Goal: Task Accomplishment & Management: Manage account settings

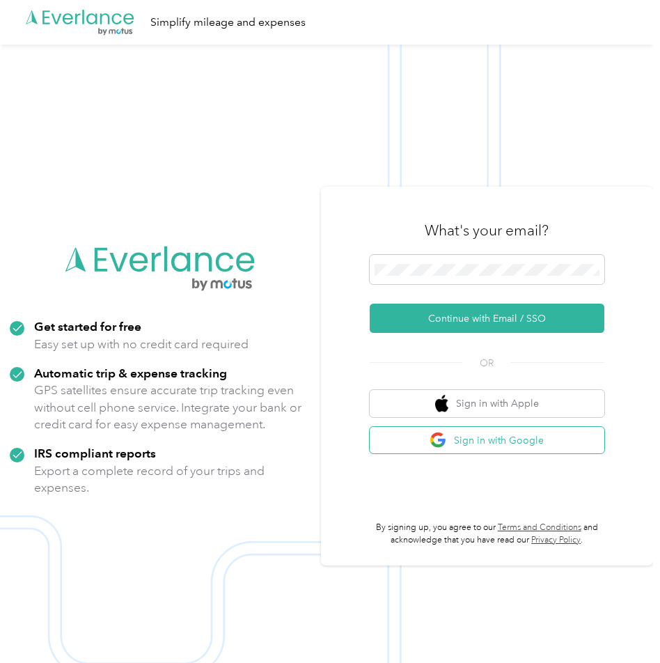
click at [473, 428] on button "Sign in with Google" at bounding box center [487, 440] width 235 height 27
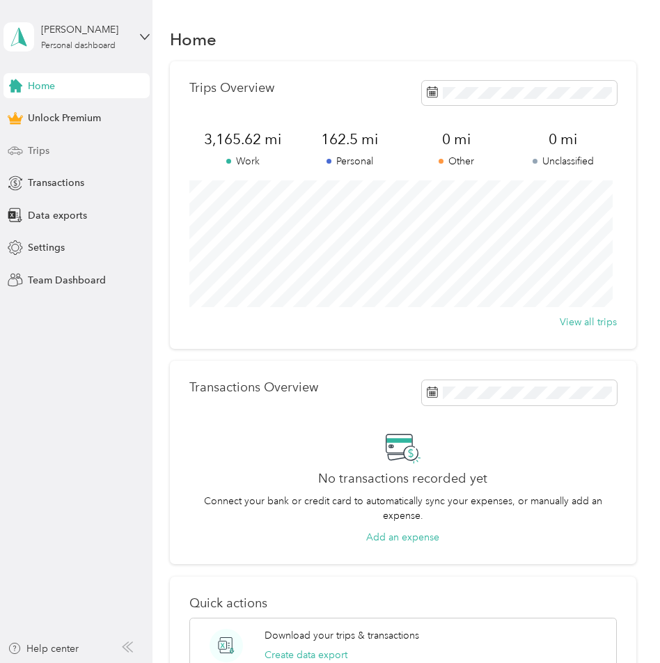
click at [45, 143] on span "Trips" at bounding box center [39, 150] width 22 height 15
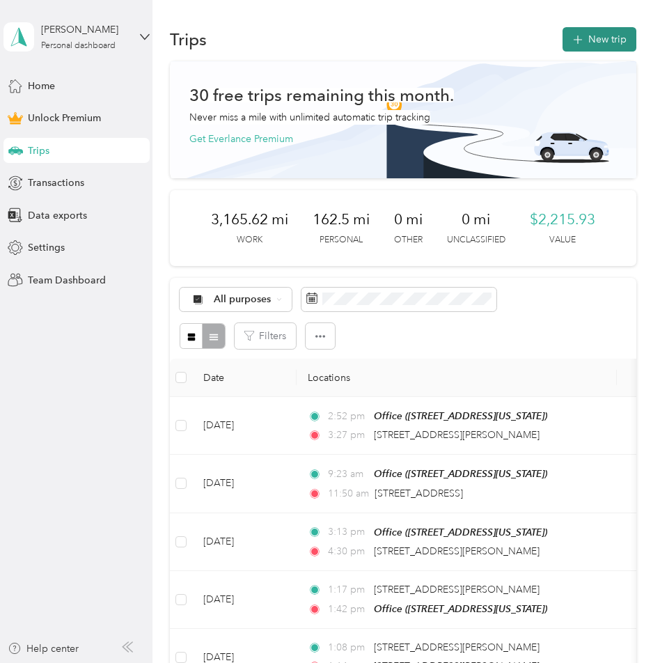
click at [604, 41] on button "New trip" at bounding box center [600, 39] width 74 height 24
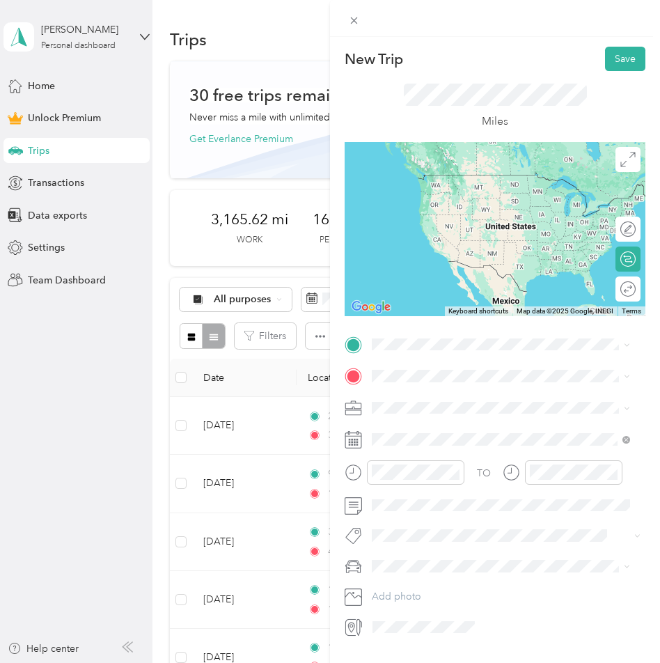
click at [412, 417] on div "Office [STREET_ADDRESS][US_STATE]" at bounding box center [467, 407] width 139 height 29
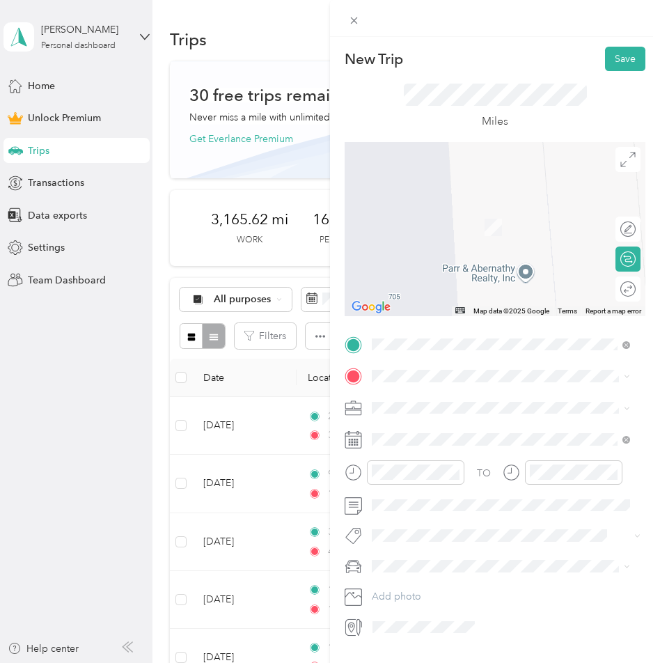
click at [417, 424] on span "[STREET_ADDRESS][PERSON_NAME][US_STATE]" at bounding box center [506, 421] width 217 height 13
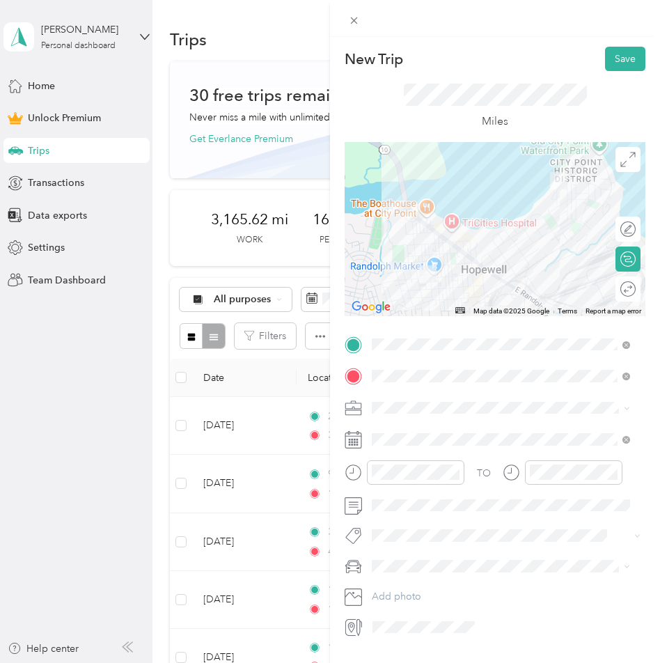
click at [418, 415] on span at bounding box center [506, 408] width 279 height 22
click at [406, 428] on div "Work" at bounding box center [501, 424] width 249 height 15
click at [575, 448] on span at bounding box center [506, 439] width 279 height 22
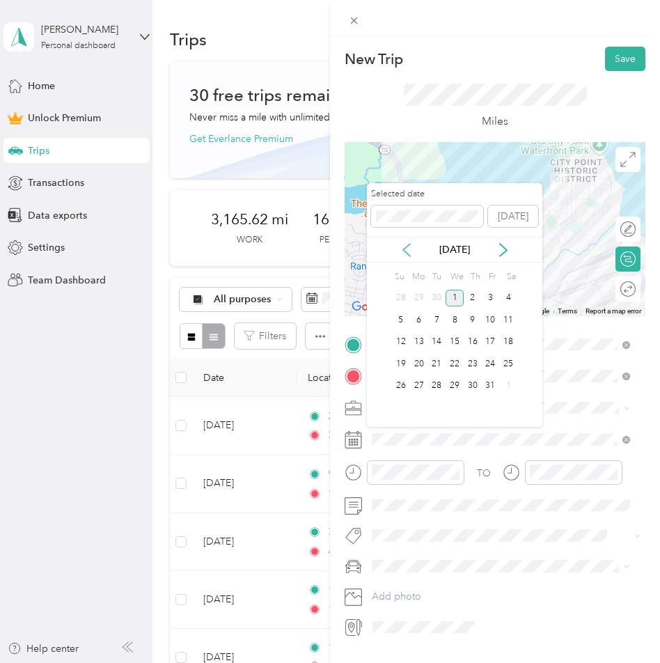
click at [402, 248] on icon at bounding box center [407, 250] width 14 height 14
click at [432, 299] on div "2" at bounding box center [437, 298] width 18 height 17
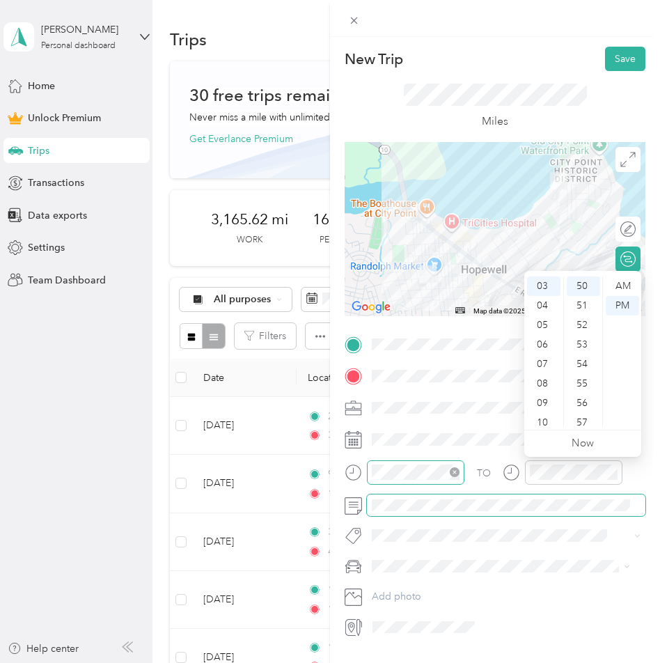
scroll to position [975, 0]
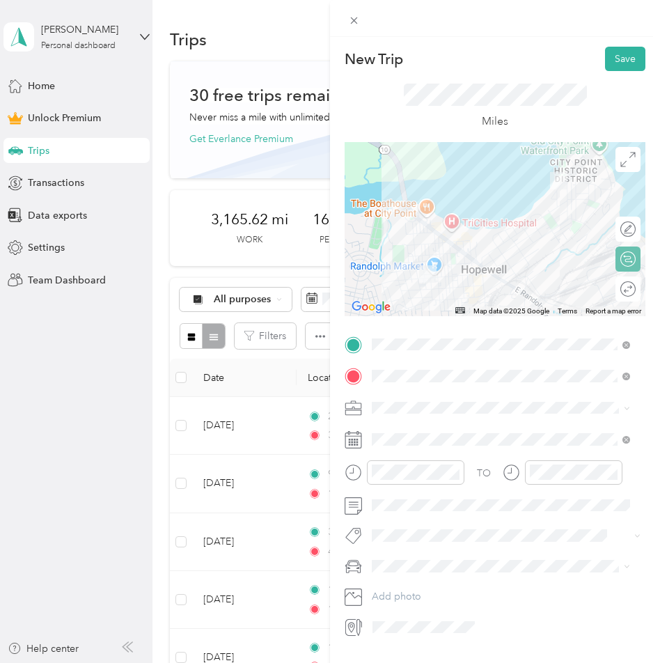
click at [618, 287] on div "Round trip" at bounding box center [628, 288] width 25 height 25
click at [609, 293] on div at bounding box center [620, 289] width 29 height 15
click at [608, 57] on button "Save" at bounding box center [625, 59] width 40 height 24
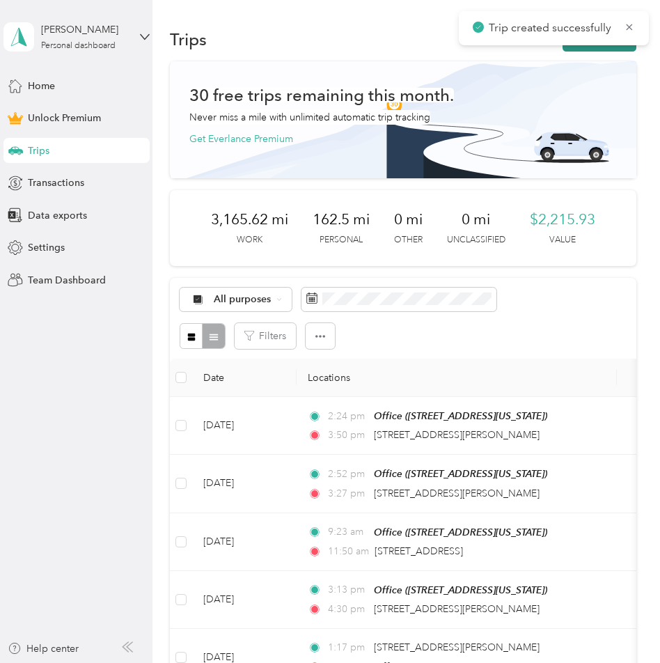
click at [597, 50] on button "New trip" at bounding box center [600, 39] width 74 height 24
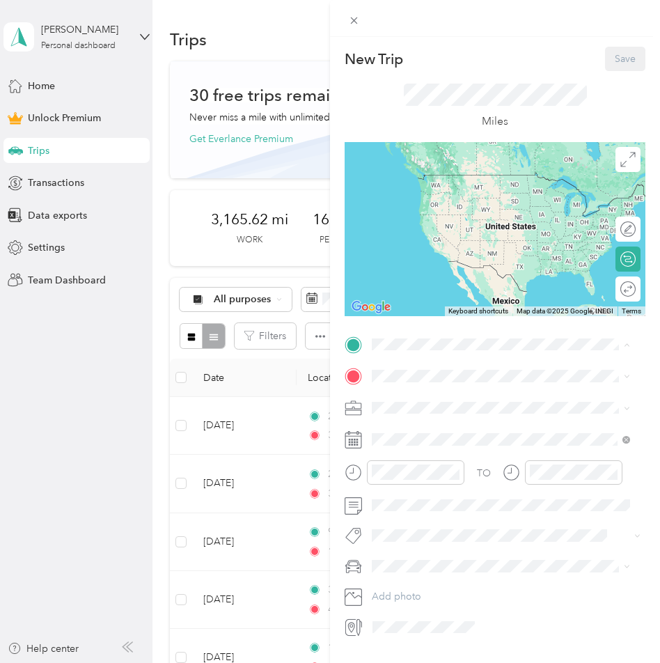
click at [432, 420] on span "[STREET_ADDRESS][US_STATE]" at bounding box center [467, 415] width 139 height 12
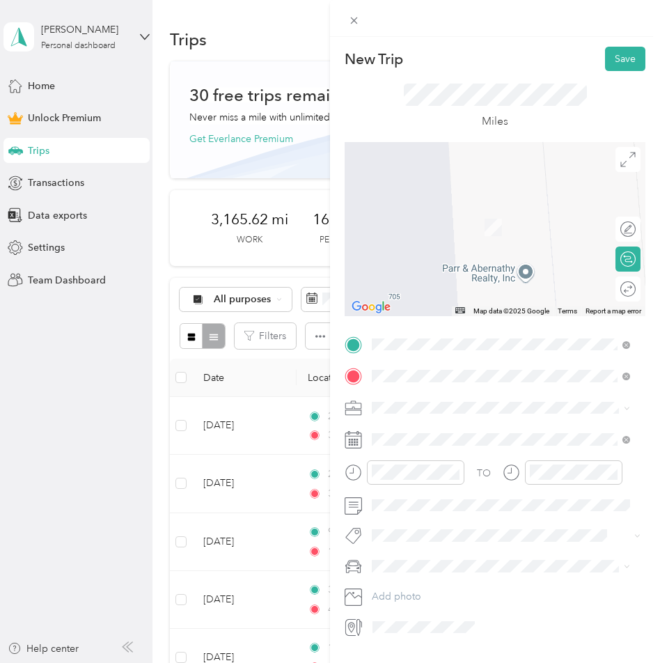
click at [409, 441] on li "[STREET_ADDRESS][PERSON_NAME][US_STATE]" at bounding box center [501, 427] width 268 height 29
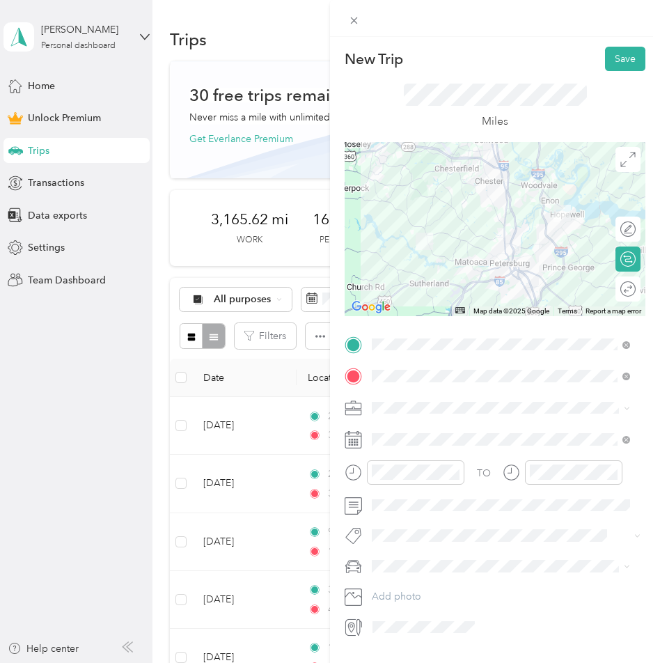
click at [624, 286] on div "Round trip" at bounding box center [628, 288] width 25 height 25
click at [608, 288] on div at bounding box center [614, 289] width 13 height 13
click at [405, 425] on div "Work" at bounding box center [501, 432] width 249 height 15
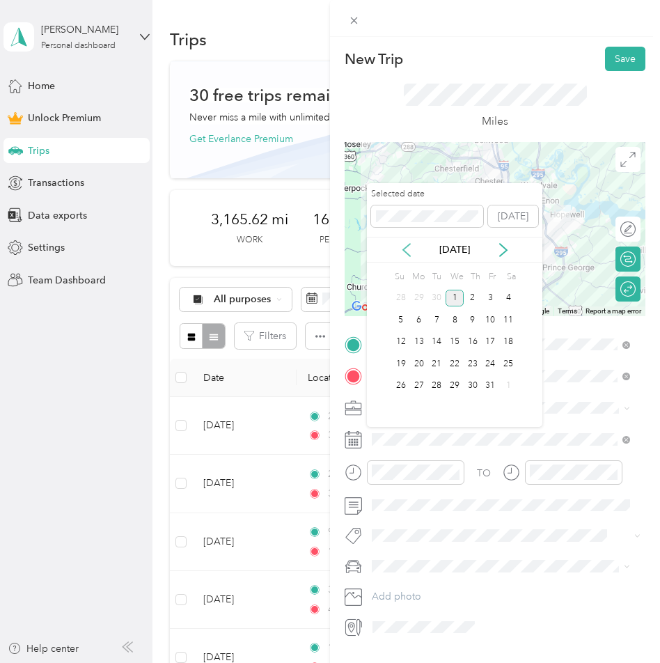
click at [407, 255] on icon at bounding box center [407, 250] width 14 height 14
click at [449, 296] on div "3" at bounding box center [455, 298] width 18 height 17
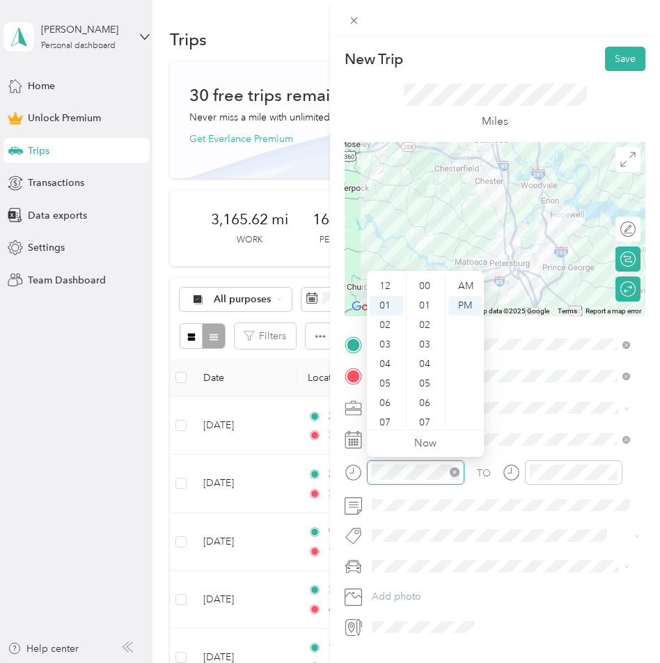
scroll to position [19, 0]
click at [354, 476] on div at bounding box center [405, 472] width 120 height 24
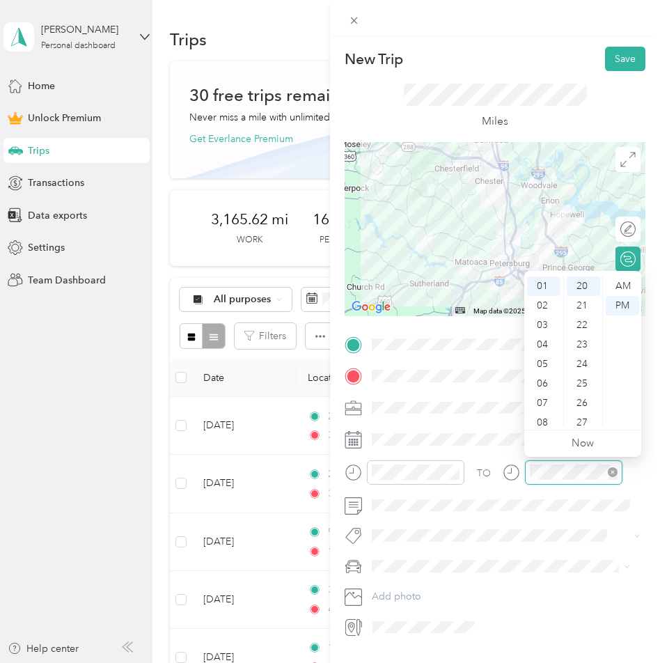
scroll to position [390, 0]
click at [515, 469] on div at bounding box center [563, 472] width 120 height 24
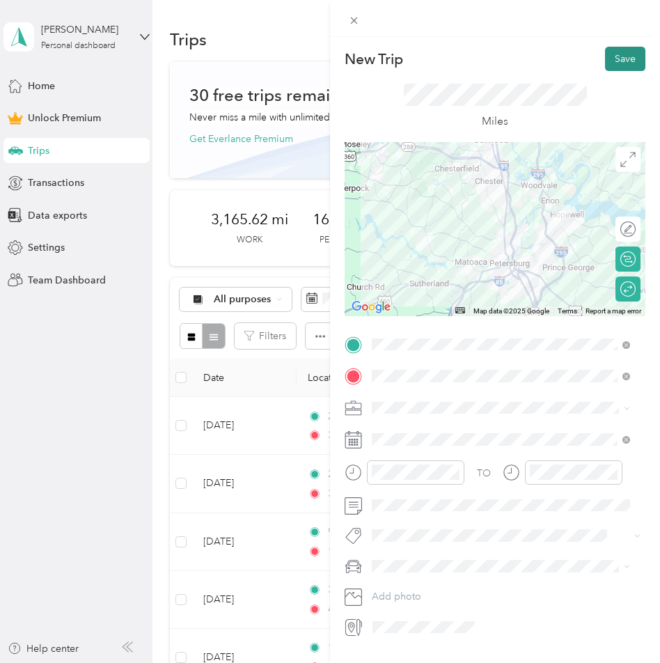
click at [613, 55] on button "Save" at bounding box center [625, 59] width 40 height 24
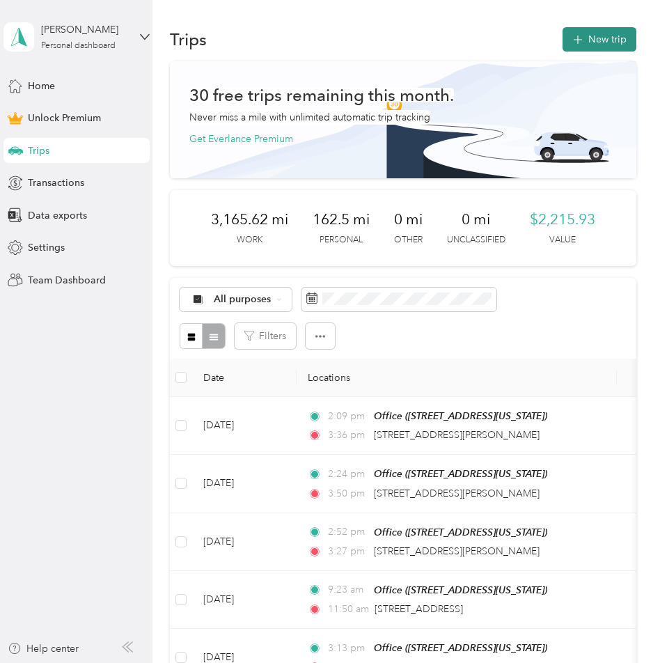
click at [588, 43] on button "New trip" at bounding box center [600, 39] width 74 height 24
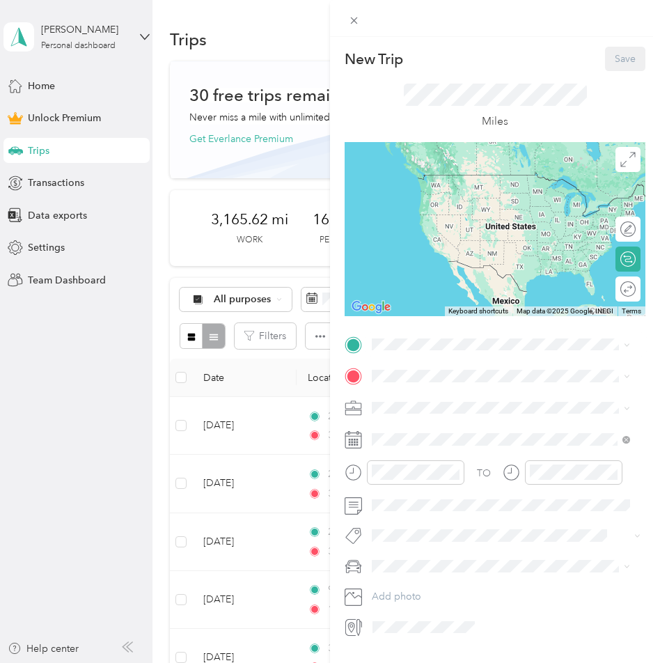
click at [425, 416] on span "[STREET_ADDRESS][US_STATE]" at bounding box center [467, 413] width 139 height 12
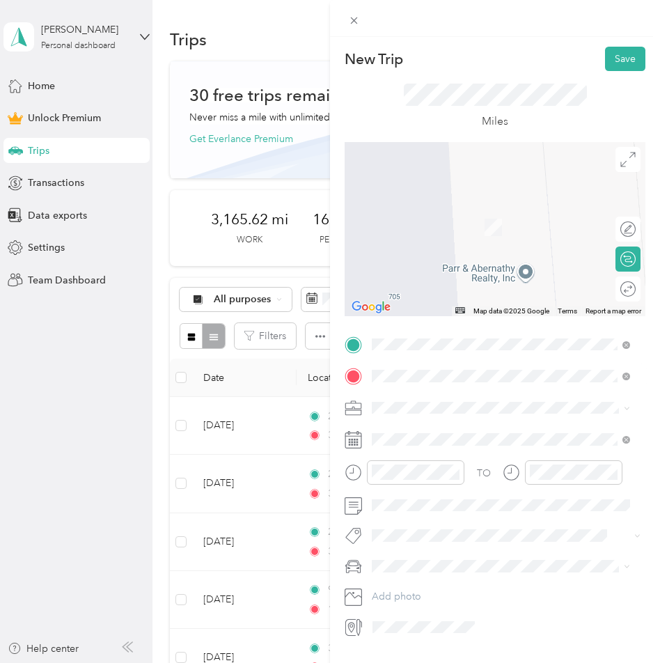
click at [444, 429] on span "[STREET_ADDRESS][US_STATE]" at bounding box center [467, 426] width 139 height 13
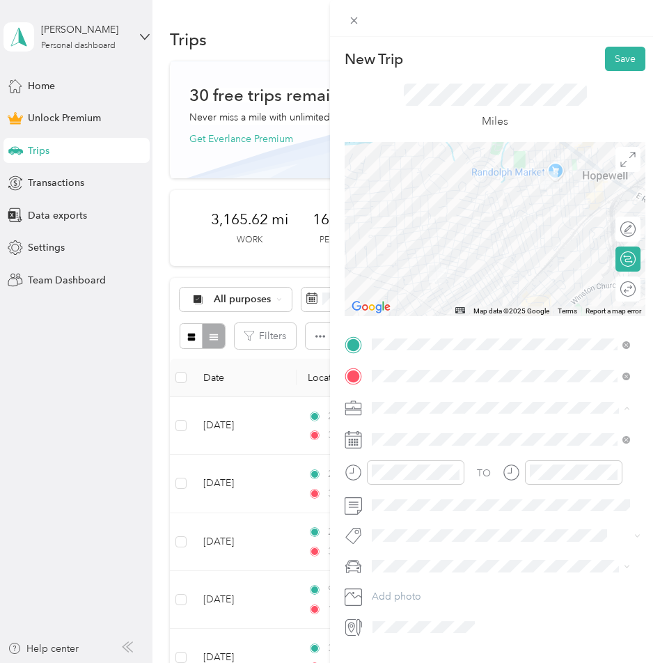
click at [410, 430] on div "Work" at bounding box center [501, 432] width 249 height 15
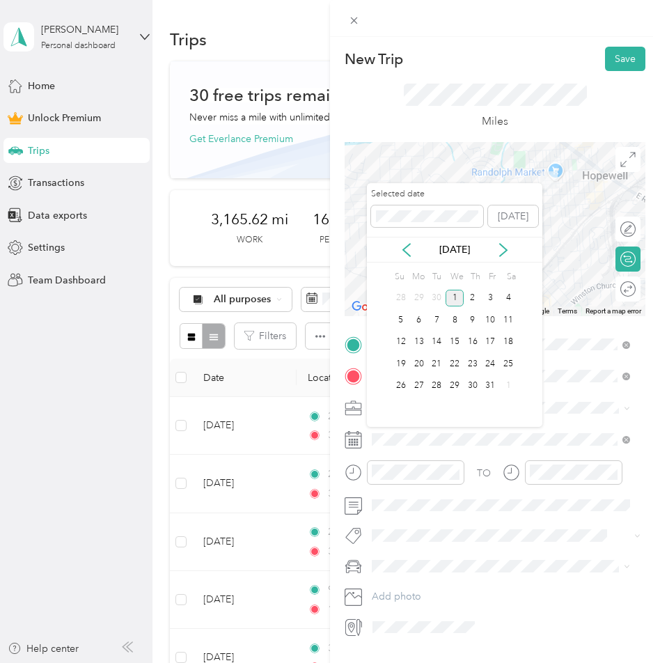
click at [417, 250] on div "[DATE]" at bounding box center [454, 249] width 175 height 15
click at [402, 251] on icon at bounding box center [407, 250] width 14 height 14
click at [432, 320] on div "9" at bounding box center [437, 319] width 18 height 17
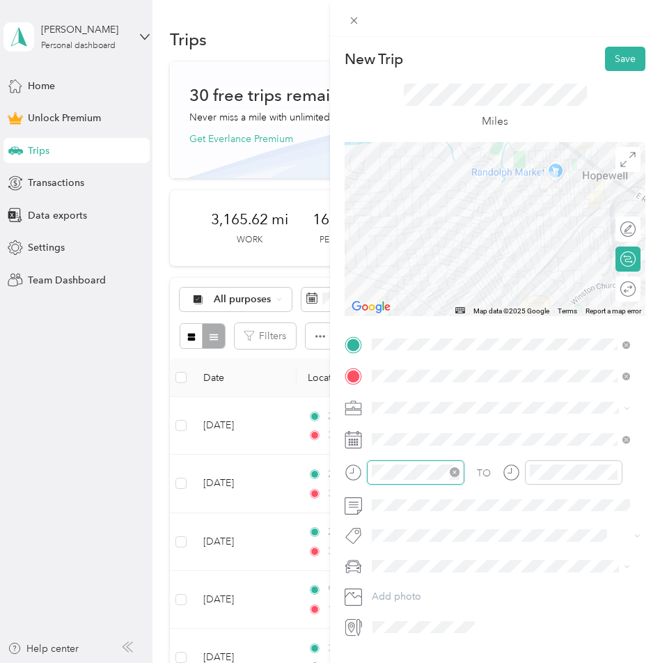
click at [371, 469] on div at bounding box center [415, 472] width 97 height 24
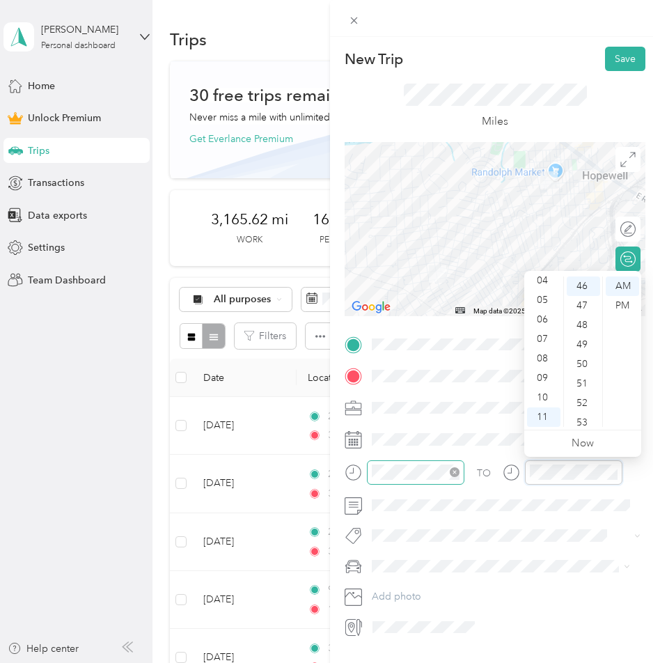
scroll to position [897, 0]
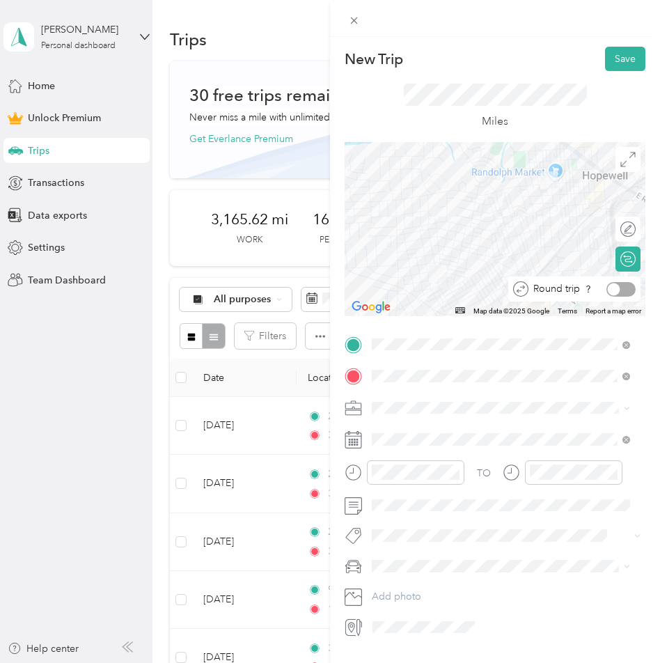
click at [611, 285] on div at bounding box center [620, 289] width 29 height 15
click at [617, 60] on button "Save" at bounding box center [625, 59] width 40 height 24
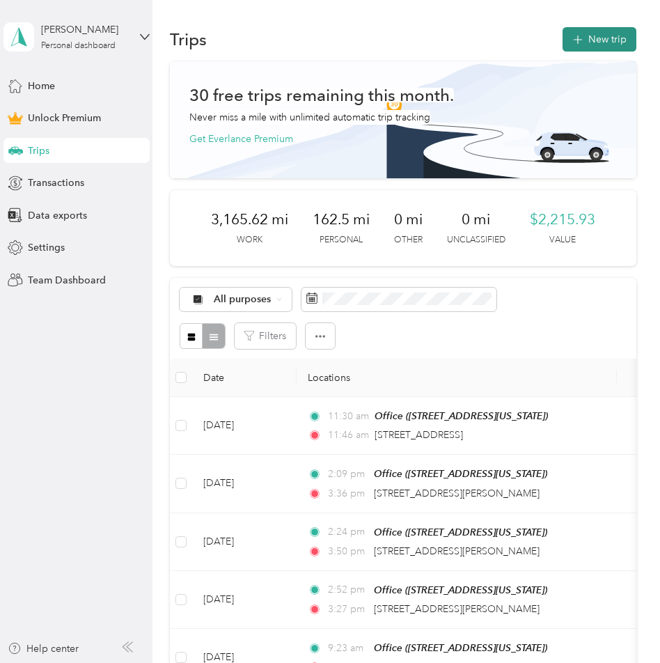
click at [604, 35] on button "New trip" at bounding box center [600, 39] width 74 height 24
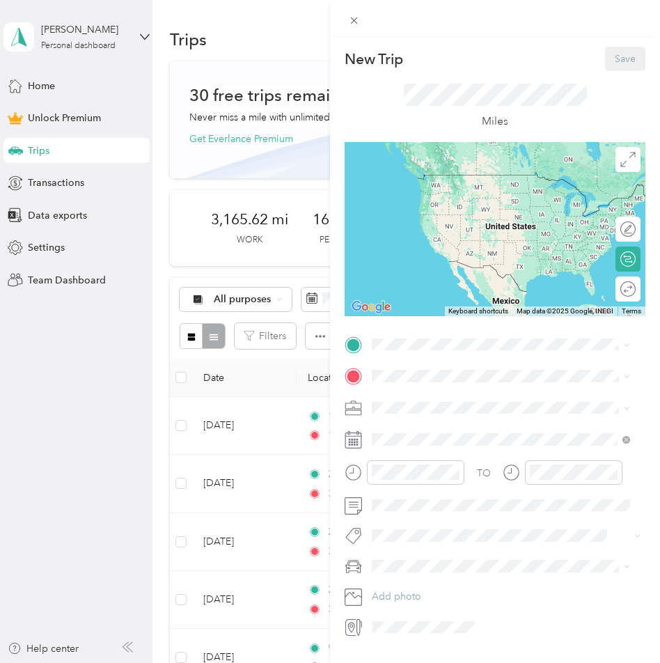
click at [418, 358] on div "TO Add photo" at bounding box center [495, 486] width 301 height 305
drag, startPoint x: 416, startPoint y: 406, endPoint x: 411, endPoint y: 397, distance: 10.3
click at [415, 406] on div "Office [STREET_ADDRESS][US_STATE]" at bounding box center [467, 407] width 139 height 29
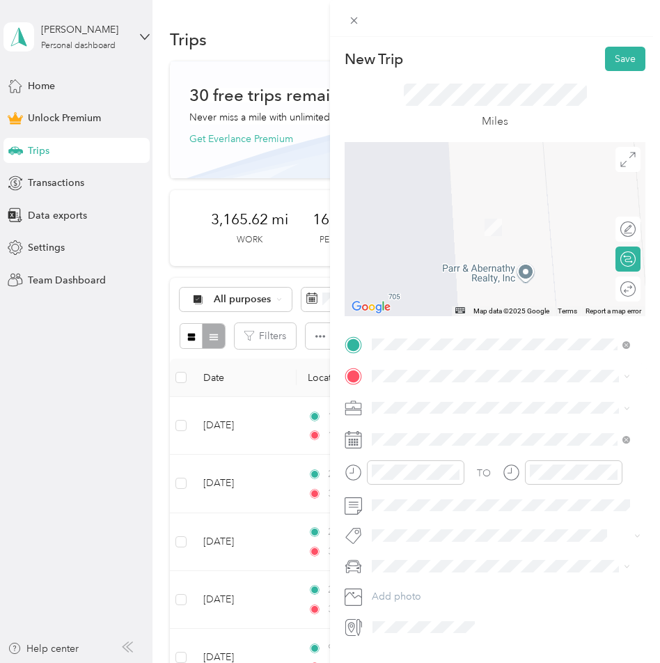
click at [445, 428] on span "[STREET_ADDRESS][PERSON_NAME][US_STATE]" at bounding box center [506, 422] width 217 height 13
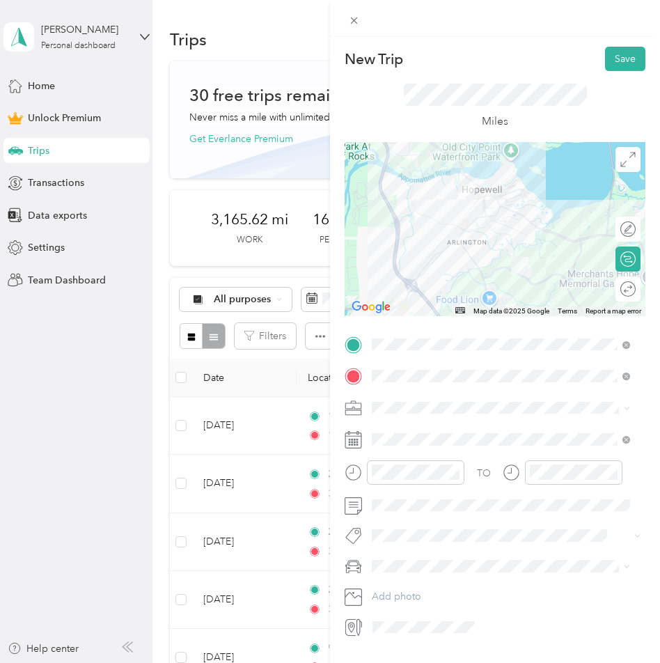
click at [409, 439] on ol "Work Personal Real Estate Other Charity Medical Moving Commute" at bounding box center [501, 515] width 268 height 195
click at [416, 434] on li "Work" at bounding box center [501, 431] width 268 height 24
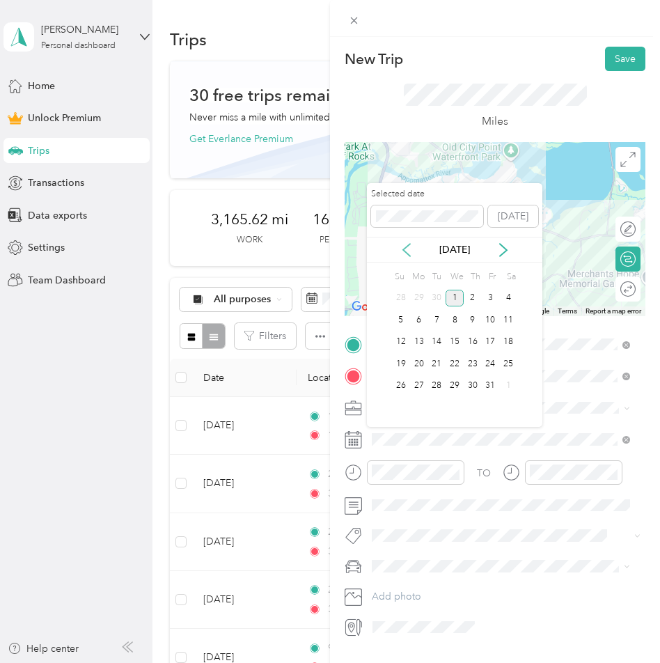
click at [412, 246] on icon at bounding box center [407, 250] width 14 height 14
click at [455, 318] on div "10" at bounding box center [455, 319] width 18 height 17
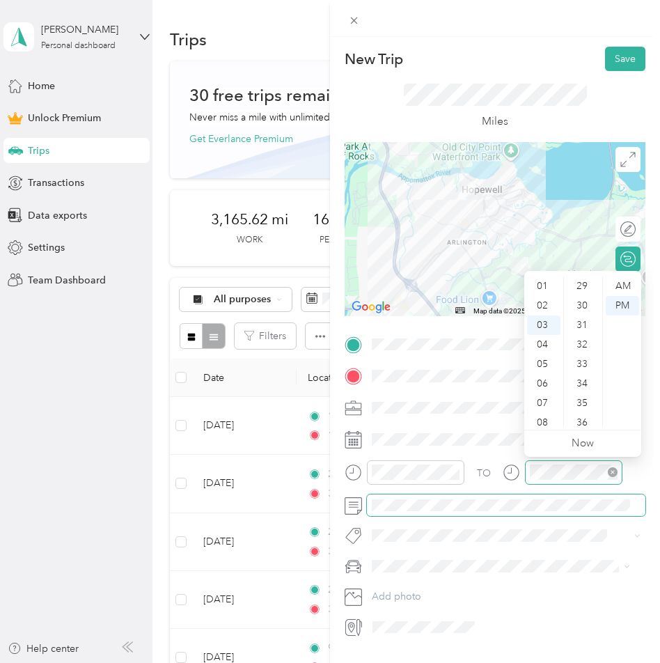
scroll to position [799, 0]
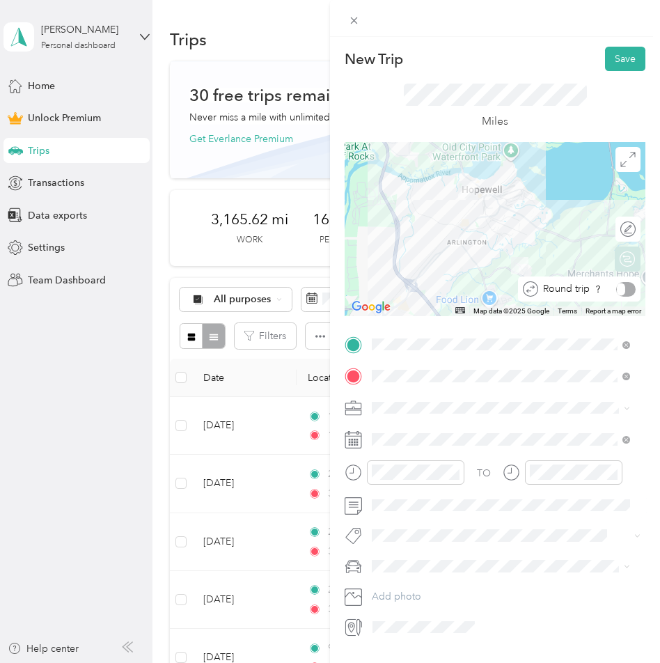
click at [616, 283] on div "Round trip" at bounding box center [586, 289] width 97 height 15
click at [616, 283] on div at bounding box center [620, 289] width 29 height 15
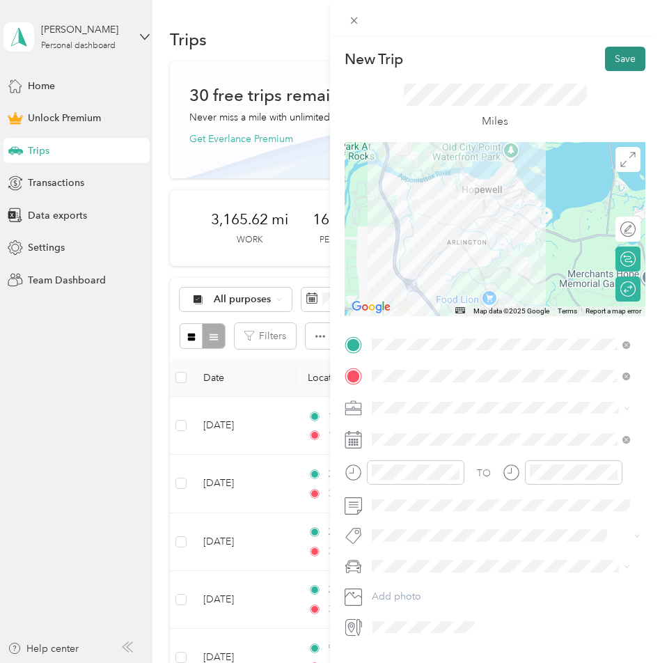
click at [625, 55] on button "Save" at bounding box center [625, 59] width 40 height 24
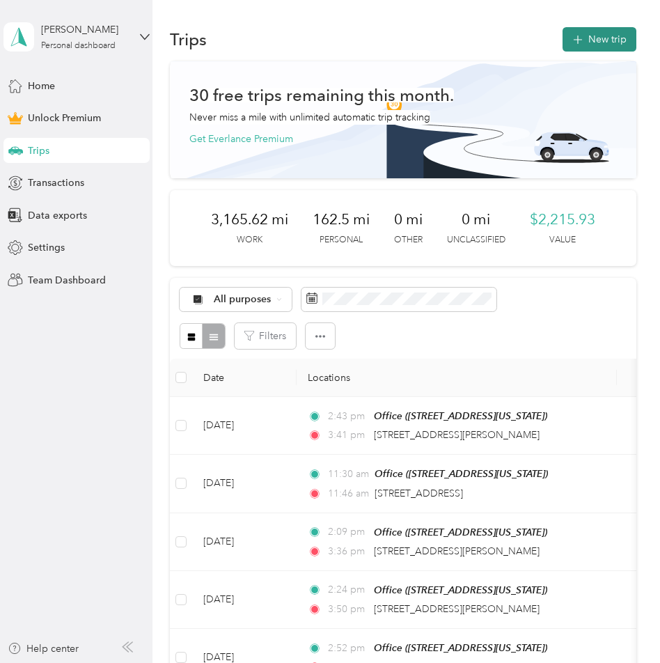
click at [599, 42] on button "New trip" at bounding box center [600, 39] width 74 height 24
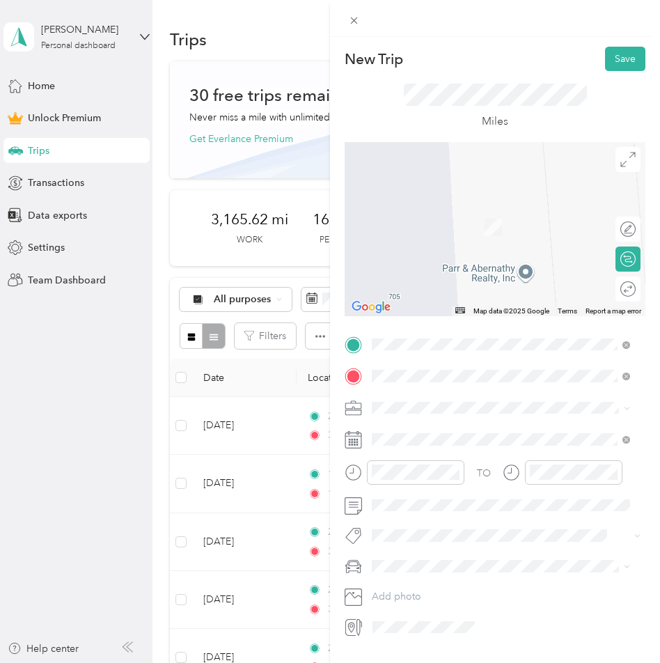
click at [434, 430] on span "[STREET_ADDRESS][US_STATE]" at bounding box center [467, 426] width 139 height 13
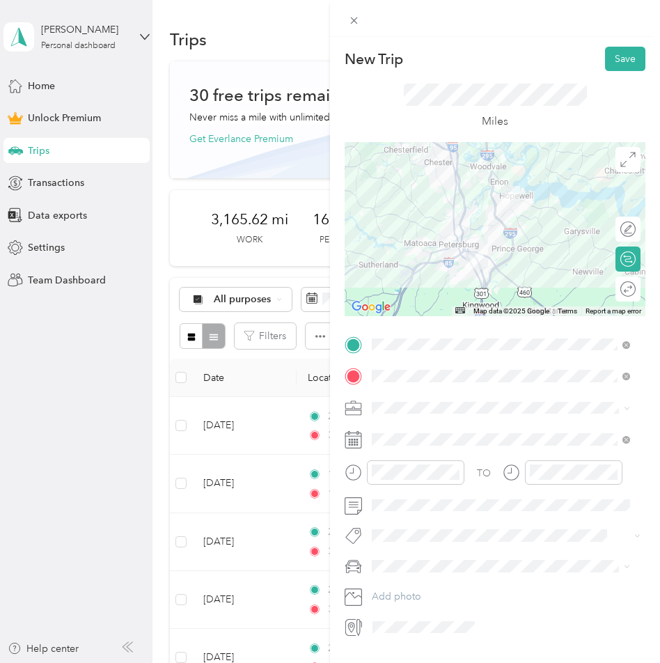
click at [389, 438] on ol "Work Personal Real Estate Other Charity Medical Moving Commute" at bounding box center [501, 517] width 268 height 195
click at [390, 428] on span "Work" at bounding box center [389, 426] width 24 height 12
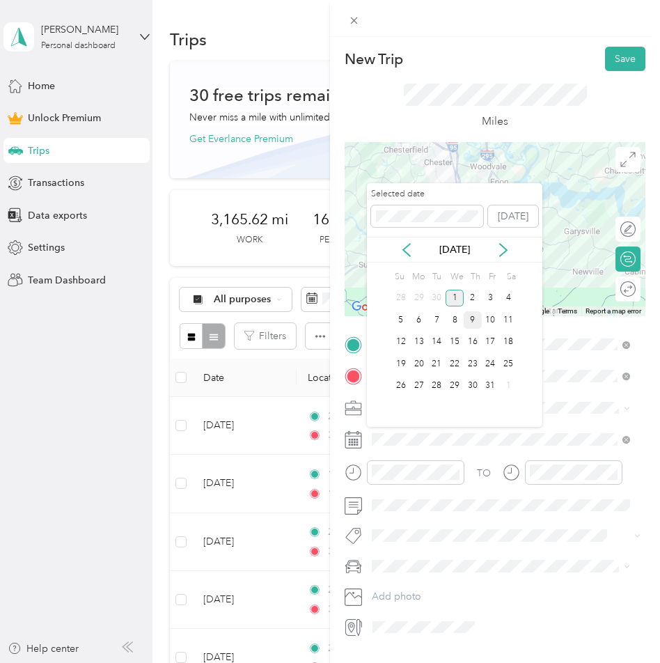
click at [468, 320] on div "9" at bounding box center [473, 319] width 18 height 17
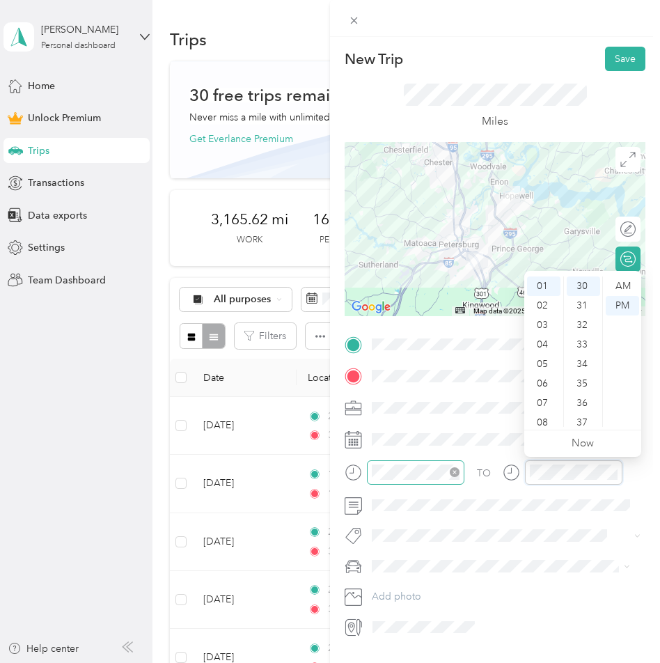
scroll to position [1019, 0]
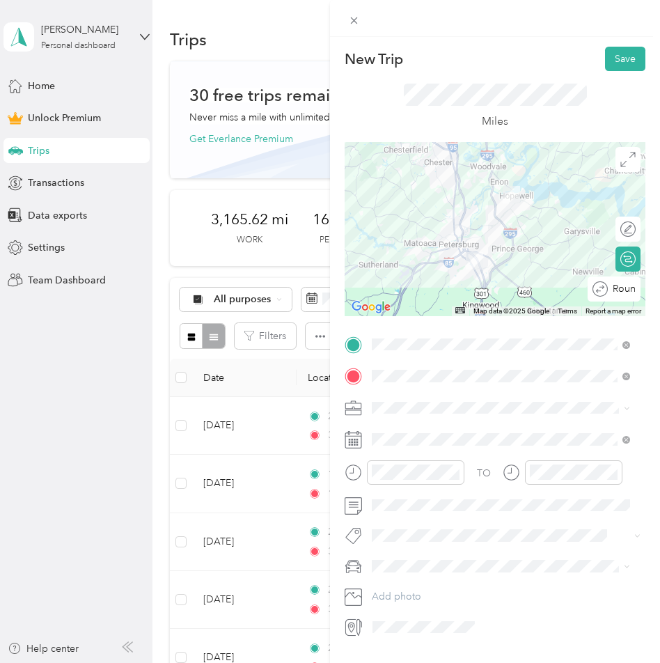
click at [619, 285] on div "Round trip" at bounding box center [614, 288] width 53 height 25
click at [619, 290] on div at bounding box center [620, 289] width 29 height 15
click at [617, 56] on button "Save" at bounding box center [625, 59] width 40 height 24
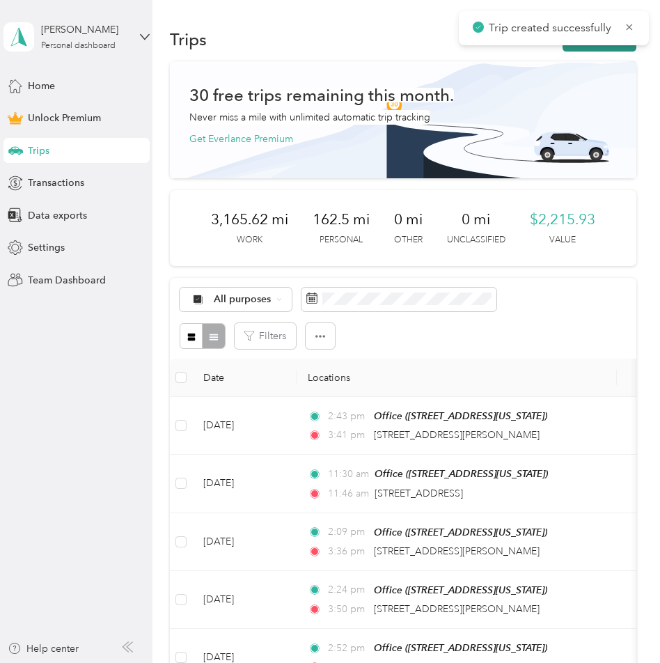
click at [604, 49] on button "New trip" at bounding box center [600, 39] width 74 height 24
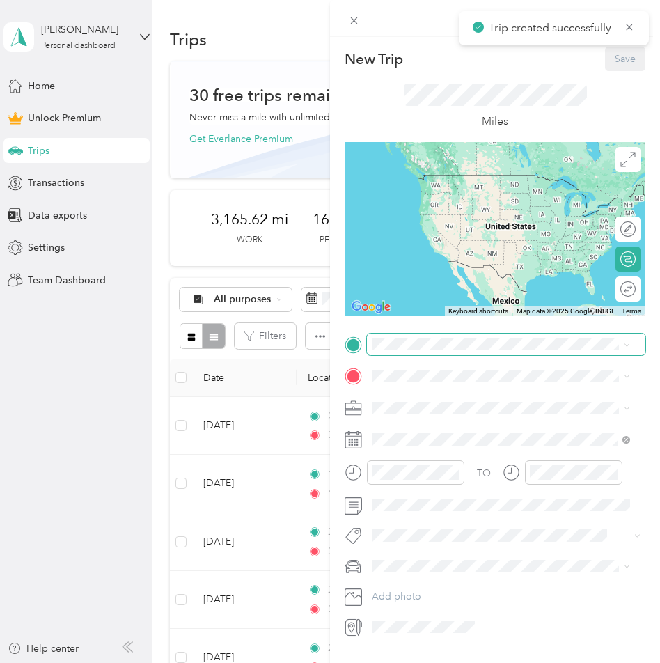
click at [429, 336] on span at bounding box center [506, 345] width 279 height 22
click at [382, 355] on div "TO Add photo" at bounding box center [495, 486] width 301 height 305
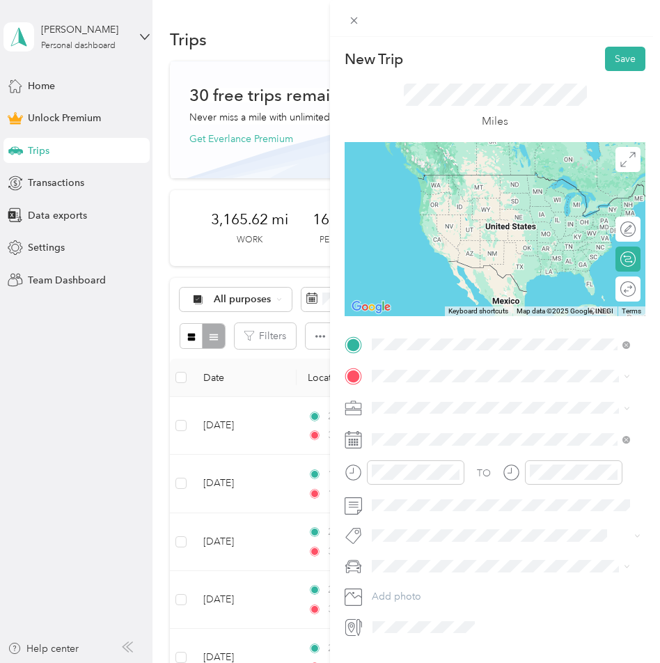
click at [396, 410] on div "Office [STREET_ADDRESS][US_STATE]" at bounding box center [501, 408] width 249 height 34
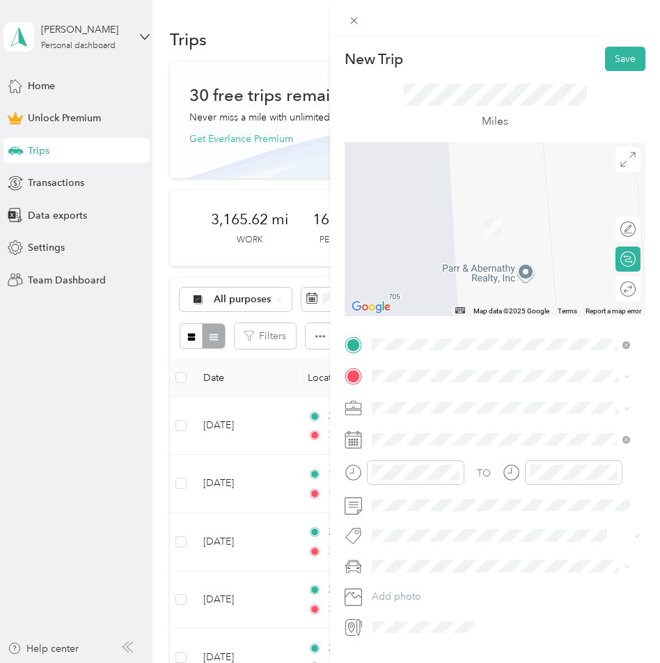
click at [414, 416] on li "[STREET_ADDRESS][US_STATE]" at bounding box center [501, 424] width 268 height 29
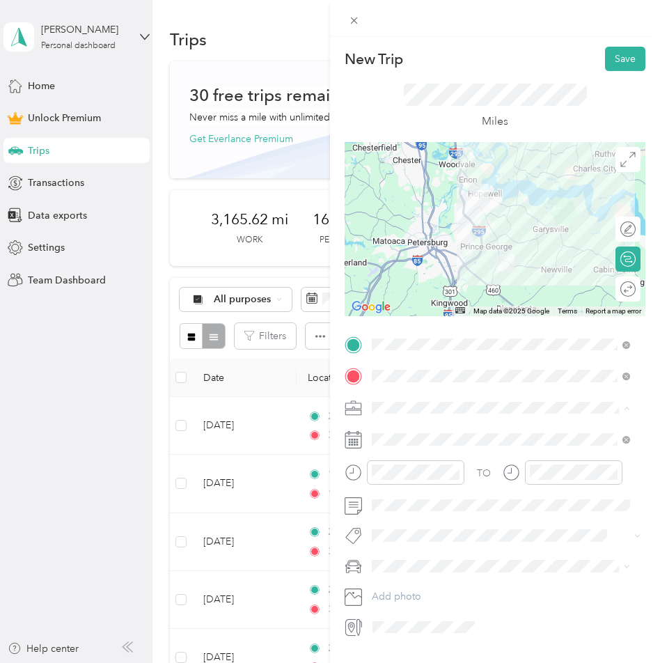
click at [386, 432] on li "Work" at bounding box center [501, 432] width 268 height 24
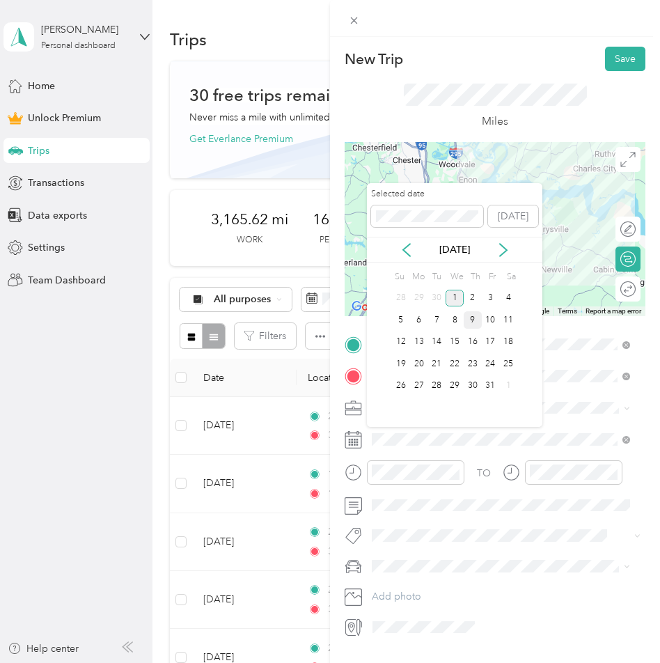
click at [473, 318] on div "9" at bounding box center [473, 319] width 18 height 17
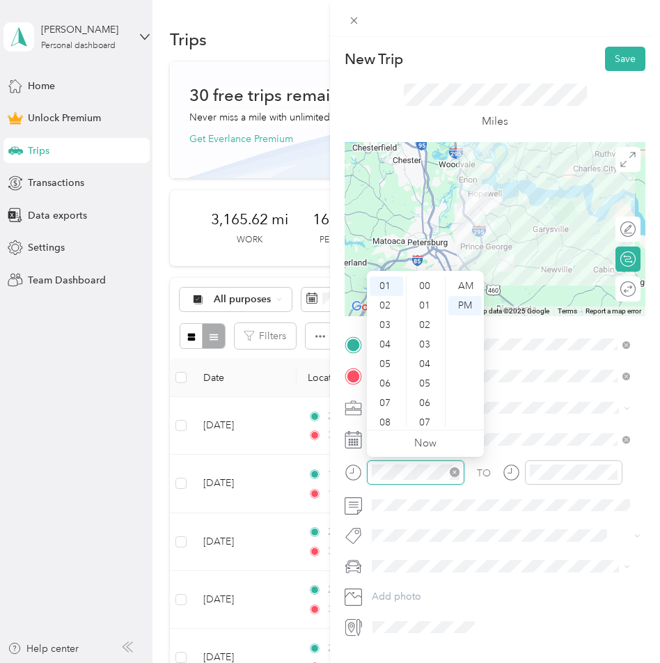
scroll to position [604, 0]
click at [387, 321] on div "03" at bounding box center [386, 324] width 33 height 19
click at [423, 331] on div "50" at bounding box center [425, 331] width 33 height 19
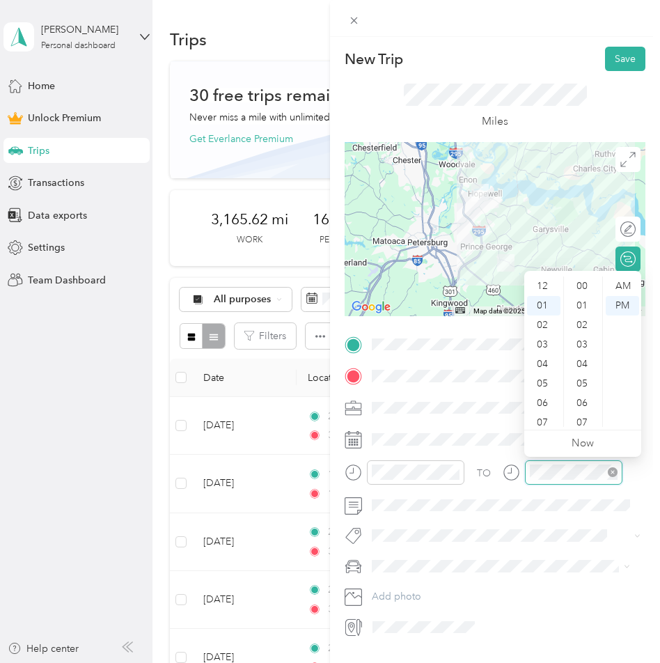
scroll to position [19, 0]
click at [543, 349] on div "04" at bounding box center [543, 344] width 33 height 19
drag, startPoint x: 579, startPoint y: 320, endPoint x: 579, endPoint y: 311, distance: 9.1
click at [579, 311] on ul "00 01 02 03 04 05 06 07 08 09 10 11 12 13 14 15 16 17 18 19 20 21 22 23 24 25 2…" at bounding box center [582, 351] width 39 height 150
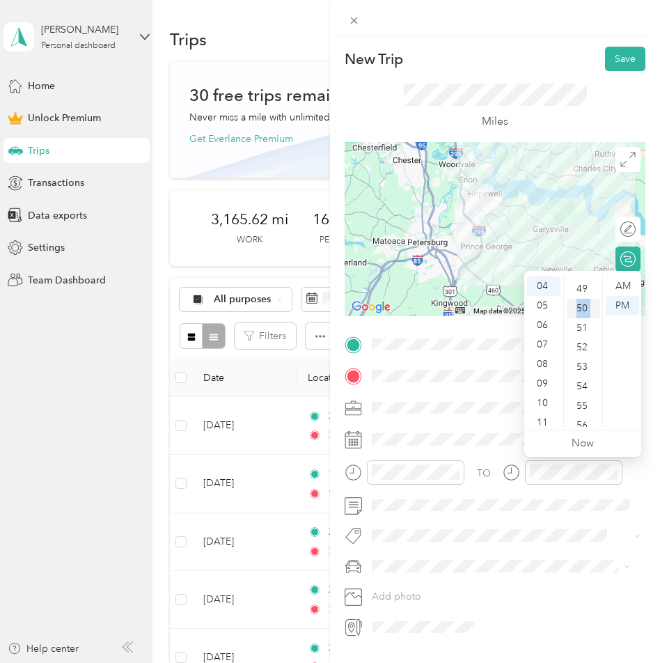
click at [579, 311] on div "50" at bounding box center [583, 308] width 33 height 19
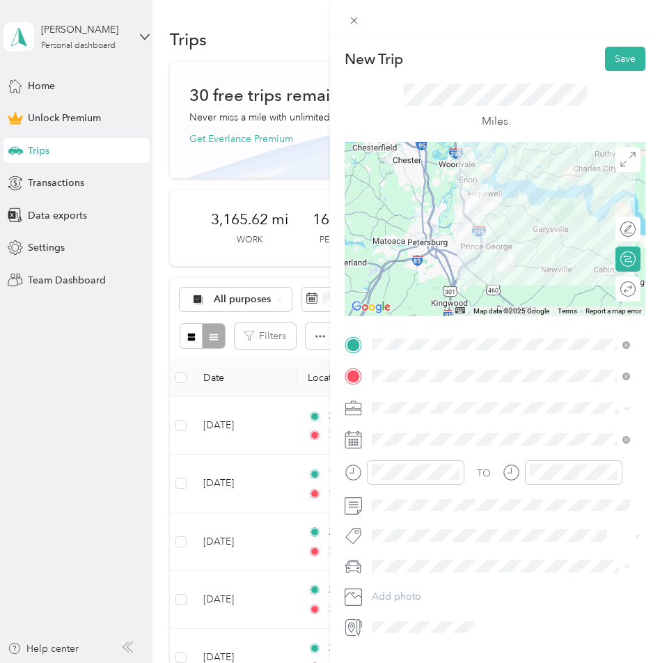
click at [474, 418] on div "TO Add photo" at bounding box center [495, 486] width 301 height 305
click at [617, 292] on div "Round trip" at bounding box center [628, 288] width 25 height 25
click at [615, 288] on div at bounding box center [620, 289] width 29 height 15
click at [611, 60] on button "Save" at bounding box center [625, 59] width 40 height 24
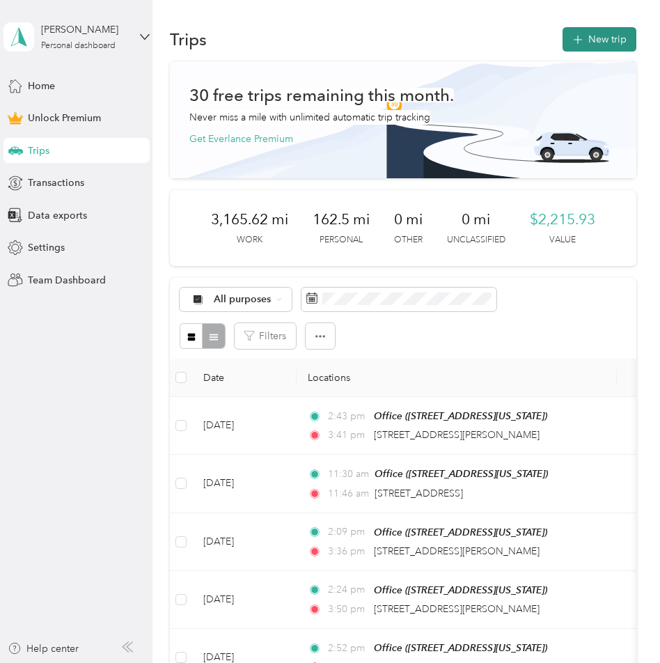
click at [581, 40] on icon "button" at bounding box center [578, 40] width 16 height 16
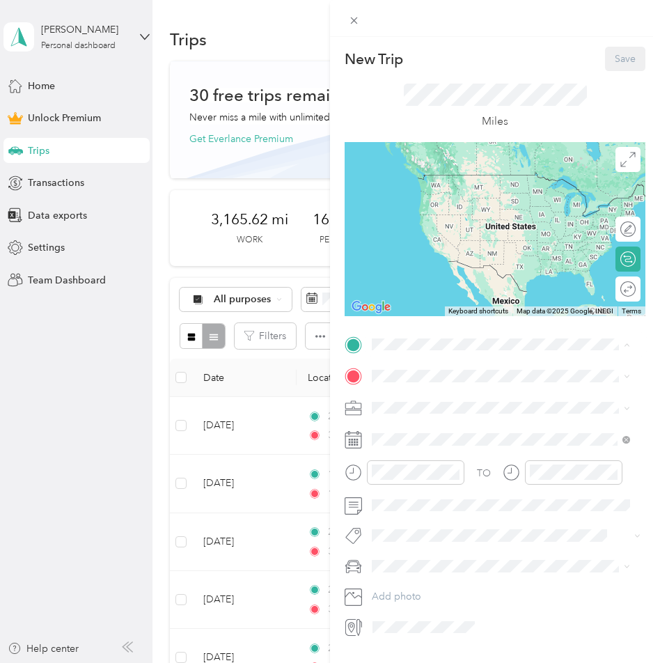
click at [424, 421] on span "[STREET_ADDRESS][US_STATE]" at bounding box center [467, 415] width 139 height 12
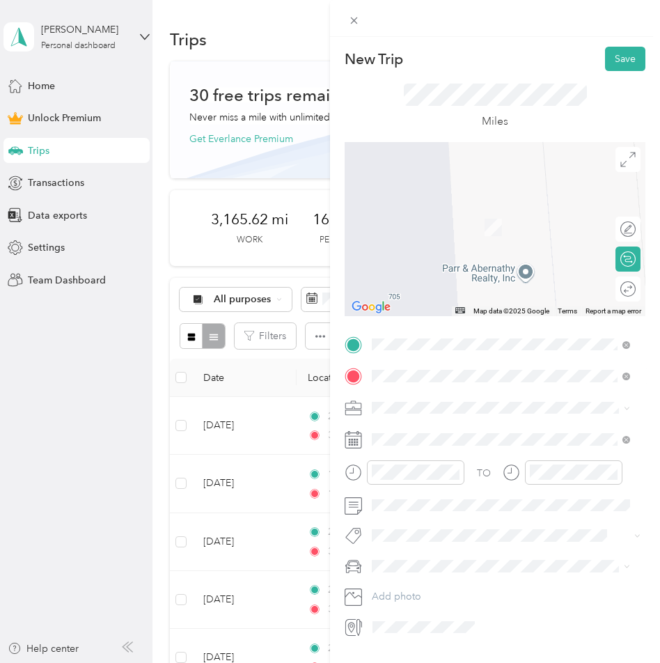
click at [504, 432] on span "[STREET_ADDRESS][US_STATE]" at bounding box center [467, 426] width 139 height 13
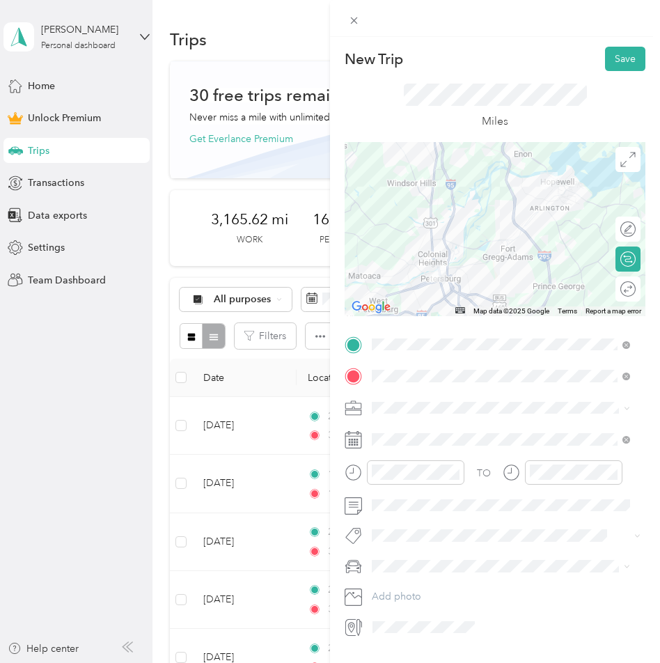
click at [397, 431] on span "Work" at bounding box center [389, 432] width 24 height 12
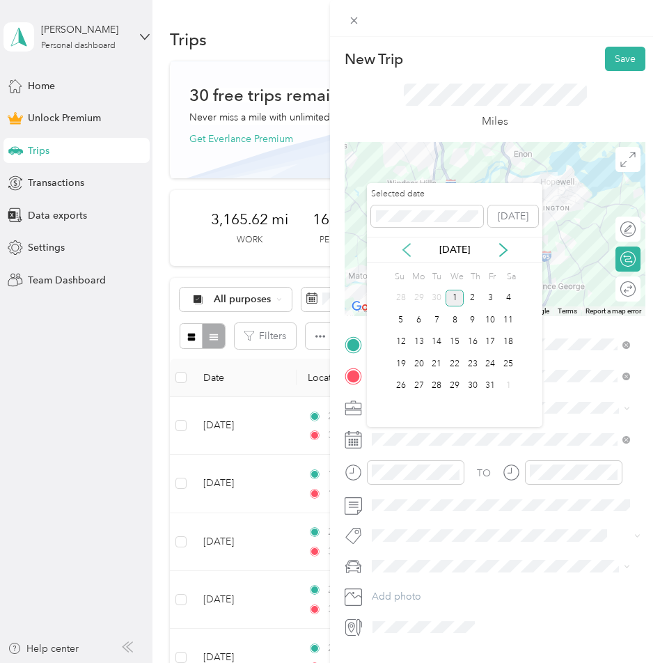
click at [409, 249] on icon at bounding box center [407, 250] width 14 height 14
click at [482, 317] on div "12" at bounding box center [491, 319] width 18 height 17
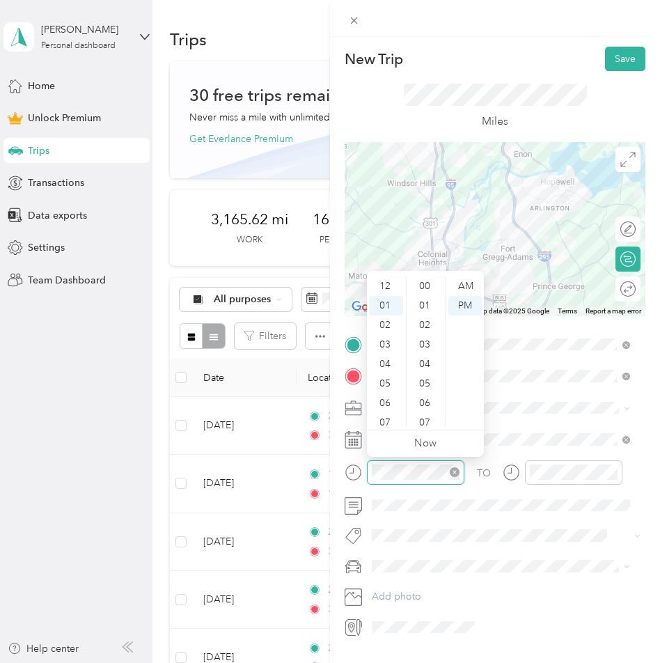
scroll to position [19, 0]
click at [362, 472] on div at bounding box center [405, 472] width 120 height 24
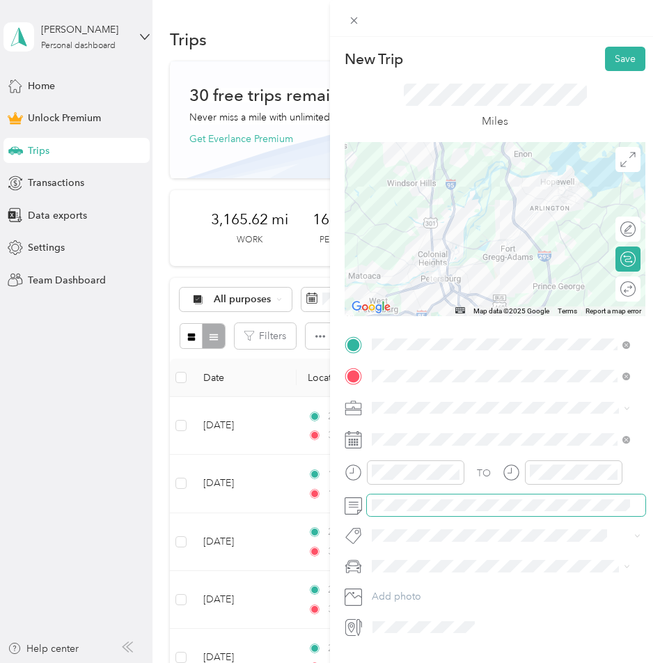
scroll to position [351, 0]
click at [626, 282] on div "Round trip" at bounding box center [628, 288] width 25 height 25
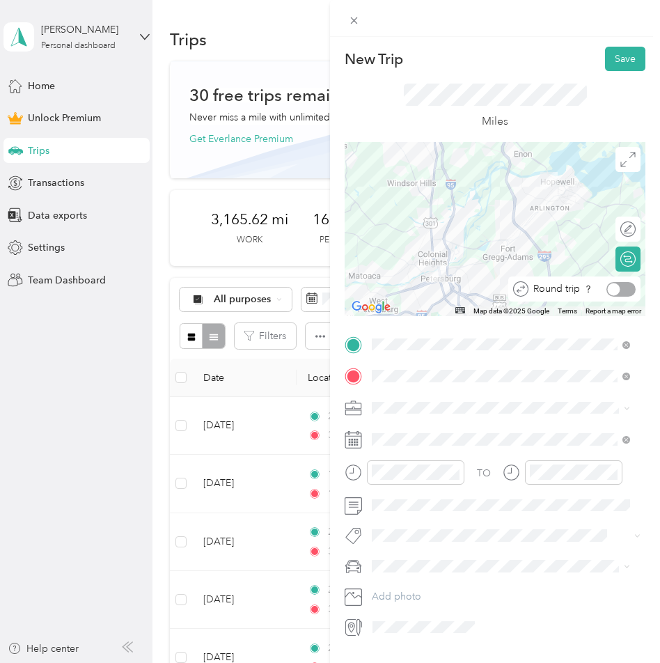
click at [622, 285] on div at bounding box center [620, 289] width 29 height 15
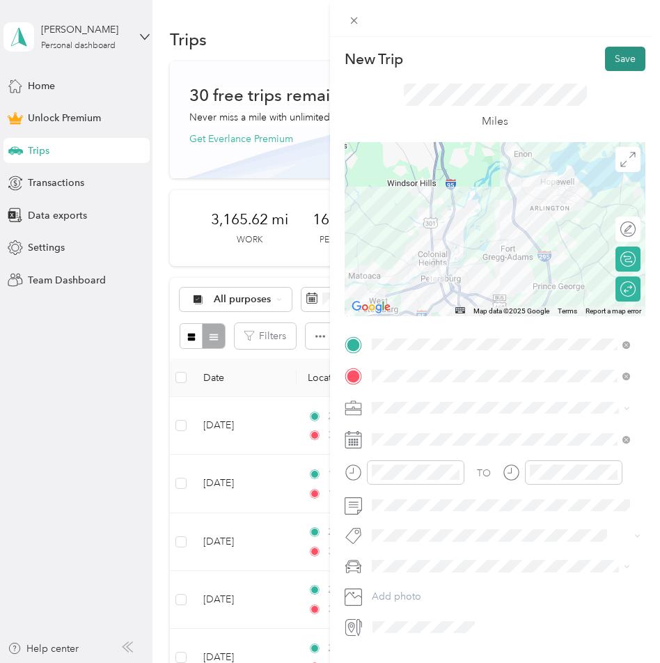
click at [619, 56] on button "Save" at bounding box center [625, 59] width 40 height 24
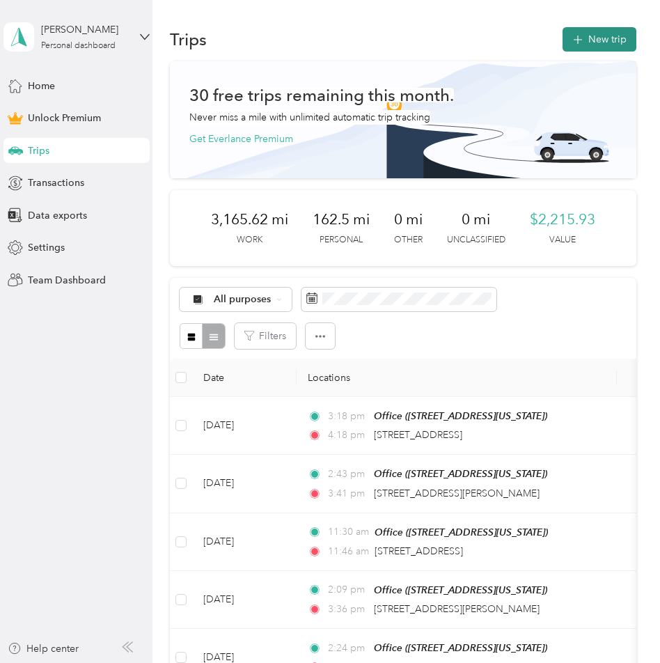
click at [620, 44] on button "New trip" at bounding box center [600, 39] width 74 height 24
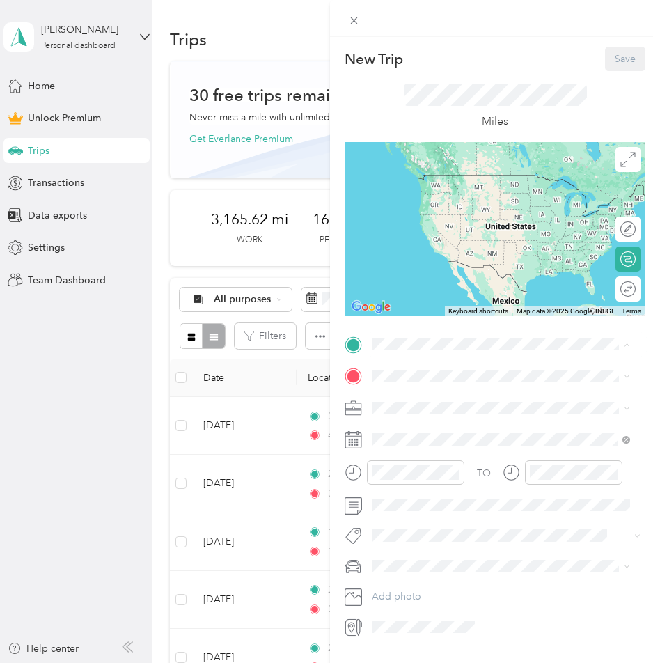
click at [420, 421] on span "[STREET_ADDRESS][US_STATE]" at bounding box center [467, 415] width 139 height 12
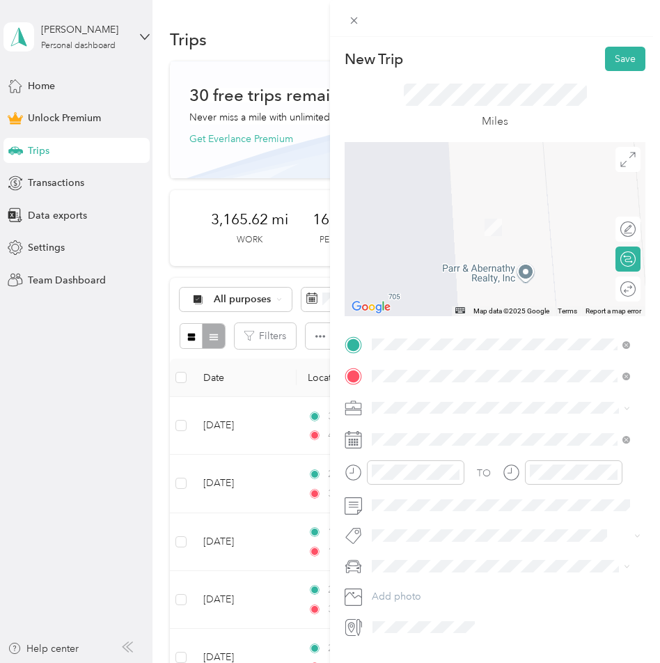
click at [438, 426] on span "[STREET_ADDRESS][US_STATE]" at bounding box center [467, 426] width 139 height 13
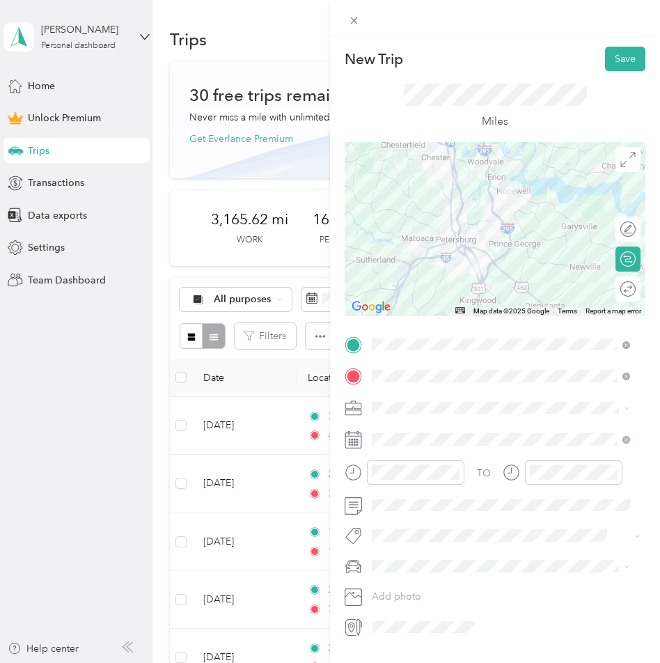
click at [401, 430] on div "Work" at bounding box center [501, 432] width 249 height 15
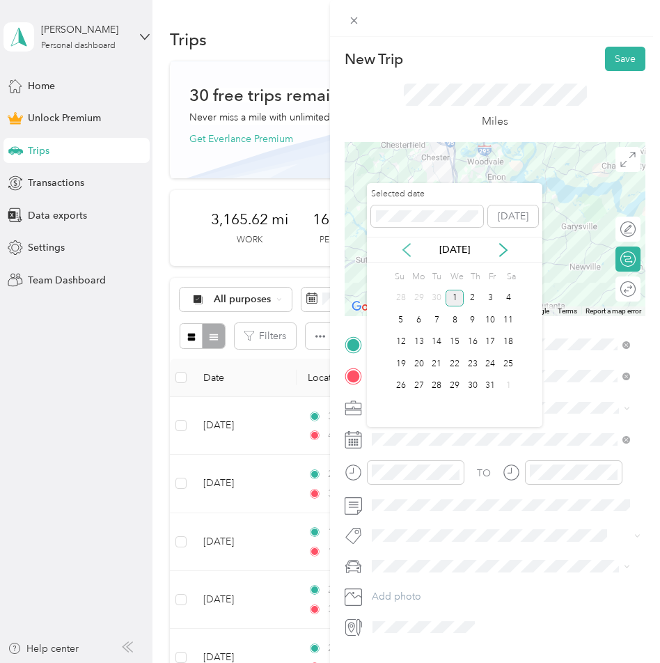
click at [407, 251] on icon at bounding box center [407, 250] width 14 height 14
click at [437, 340] on div "16" at bounding box center [437, 342] width 18 height 17
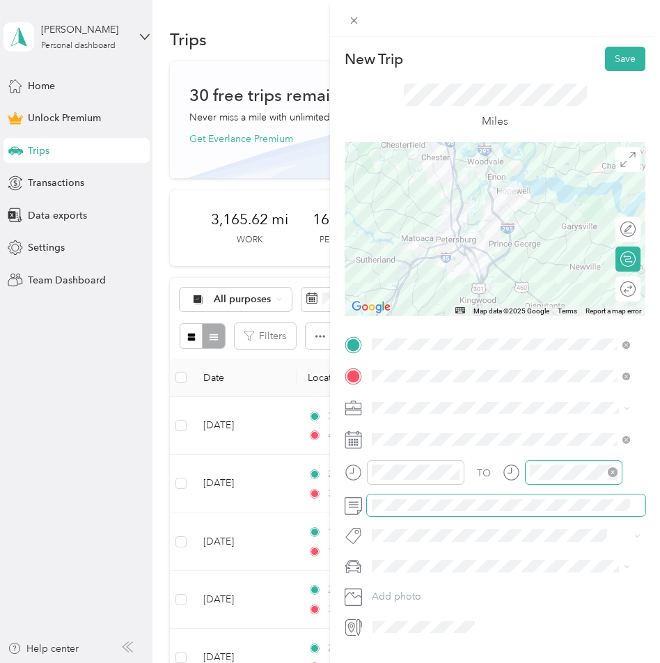
scroll to position [429, 0]
click at [616, 286] on div "Round trip" at bounding box center [628, 288] width 25 height 25
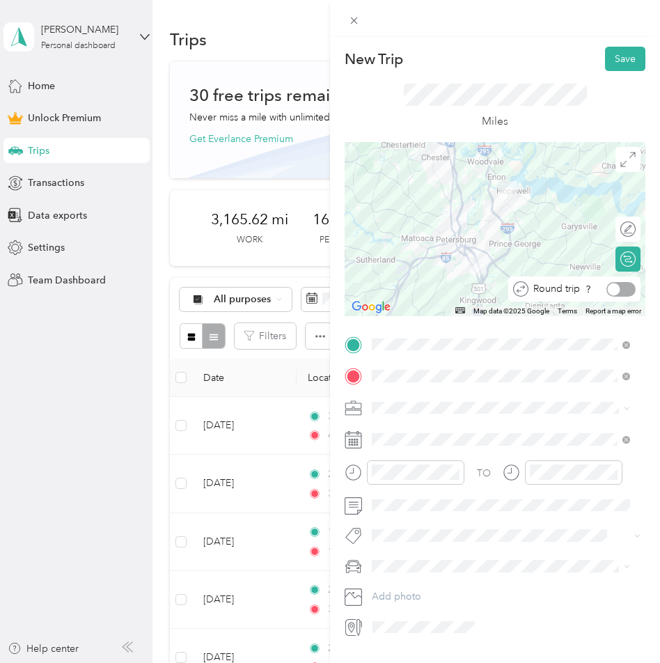
click at [608, 285] on div at bounding box center [614, 289] width 13 height 13
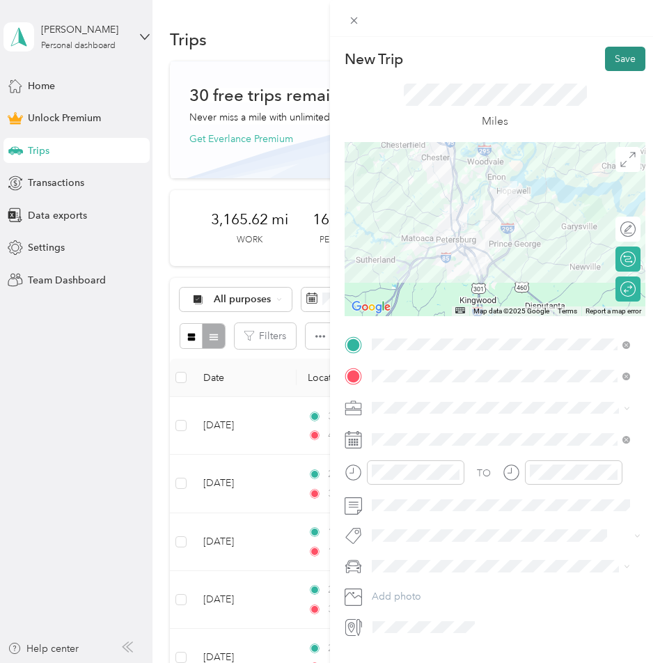
click at [610, 52] on button "Save" at bounding box center [625, 59] width 40 height 24
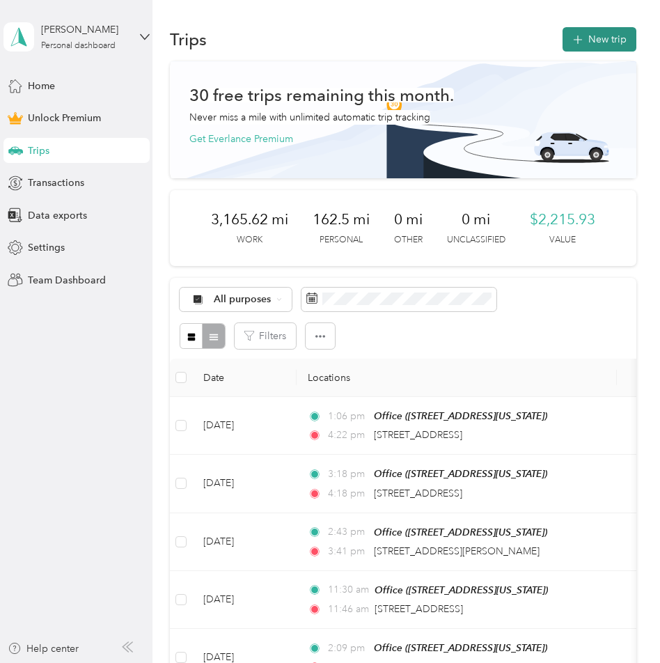
click at [620, 41] on button "New trip" at bounding box center [600, 39] width 74 height 24
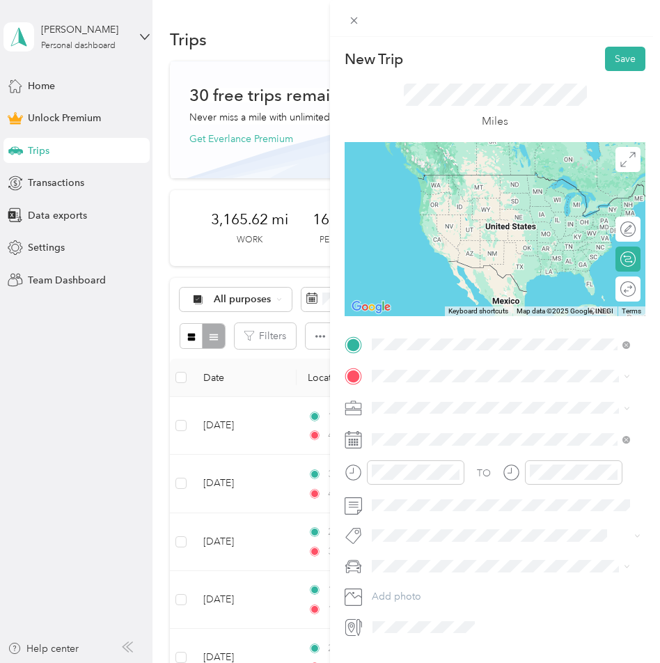
click at [430, 400] on div "Office [STREET_ADDRESS][US_STATE]" at bounding box center [467, 407] width 139 height 29
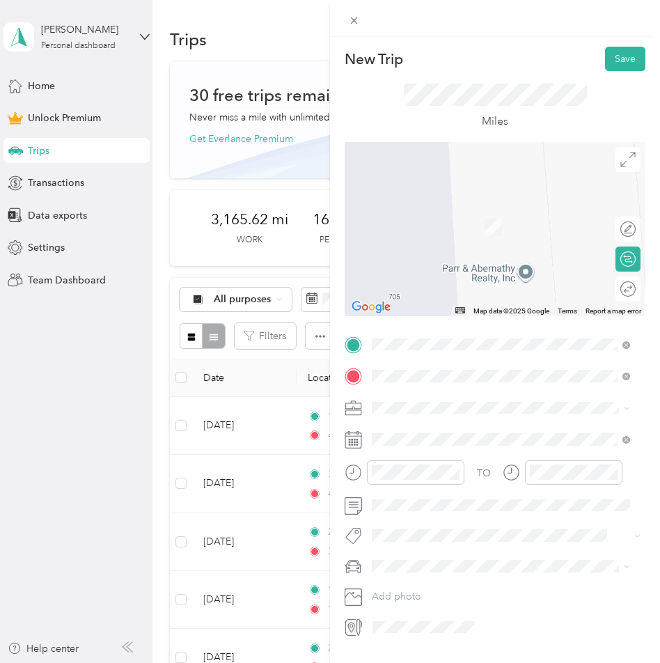
click at [418, 422] on span "[STREET_ADDRESS][PERSON_NAME][US_STATE]" at bounding box center [506, 426] width 217 height 13
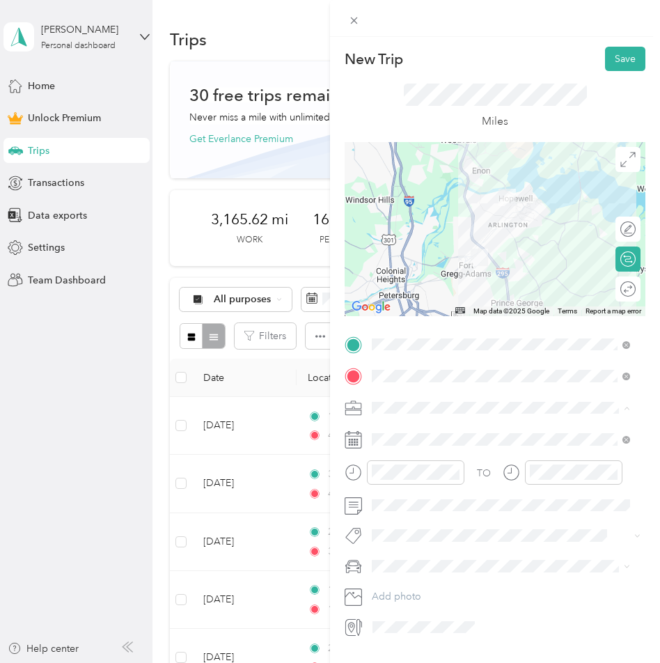
click at [391, 433] on li "Work" at bounding box center [501, 432] width 268 height 24
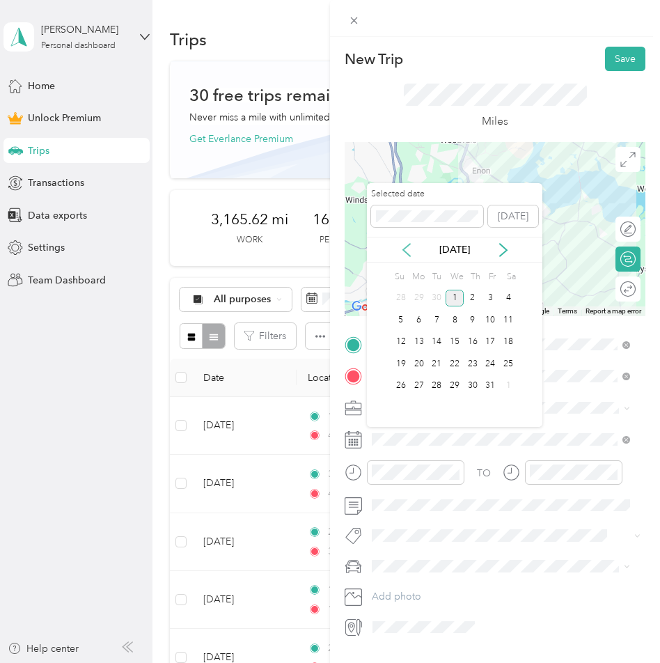
click at [411, 253] on icon at bounding box center [407, 250] width 14 height 14
click at [467, 335] on div "18" at bounding box center [473, 342] width 18 height 17
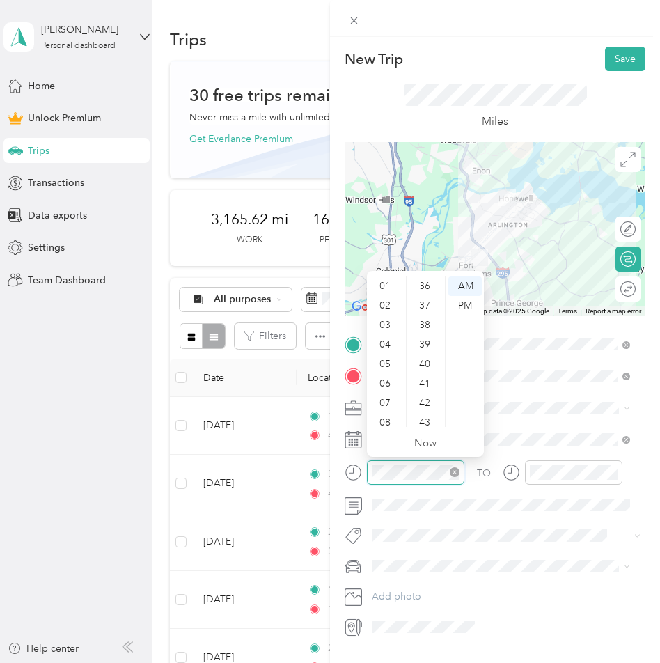
scroll to position [916, 0]
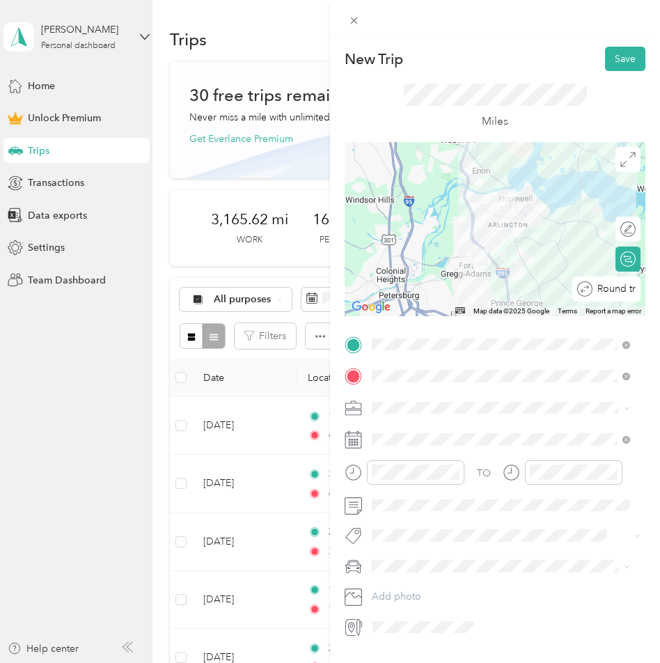
click at [613, 291] on div "Round trip" at bounding box center [606, 288] width 68 height 25
click at [613, 291] on div at bounding box center [620, 289] width 29 height 15
click at [611, 59] on button "Save" at bounding box center [625, 59] width 40 height 24
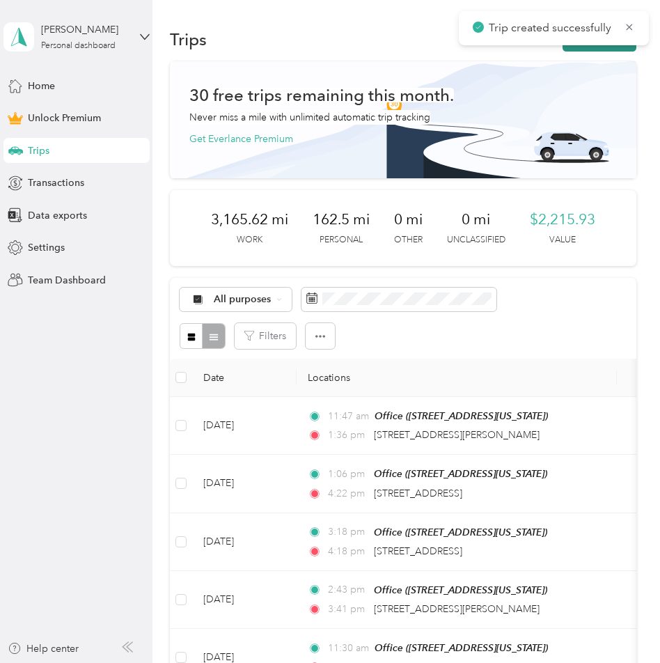
click at [606, 47] on button "New trip" at bounding box center [600, 39] width 74 height 24
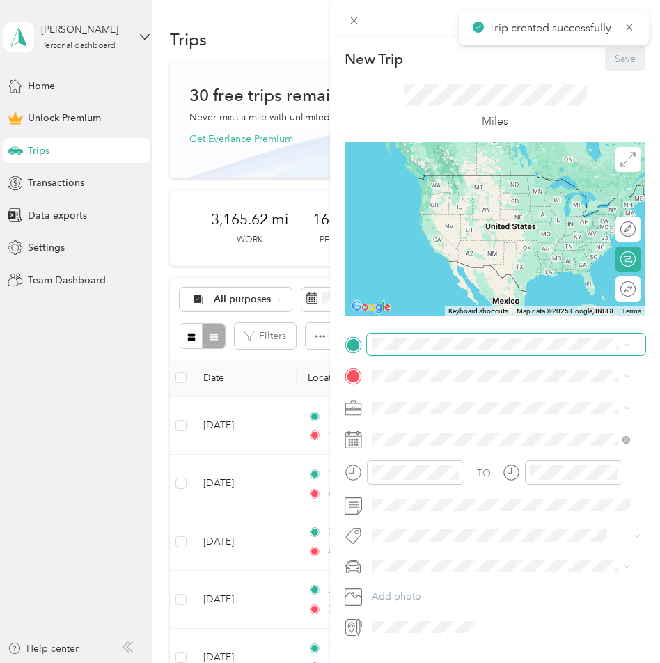
click at [434, 336] on span at bounding box center [506, 345] width 279 height 22
click at [415, 389] on li "Office [STREET_ADDRESS][US_STATE]" at bounding box center [501, 400] width 268 height 44
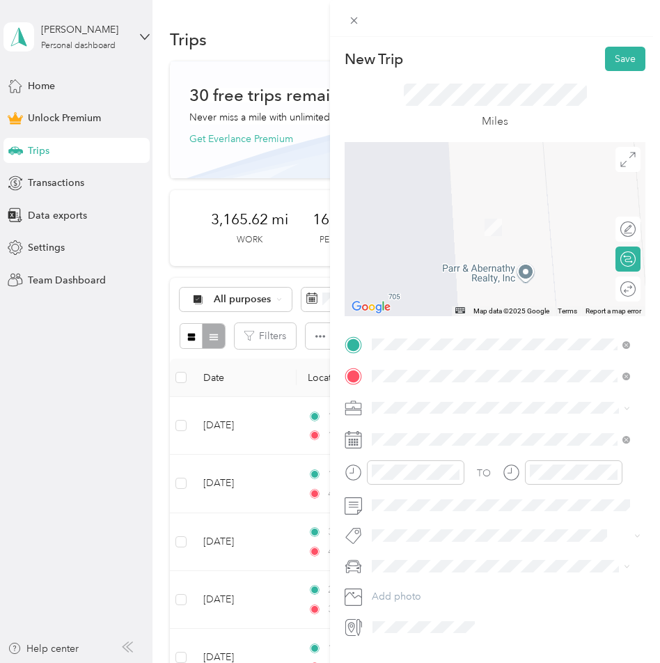
click at [420, 432] on span "[STREET_ADDRESS][PERSON_NAME][US_STATE]" at bounding box center [506, 426] width 217 height 13
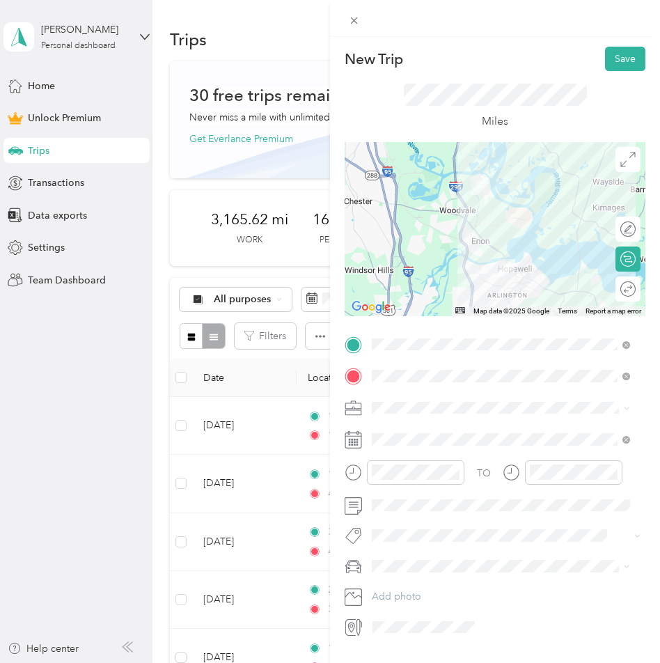
click at [395, 426] on span "Work" at bounding box center [389, 432] width 24 height 12
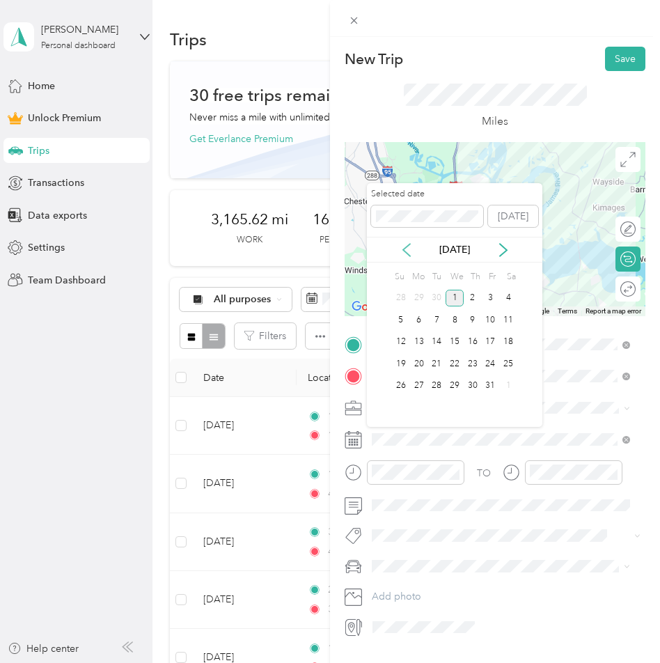
click at [409, 246] on icon at bounding box center [407, 250] width 14 height 14
click at [472, 343] on div "18" at bounding box center [473, 342] width 18 height 17
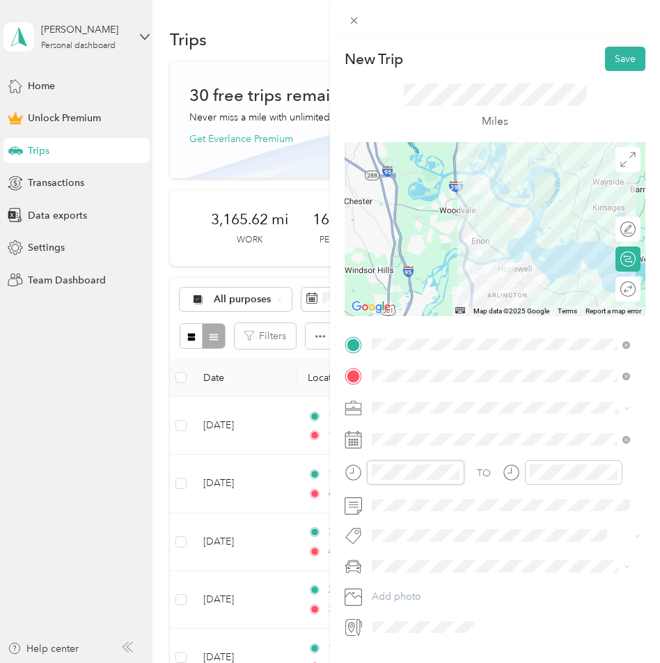
click at [331, 471] on form "New Trip Save This trip cannot be edited because it is either under review, app…" at bounding box center [495, 342] width 330 height 591
click at [605, 62] on button "Save" at bounding box center [625, 59] width 40 height 24
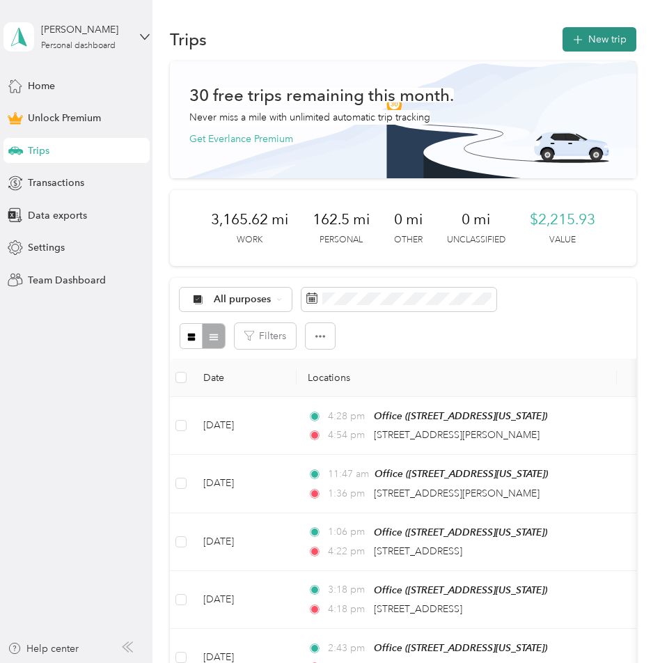
click at [587, 35] on button "New trip" at bounding box center [600, 39] width 74 height 24
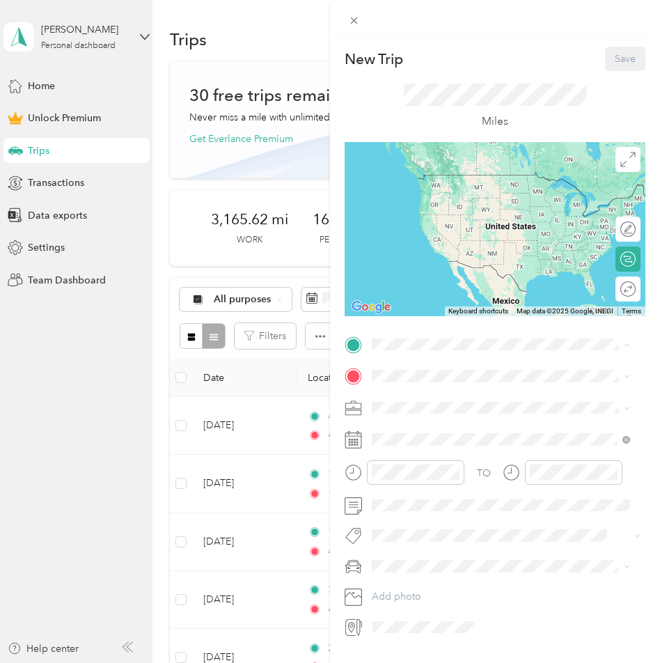
click at [421, 401] on div "Office [STREET_ADDRESS][US_STATE]" at bounding box center [467, 407] width 139 height 29
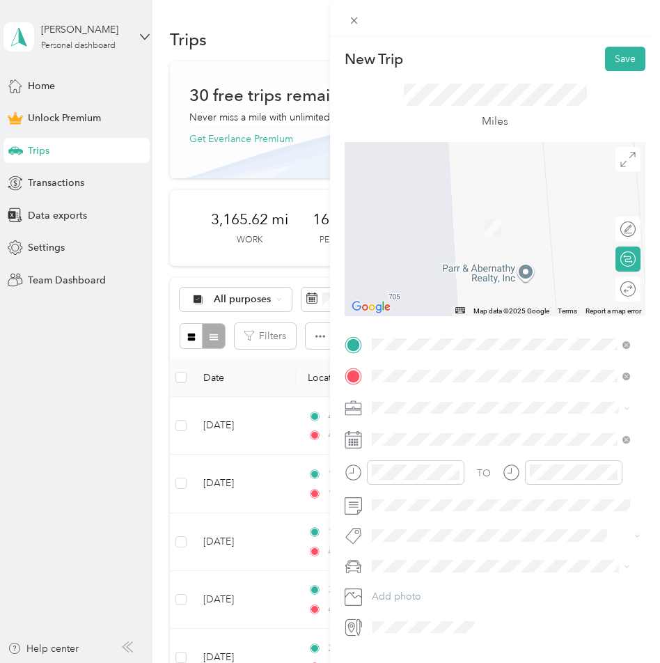
click at [411, 421] on span "[STREET_ADDRESS][PERSON_NAME][US_STATE]" at bounding box center [506, 426] width 217 height 13
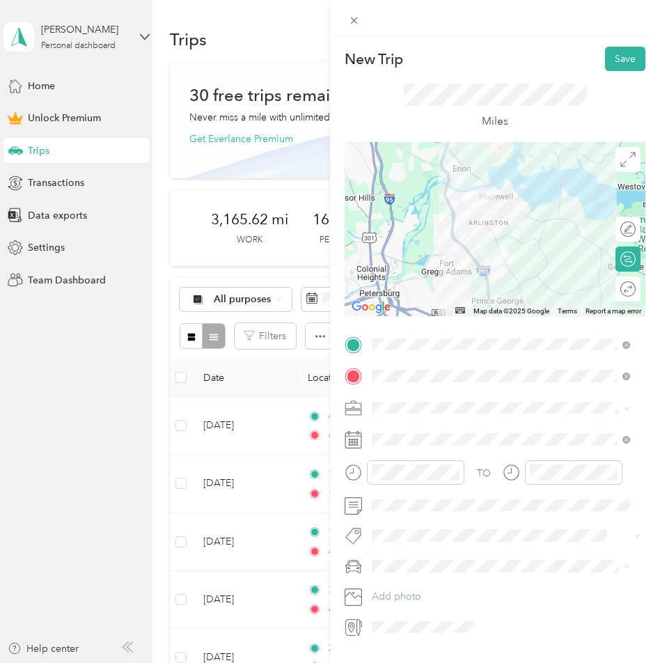
click at [386, 433] on li "Work" at bounding box center [501, 432] width 268 height 24
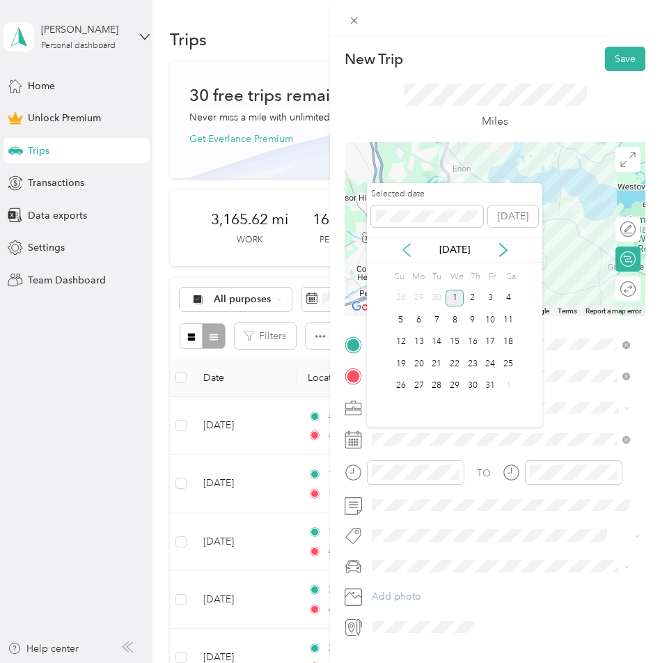
click at [404, 251] on icon at bounding box center [407, 250] width 14 height 14
click at [485, 341] on div "19" at bounding box center [491, 342] width 18 height 17
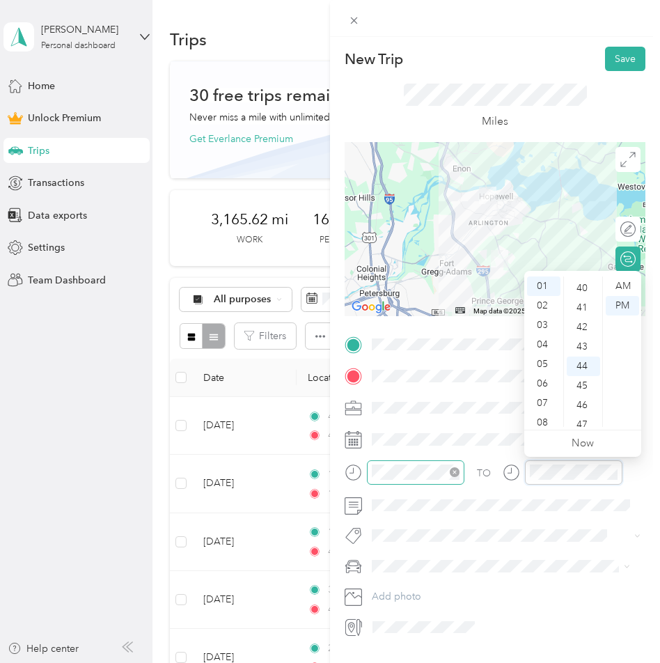
scroll to position [858, 0]
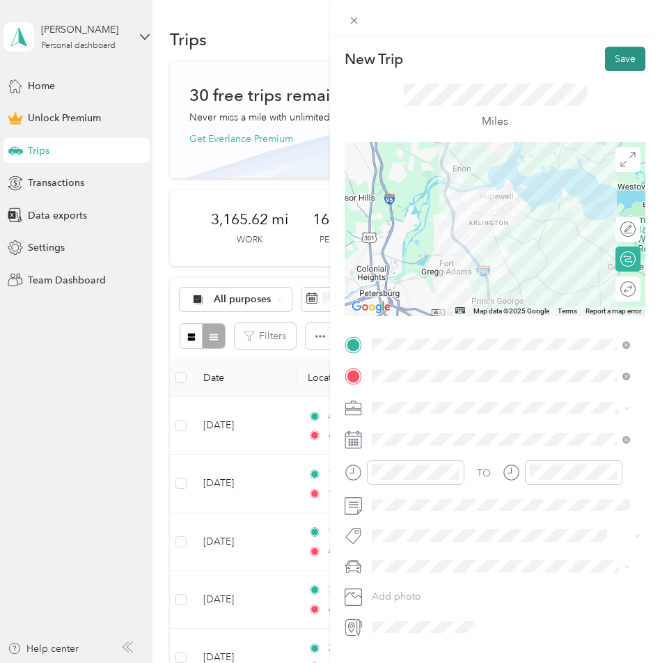
click at [615, 62] on button "Save" at bounding box center [625, 59] width 40 height 24
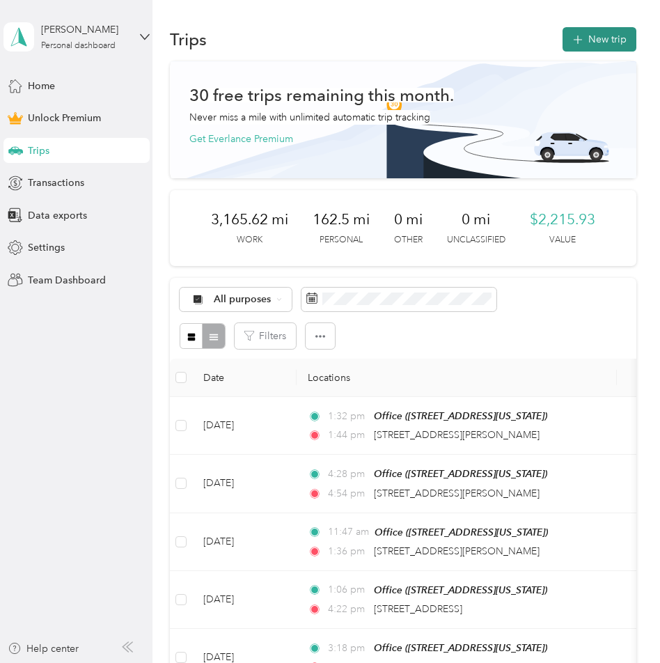
click at [588, 47] on button "New trip" at bounding box center [600, 39] width 74 height 24
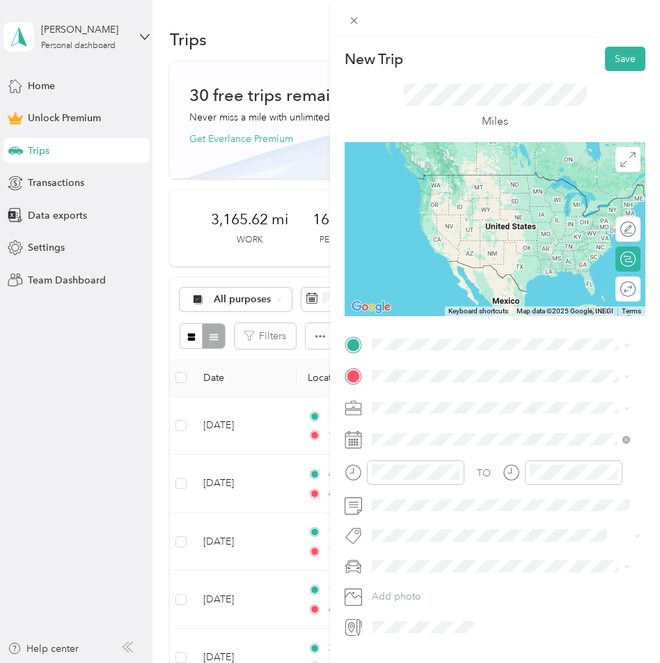
click at [425, 386] on div "[STREET_ADDRESS][PERSON_NAME][US_STATE]" at bounding box center [501, 394] width 249 height 19
click at [420, 394] on span "[STREET_ADDRESS][PERSON_NAME][US_STATE]" at bounding box center [506, 392] width 217 height 13
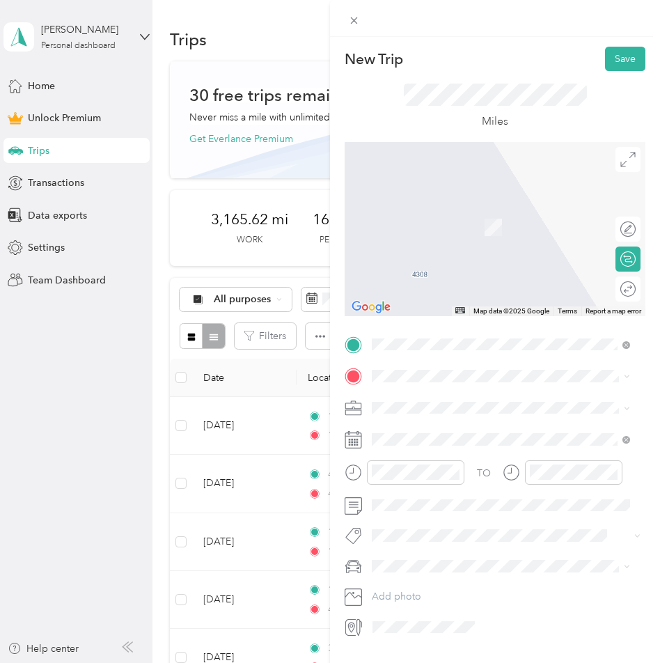
click at [422, 447] on ol "From search results [STREET_ADDRESS][GEOGRAPHIC_DATA][PERSON_NAME][US_STATE][ST…" at bounding box center [501, 469] width 268 height 167
click at [412, 399] on span at bounding box center [506, 408] width 279 height 22
click at [405, 425] on span "[STREET_ADDRESS][PERSON_NAME][US_STATE]" at bounding box center [506, 426] width 217 height 13
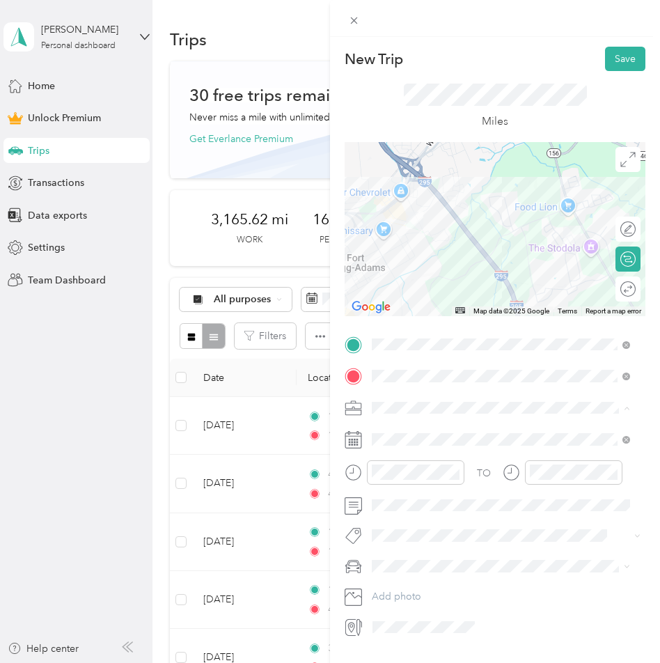
click at [394, 434] on li "Work" at bounding box center [501, 432] width 268 height 24
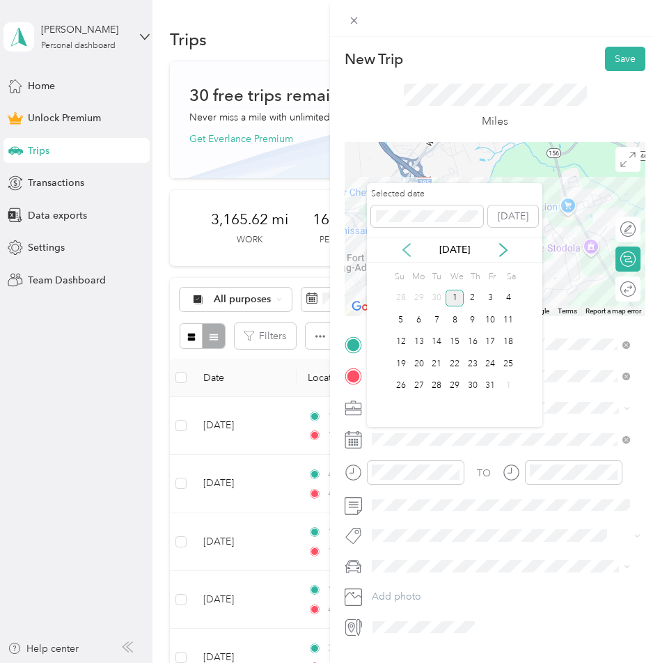
drag, startPoint x: 412, startPoint y: 249, endPoint x: 430, endPoint y: 267, distance: 26.1
click at [412, 249] on icon at bounding box center [407, 250] width 14 height 14
click at [489, 340] on div "19" at bounding box center [491, 342] width 18 height 17
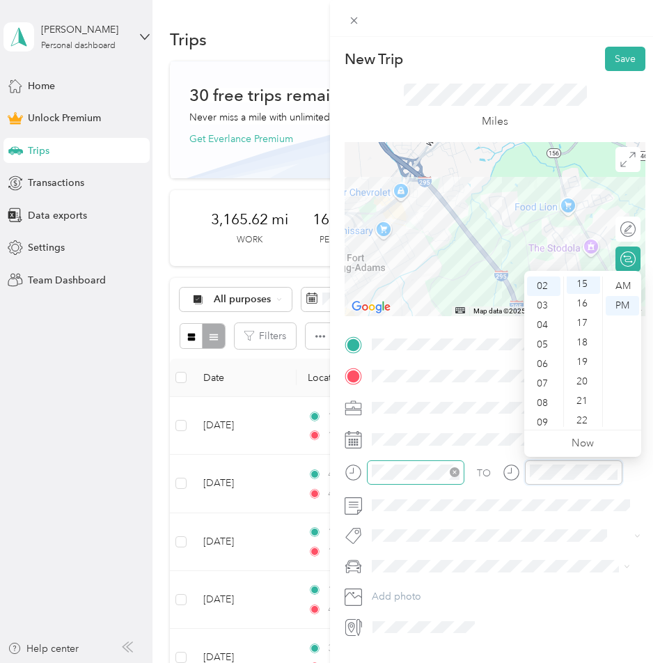
scroll to position [292, 0]
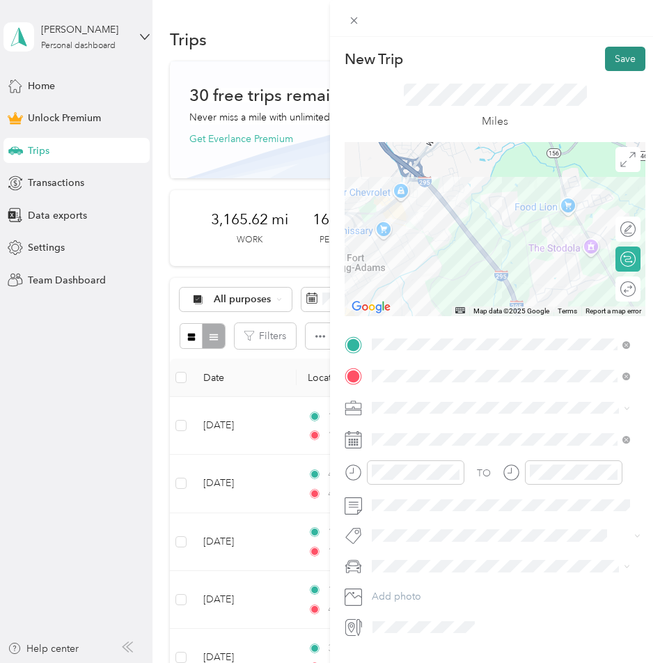
click at [615, 56] on button "Save" at bounding box center [625, 59] width 40 height 24
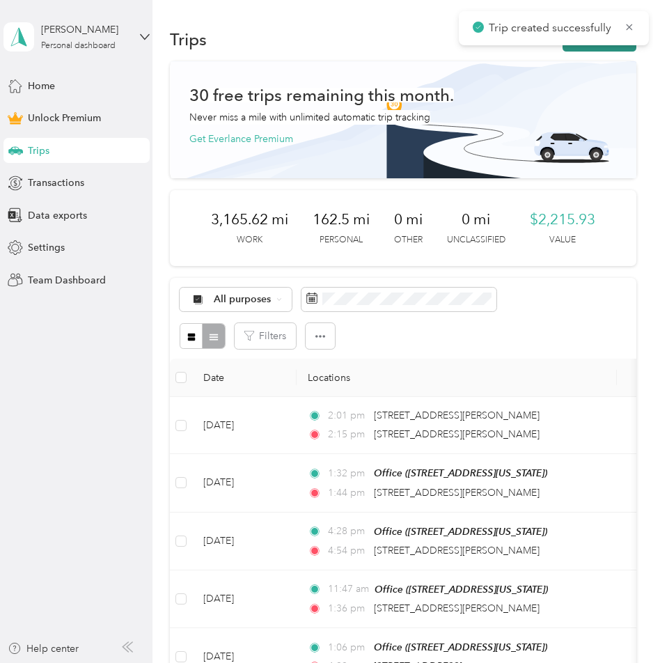
click at [606, 48] on button "New trip" at bounding box center [600, 39] width 74 height 24
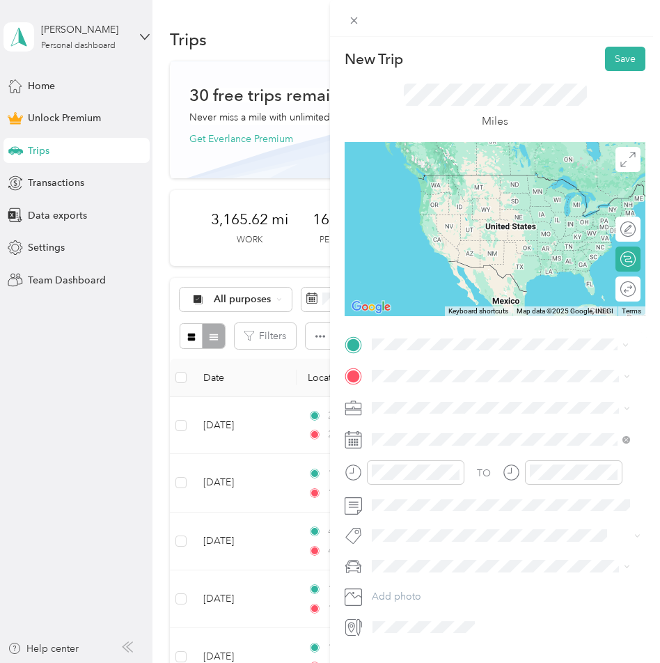
click at [437, 405] on div "[STREET_ADDRESS][PERSON_NAME][US_STATE]" at bounding box center [501, 395] width 249 height 19
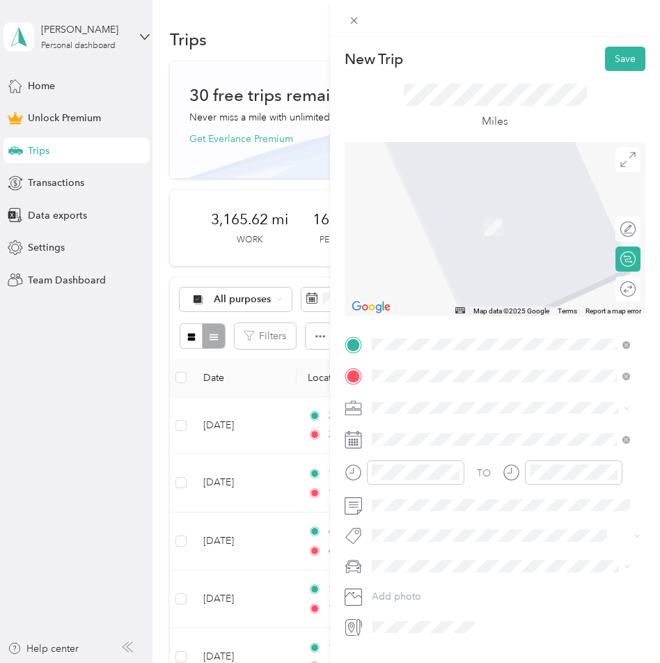
click at [444, 420] on span "[STREET_ADDRESS][US_STATE]" at bounding box center [467, 426] width 139 height 13
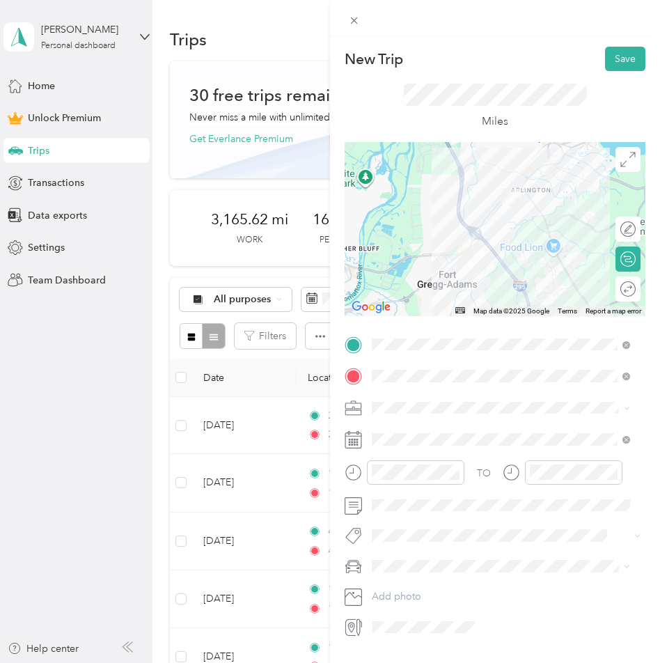
click at [392, 431] on span "Work" at bounding box center [389, 429] width 24 height 12
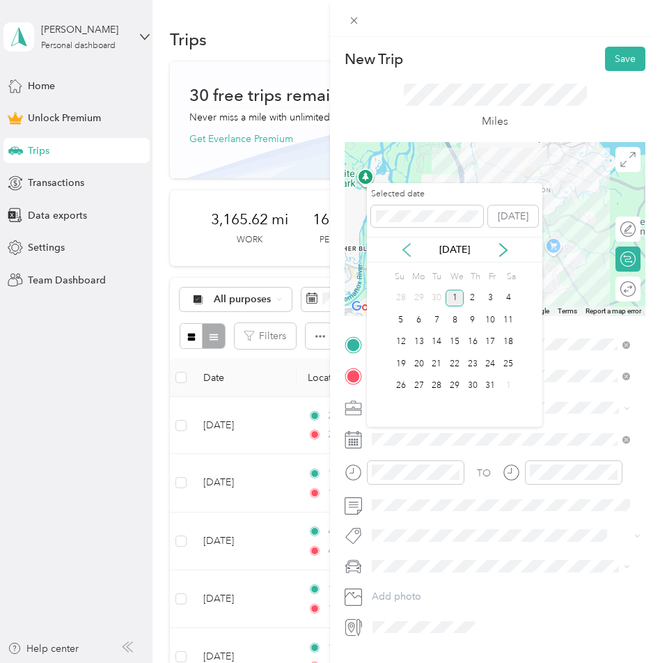
click at [413, 253] on icon at bounding box center [407, 250] width 14 height 14
click at [493, 338] on div "19" at bounding box center [491, 342] width 18 height 17
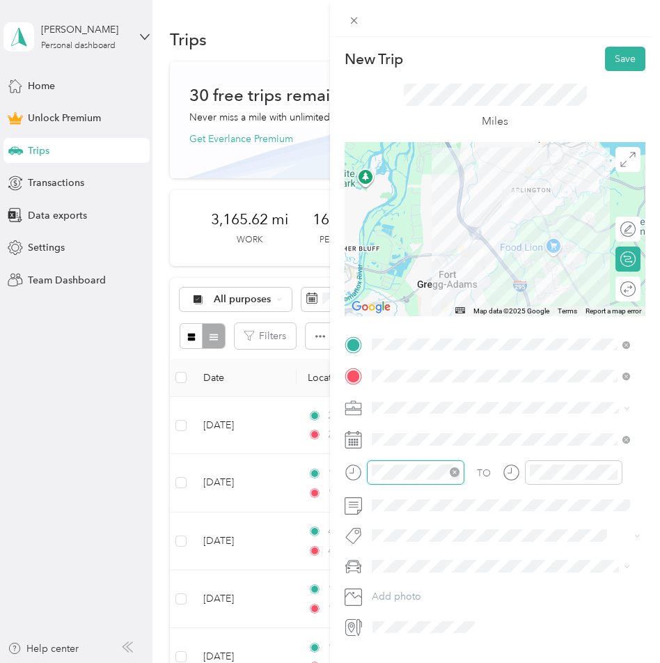
click at [371, 466] on div at bounding box center [415, 472] width 97 height 24
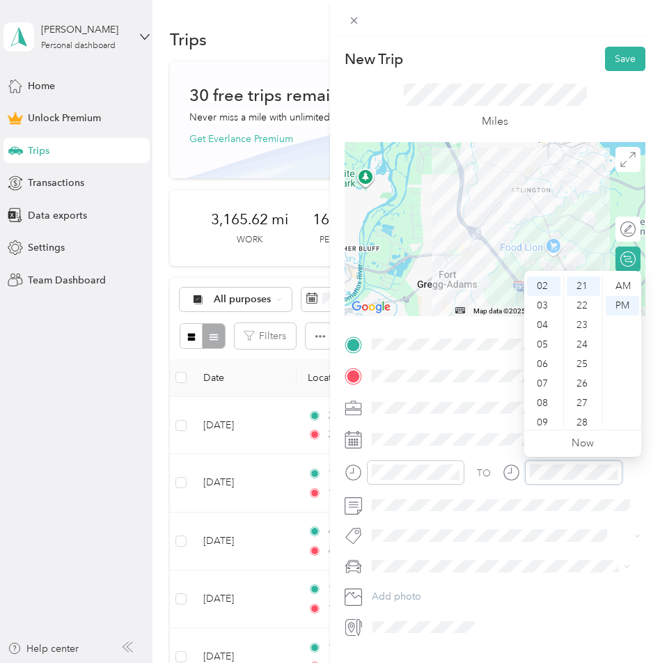
scroll to position [409, 0]
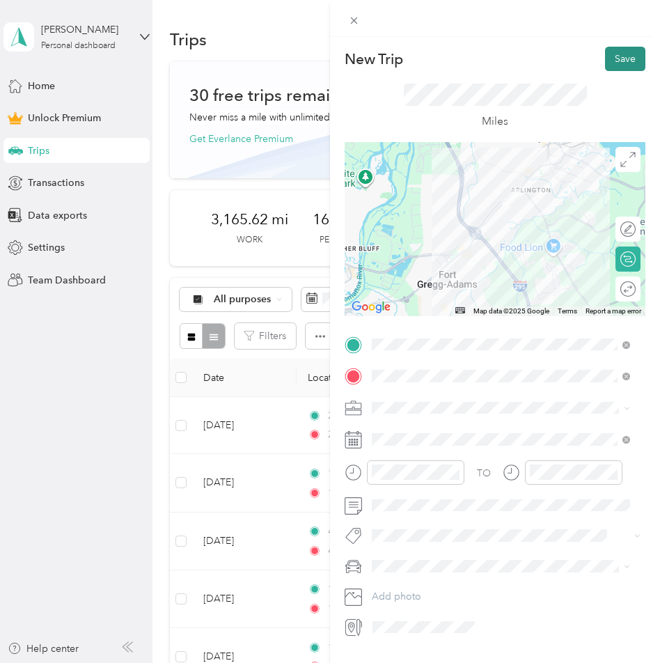
click at [605, 56] on button "Save" at bounding box center [625, 59] width 40 height 24
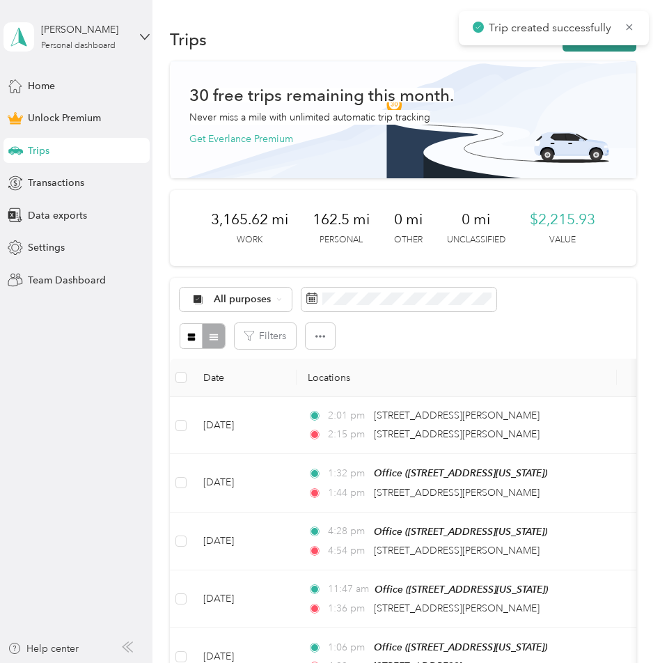
click at [602, 47] on button "New trip" at bounding box center [600, 39] width 74 height 24
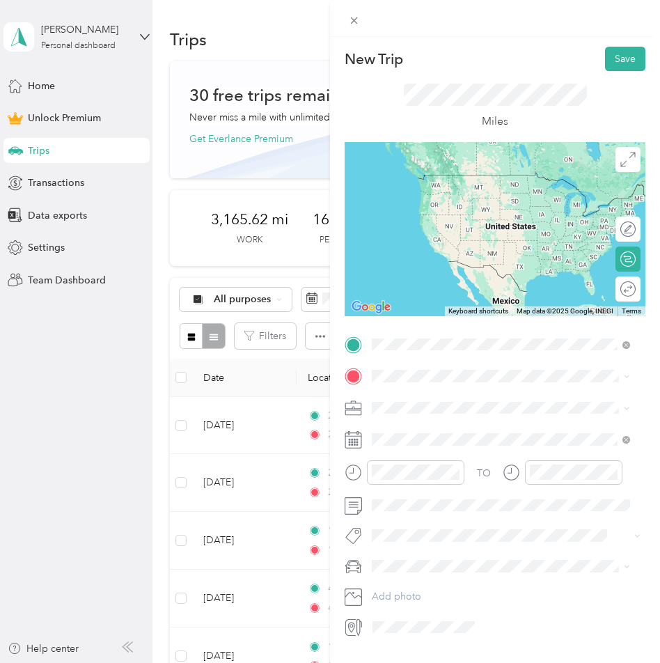
click at [429, 393] on span "[STREET_ADDRESS][US_STATE]" at bounding box center [467, 395] width 139 height 13
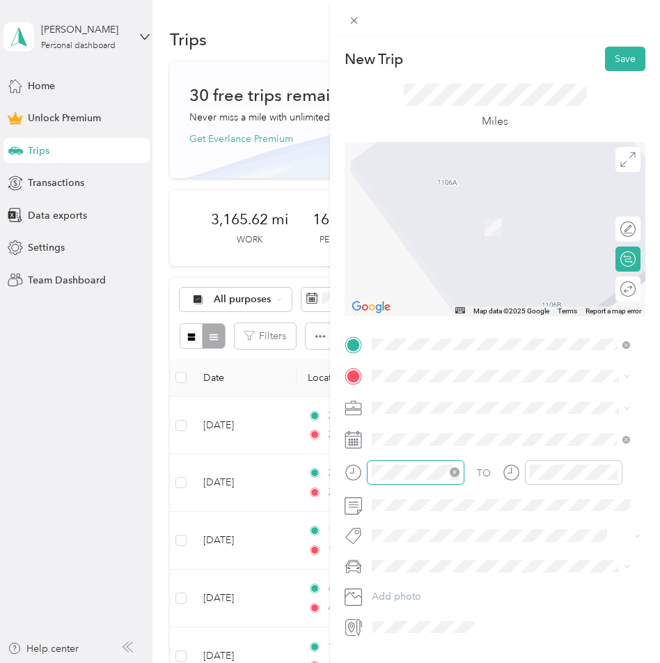
click at [370, 471] on div at bounding box center [415, 472] width 97 height 24
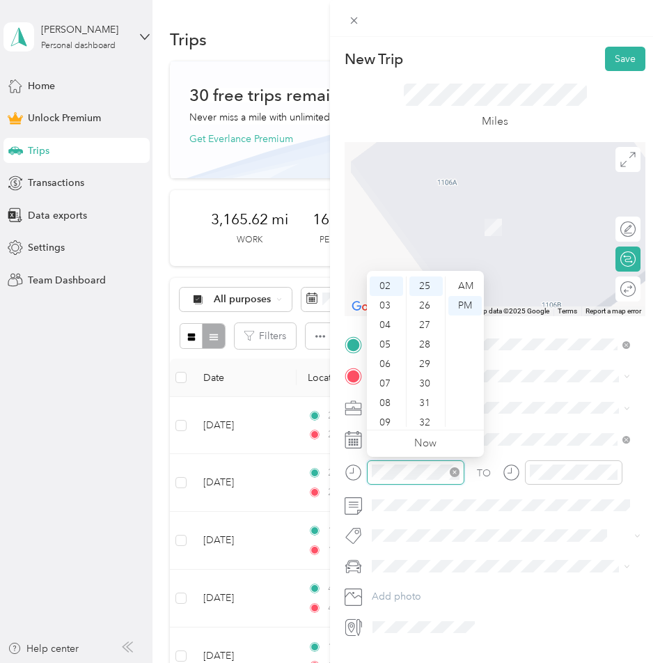
scroll to position [487, 0]
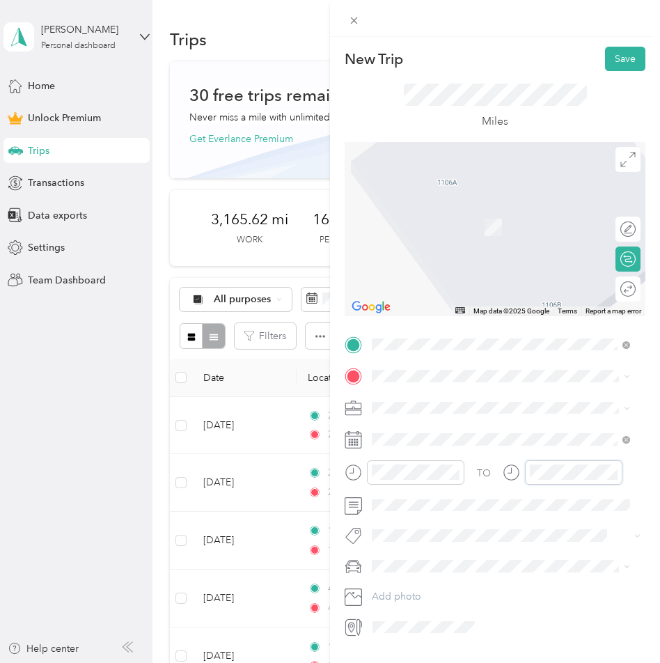
click at [515, 470] on div at bounding box center [563, 472] width 120 height 24
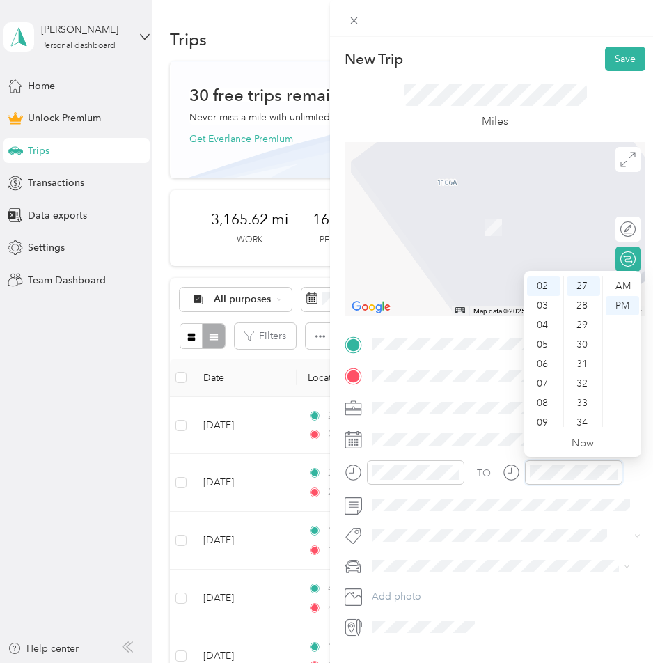
scroll to position [526, 0]
click at [382, 383] on span at bounding box center [506, 376] width 279 height 22
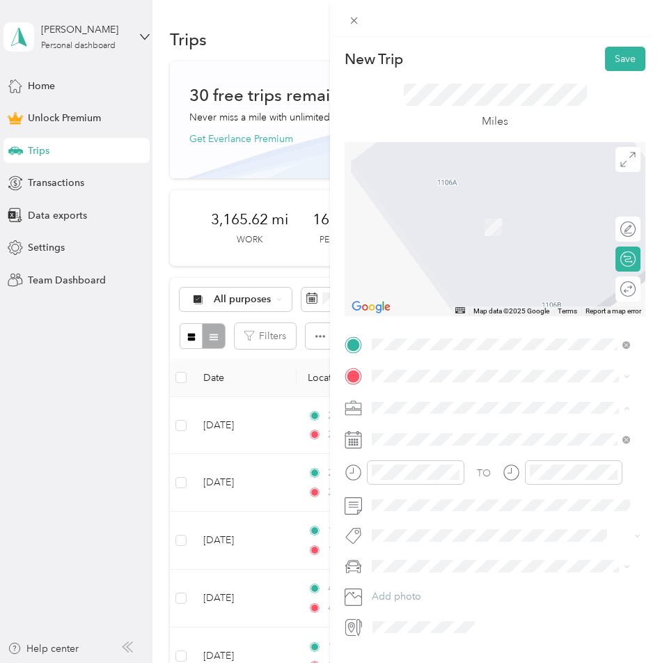
click at [393, 431] on span "Work" at bounding box center [389, 432] width 24 height 12
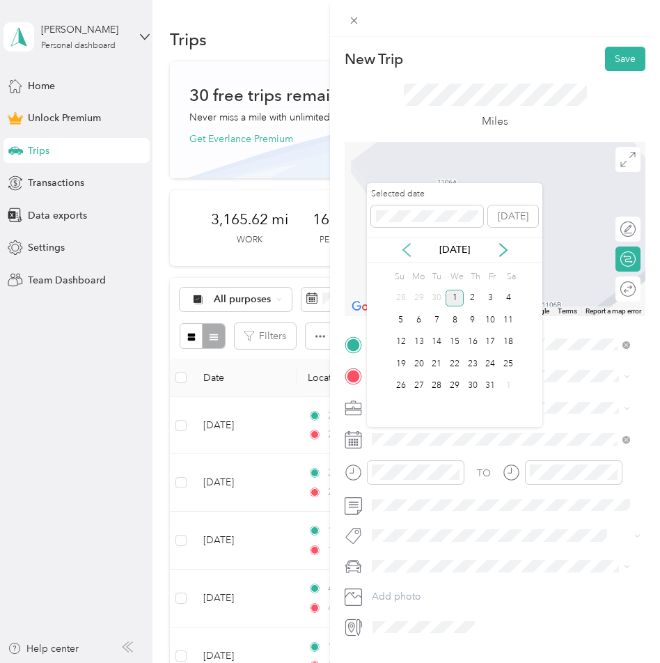
click at [411, 249] on icon at bounding box center [407, 250] width 14 height 14
click at [486, 343] on div "19" at bounding box center [491, 342] width 18 height 17
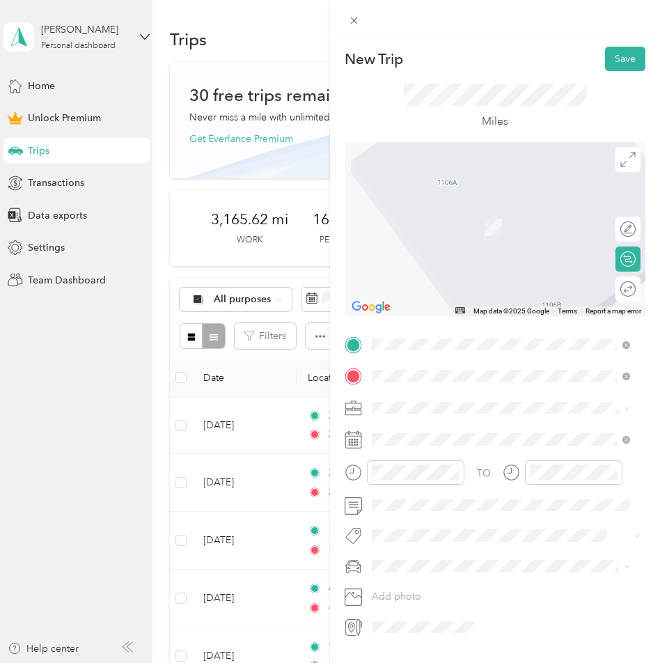
click at [419, 432] on span "[STREET_ADDRESS][US_STATE]" at bounding box center [467, 426] width 139 height 13
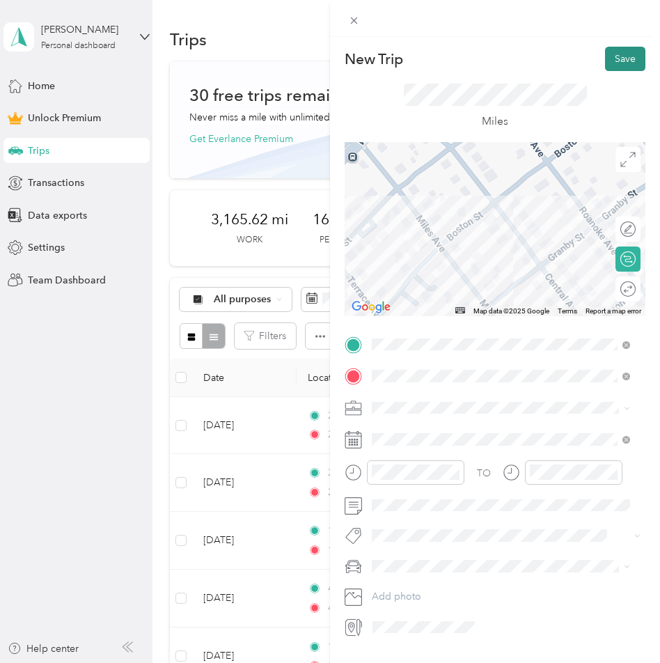
click at [605, 58] on button "Save" at bounding box center [625, 59] width 40 height 24
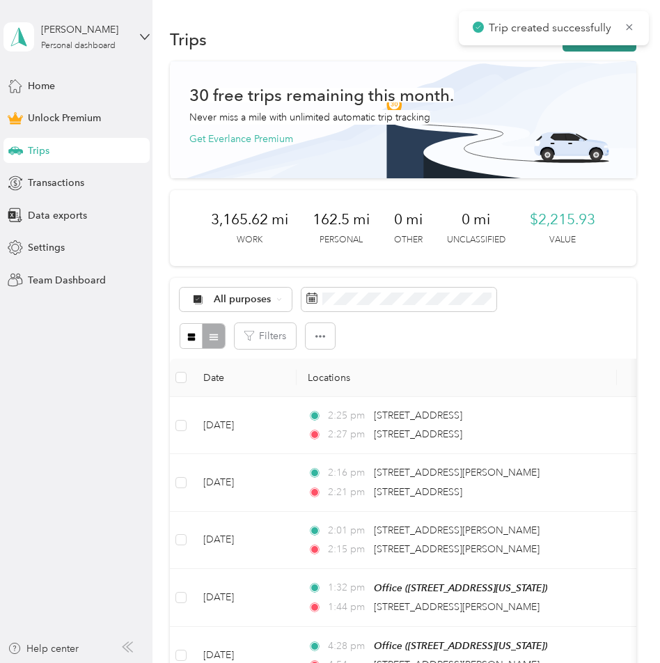
click at [599, 50] on button "New trip" at bounding box center [600, 39] width 74 height 24
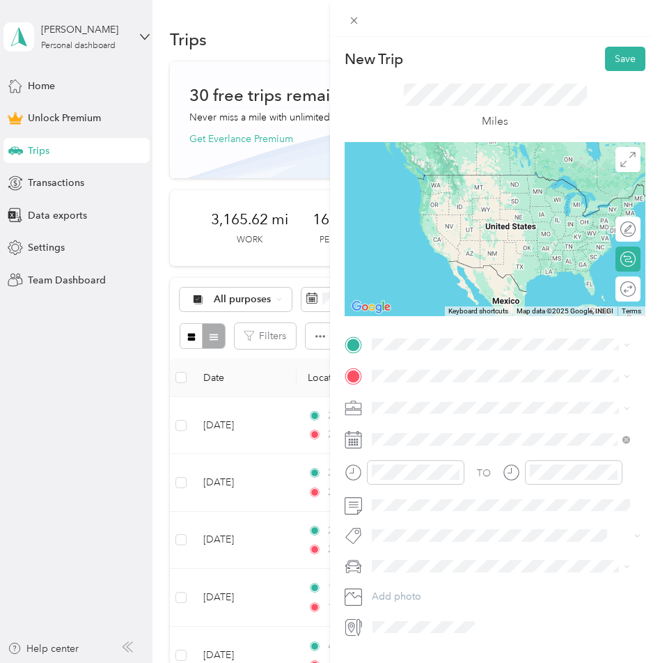
click at [425, 405] on li "[STREET_ADDRESS][US_STATE]" at bounding box center [501, 390] width 268 height 29
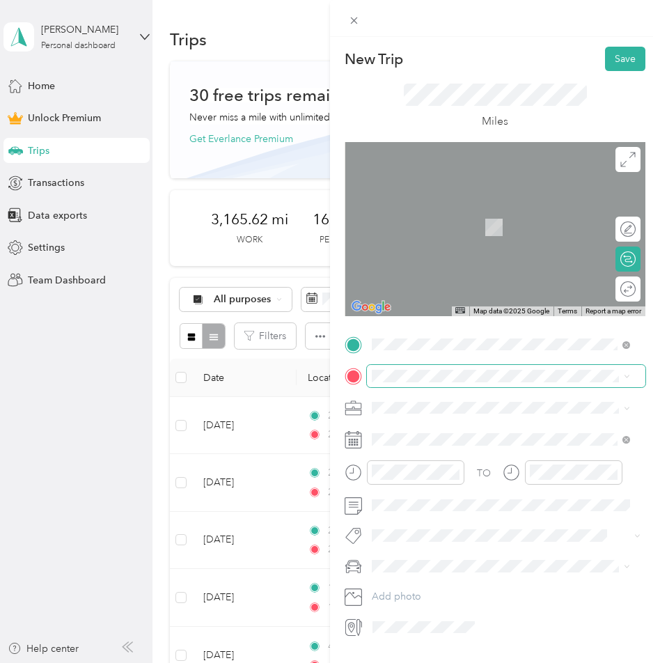
click at [420, 368] on span at bounding box center [506, 376] width 279 height 22
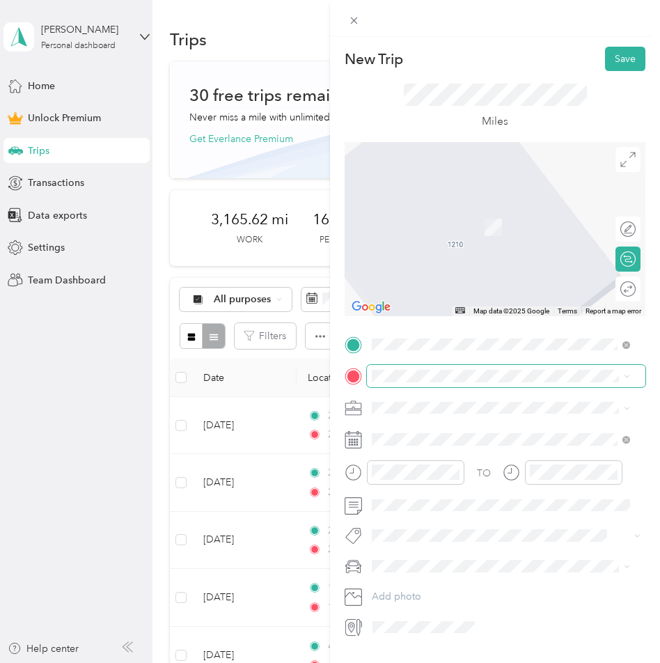
click at [412, 383] on span at bounding box center [506, 376] width 279 height 22
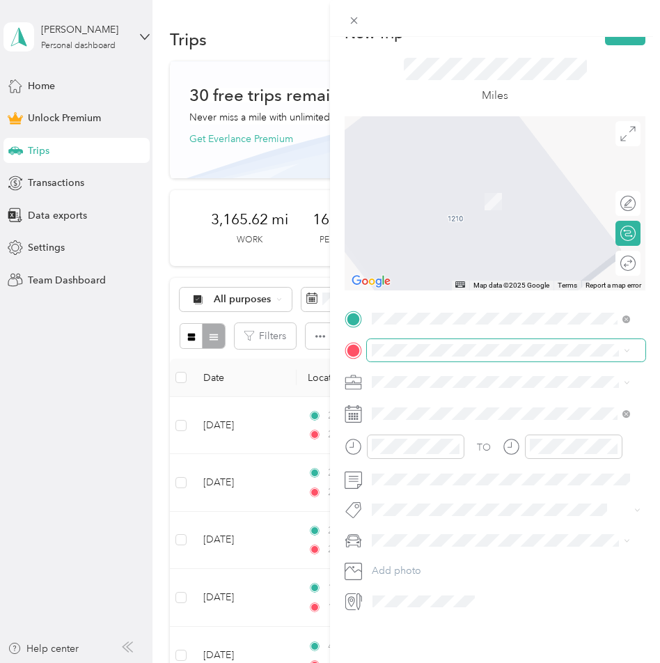
scroll to position [36, 0]
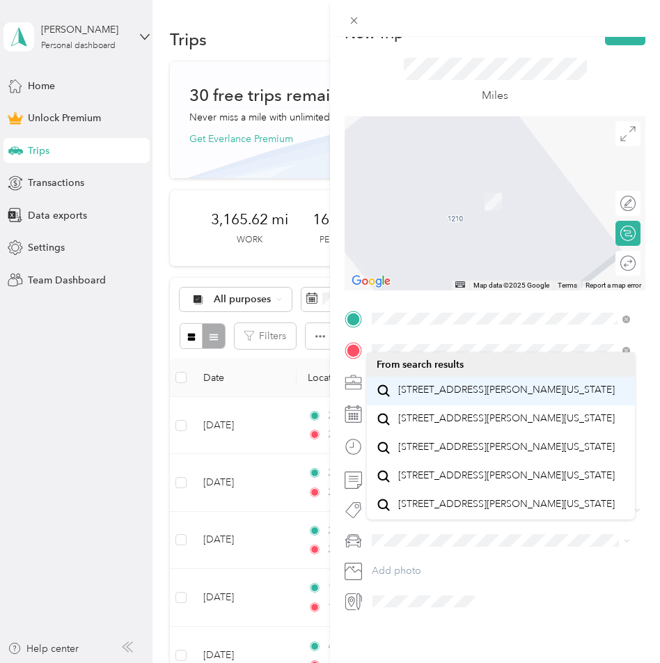
click at [419, 391] on span "[STREET_ADDRESS][PERSON_NAME][US_STATE]" at bounding box center [506, 390] width 217 height 13
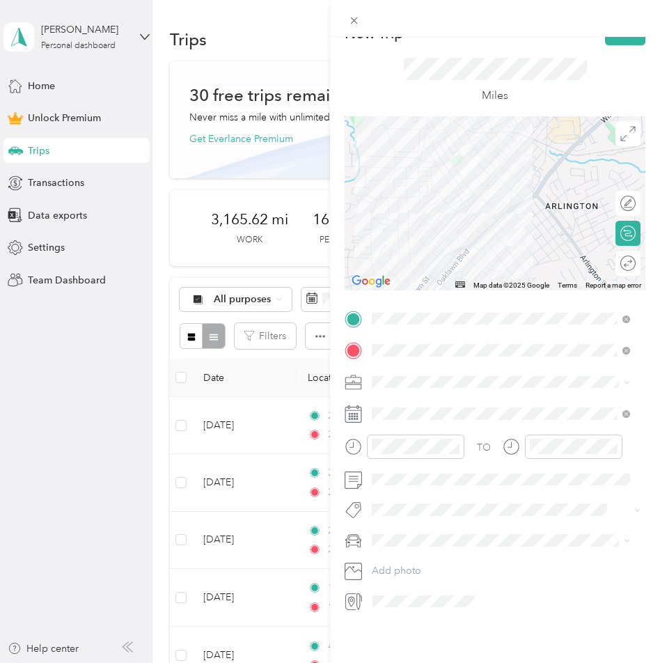
click at [387, 387] on li "Work" at bounding box center [501, 391] width 268 height 24
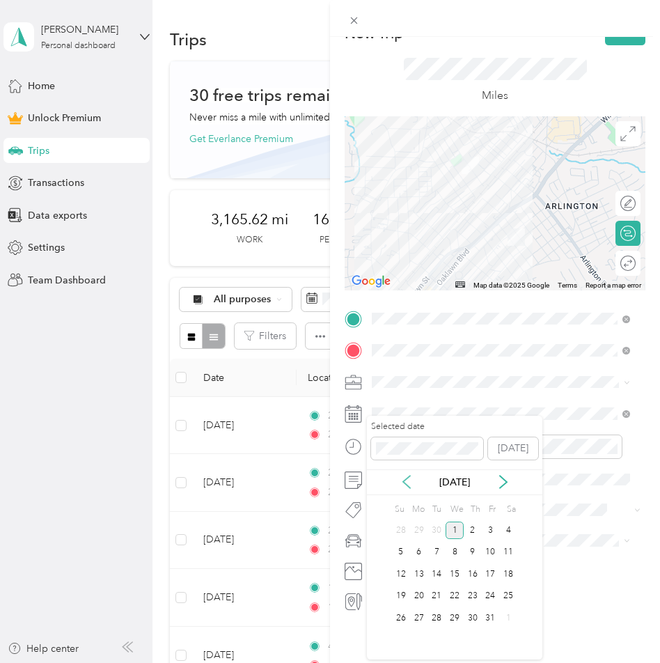
click at [409, 481] on icon at bounding box center [407, 482] width 14 height 14
click at [492, 576] on div "19" at bounding box center [491, 573] width 18 height 17
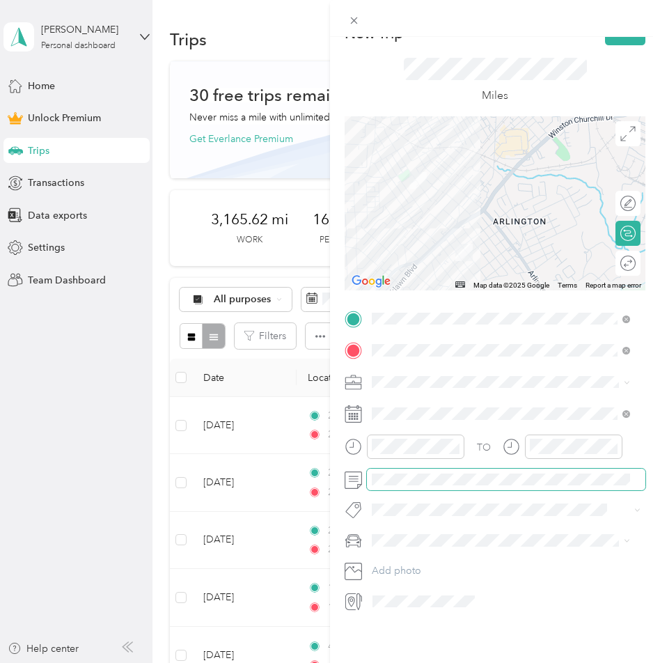
scroll to position [0, 0]
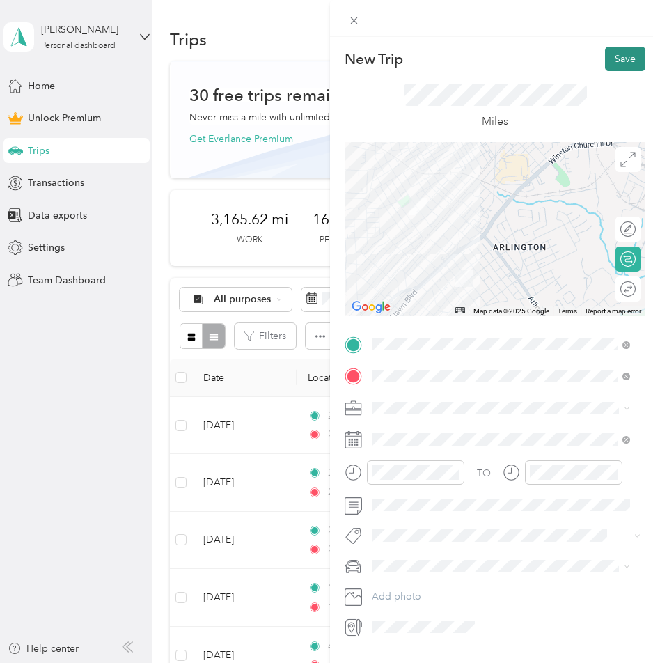
click at [606, 57] on button "Save" at bounding box center [625, 59] width 40 height 24
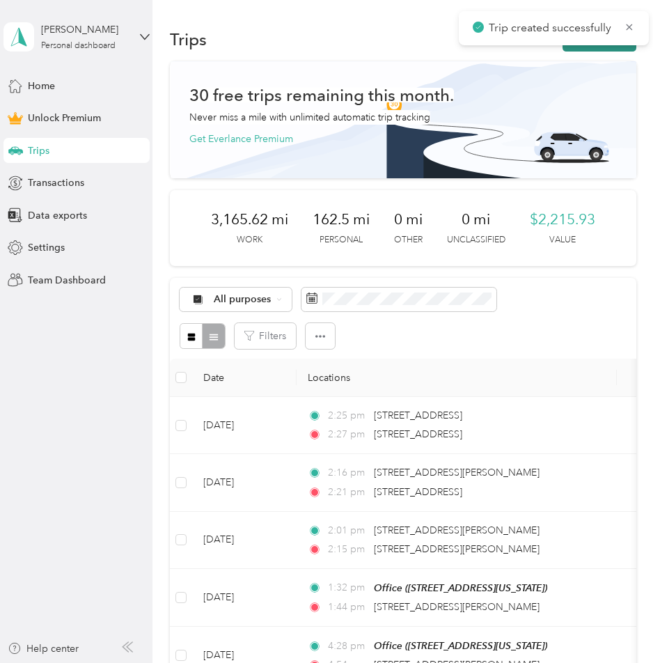
click at [608, 48] on button "New trip" at bounding box center [600, 39] width 74 height 24
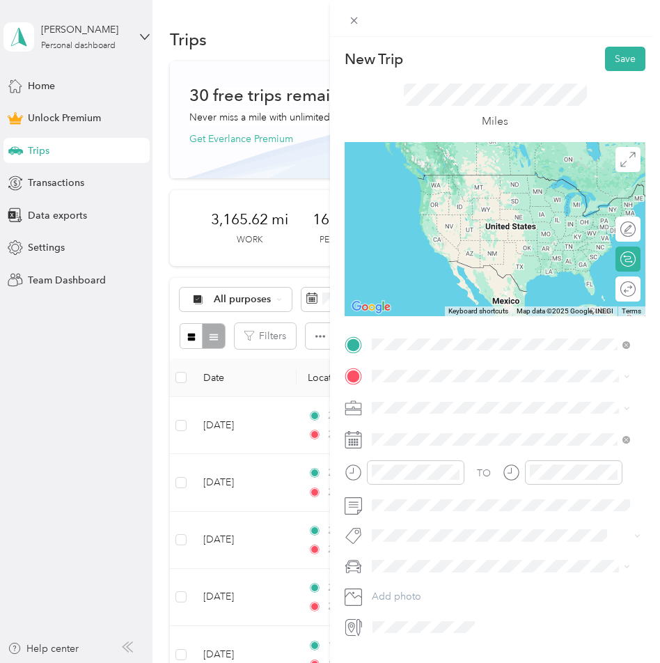
click at [423, 391] on span "[STREET_ADDRESS][PERSON_NAME][US_STATE]" at bounding box center [506, 395] width 217 height 13
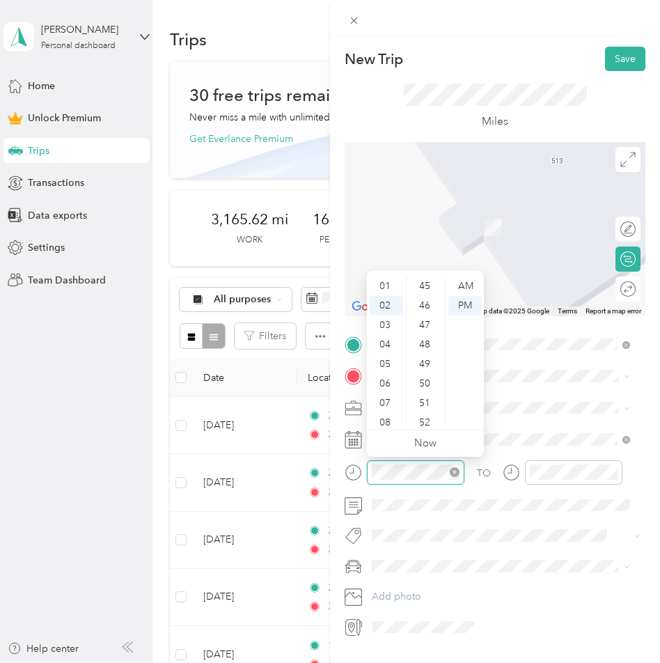
scroll to position [585, 0]
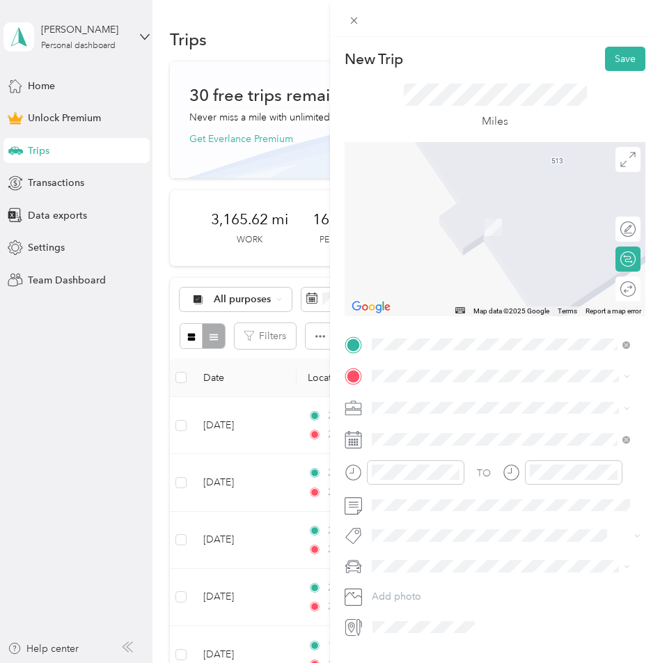
click at [391, 431] on span "Work" at bounding box center [389, 429] width 24 height 12
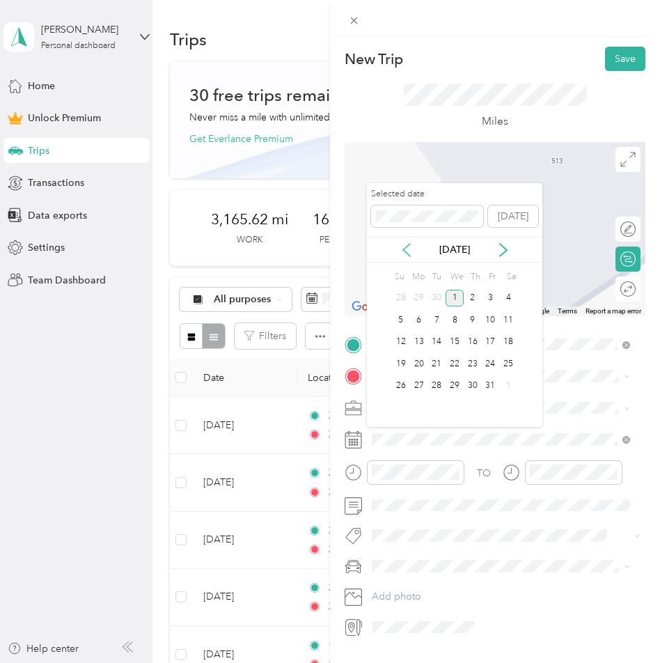
click at [408, 251] on icon at bounding box center [407, 250] width 14 height 14
click at [492, 341] on div "19" at bounding box center [491, 342] width 18 height 17
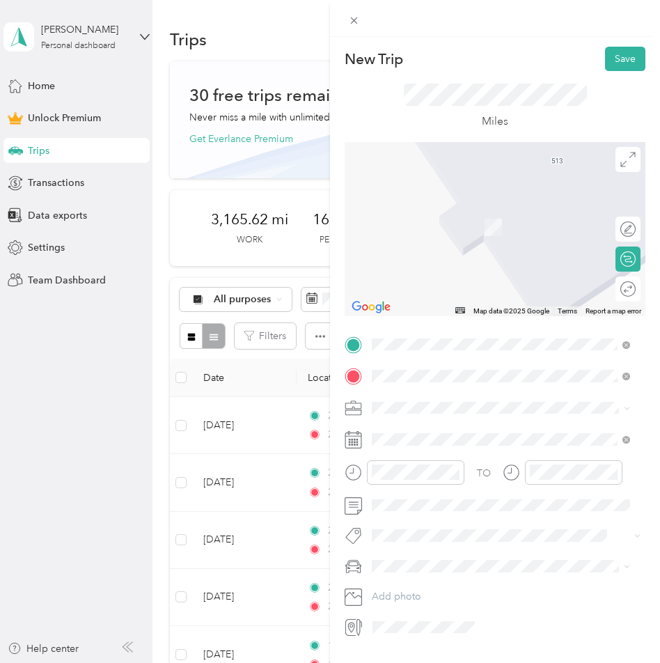
click at [409, 432] on span "[STREET_ADDRESS][US_STATE]" at bounding box center [467, 426] width 139 height 13
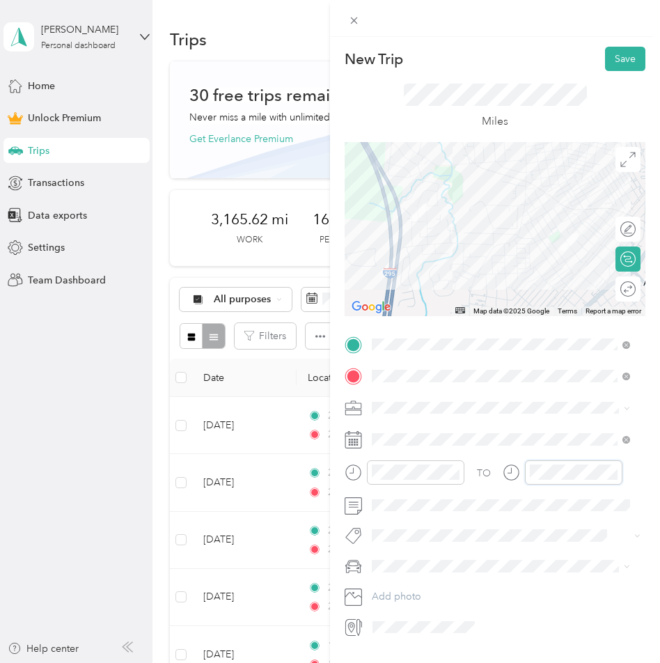
click at [521, 471] on div at bounding box center [563, 472] width 120 height 24
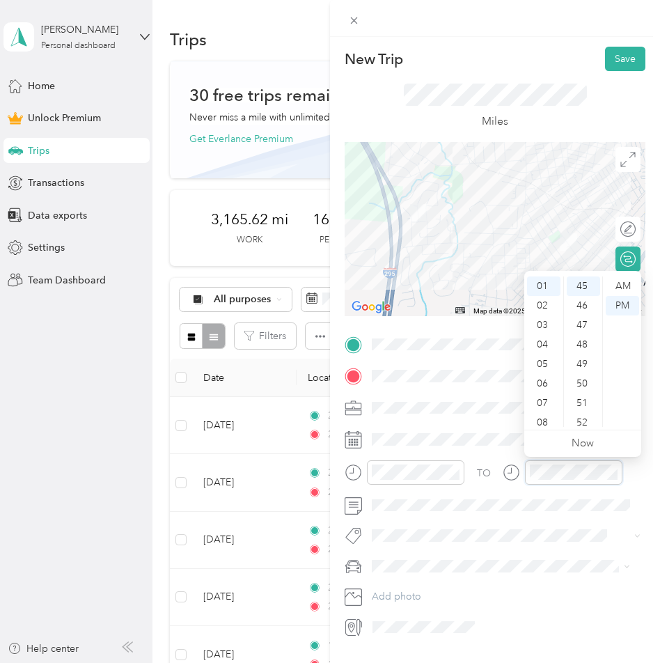
scroll to position [682, 0]
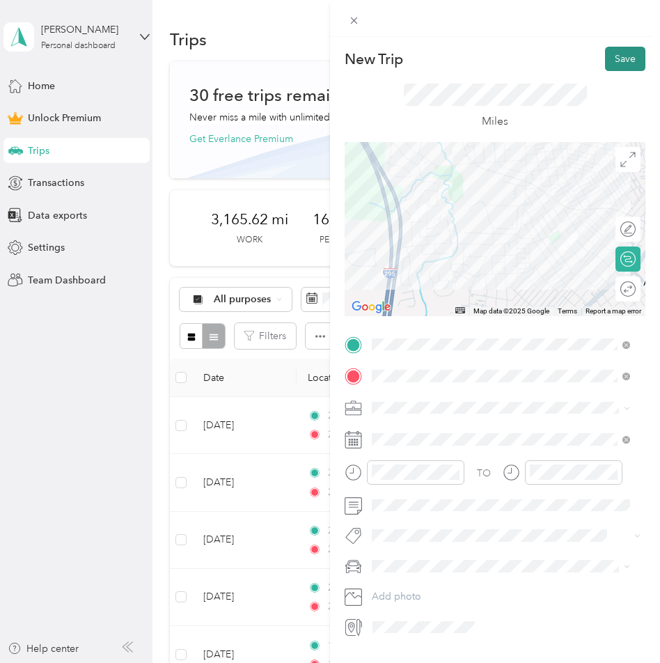
click at [613, 59] on button "Save" at bounding box center [625, 59] width 40 height 24
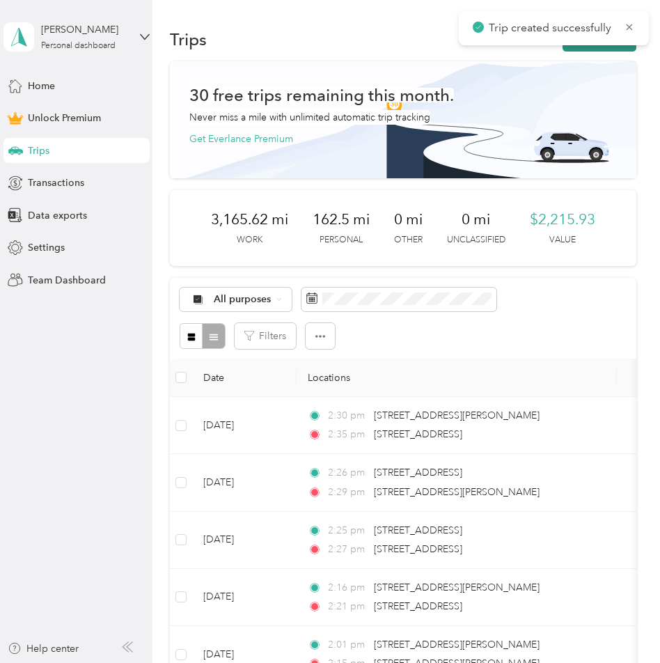
click at [597, 49] on button "New trip" at bounding box center [600, 39] width 74 height 24
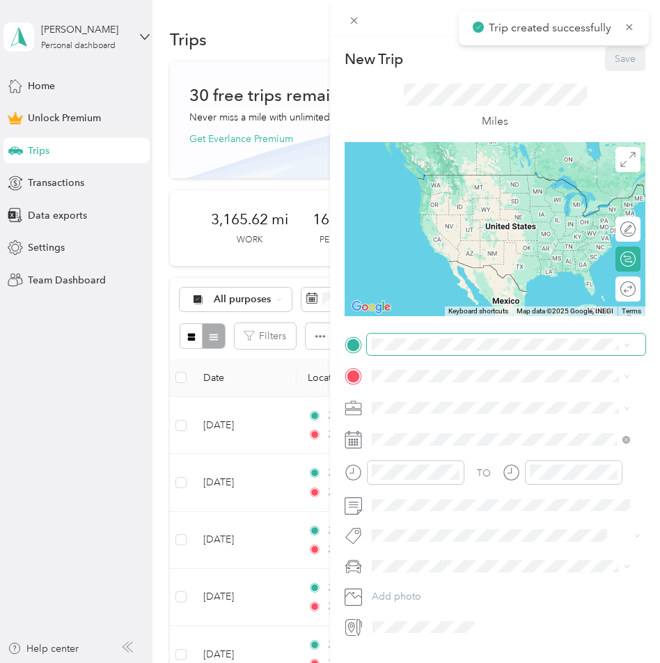
click at [426, 354] on span at bounding box center [506, 345] width 279 height 22
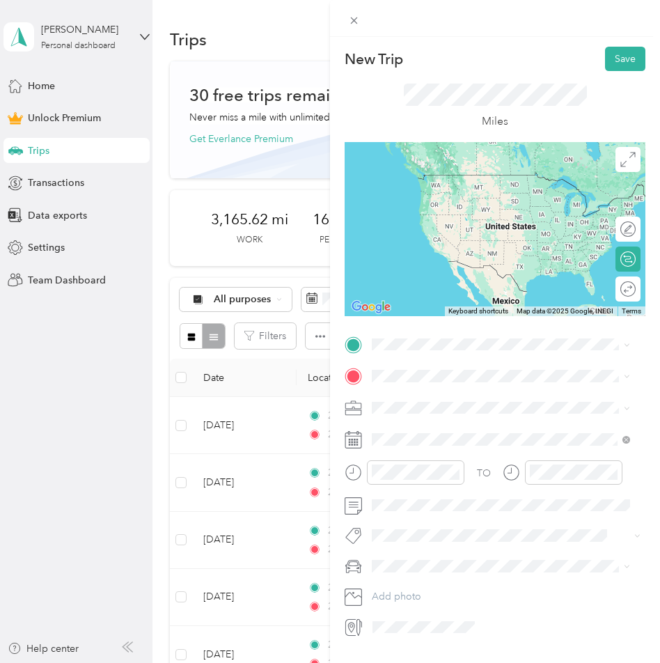
click at [445, 391] on span "[STREET_ADDRESS][US_STATE]" at bounding box center [467, 392] width 139 height 13
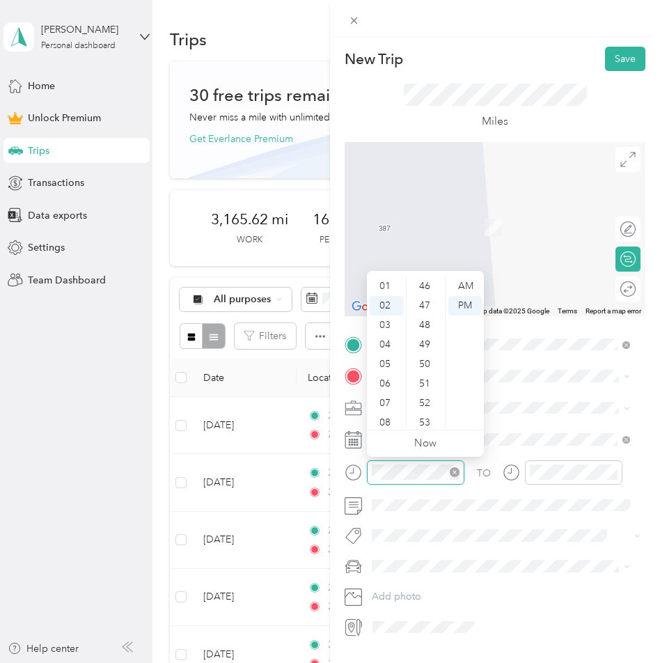
scroll to position [721, 0]
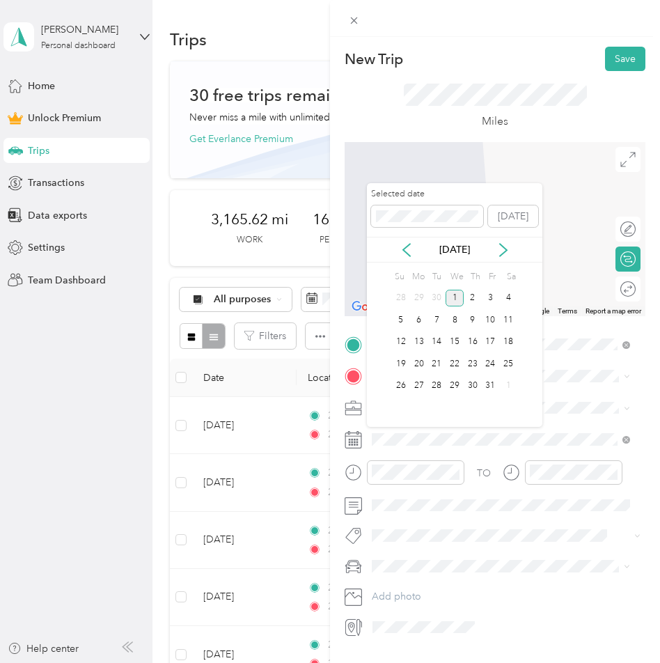
click at [386, 249] on div "[DATE]" at bounding box center [454, 249] width 175 height 15
click at [407, 244] on icon at bounding box center [407, 250] width 14 height 14
click at [484, 340] on div "19" at bounding box center [491, 342] width 18 height 17
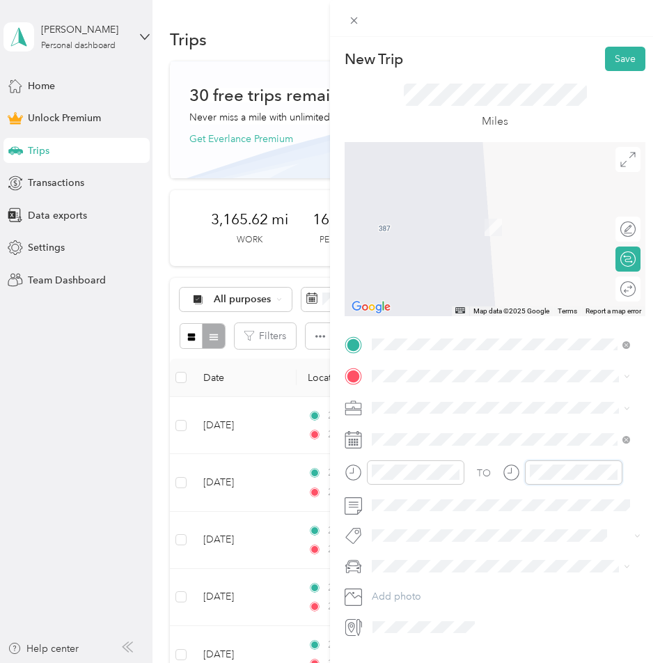
click at [521, 471] on div at bounding box center [563, 472] width 120 height 24
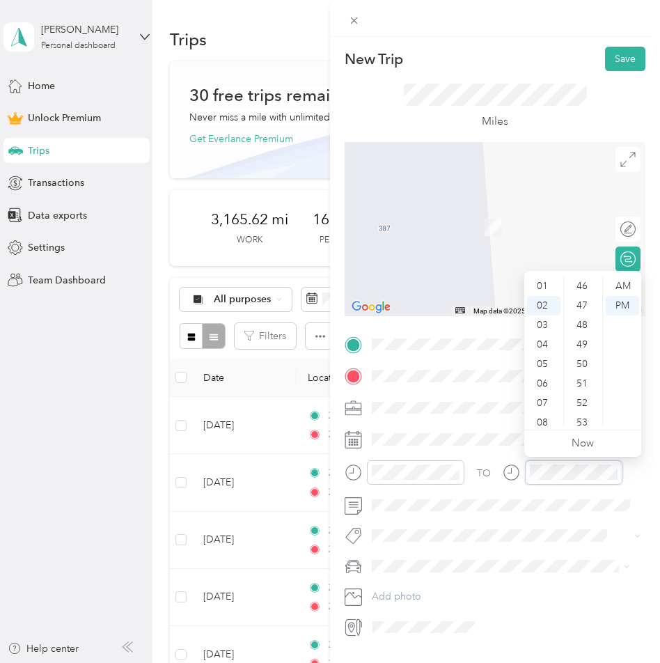
scroll to position [858, 0]
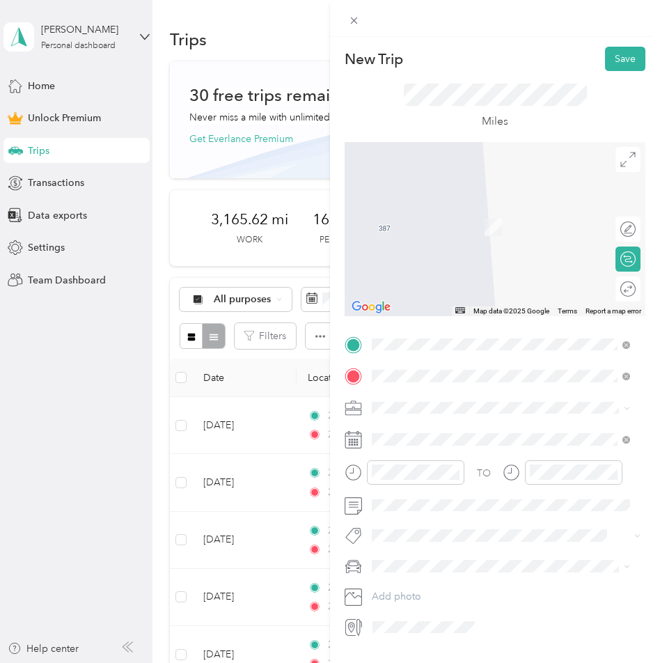
click at [429, 428] on span "[STREET_ADDRESS][US_STATE]" at bounding box center [467, 426] width 139 height 13
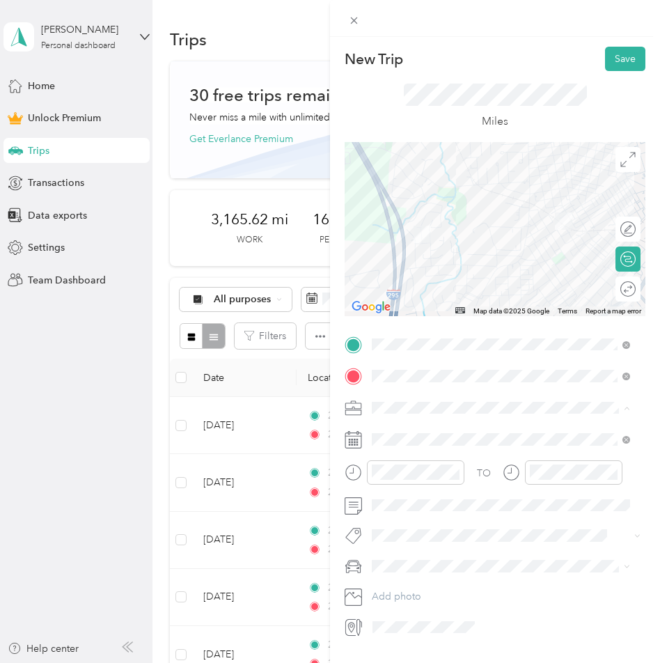
click at [382, 433] on li "Work" at bounding box center [501, 432] width 268 height 24
click at [607, 59] on button "Save" at bounding box center [625, 59] width 40 height 24
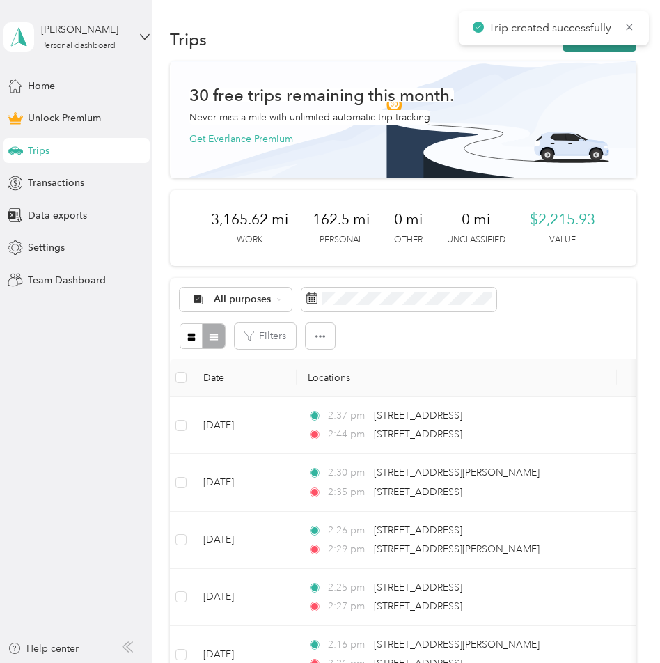
click at [604, 47] on button "New trip" at bounding box center [600, 39] width 74 height 24
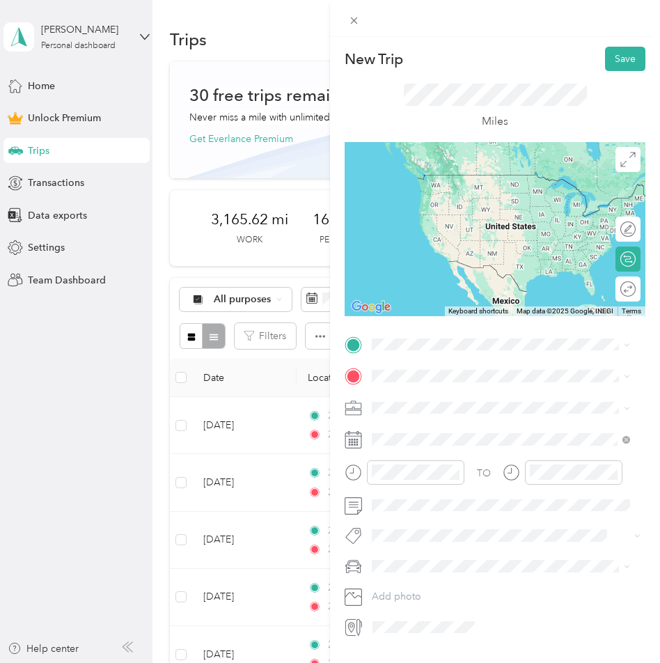
click at [412, 395] on span "[STREET_ADDRESS][US_STATE]" at bounding box center [467, 392] width 139 height 13
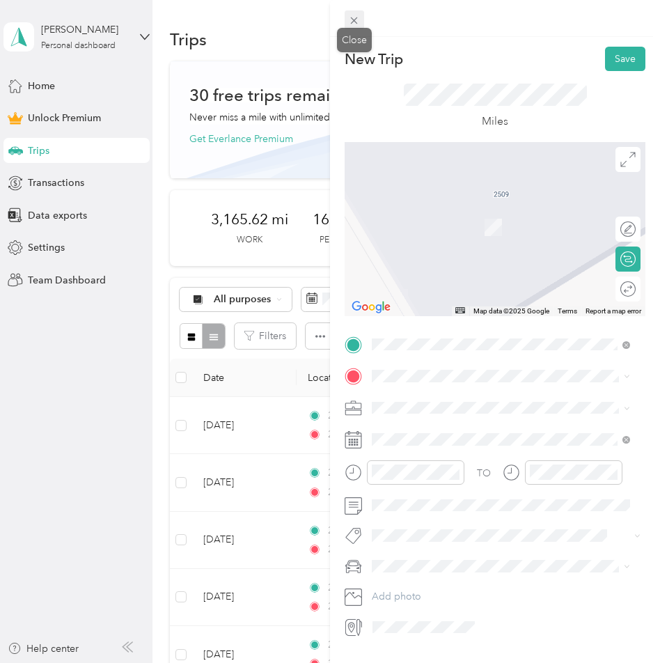
drag, startPoint x: 363, startPoint y: 22, endPoint x: 352, endPoint y: 24, distance: 11.3
click at [352, 24] on icon at bounding box center [354, 21] width 12 height 12
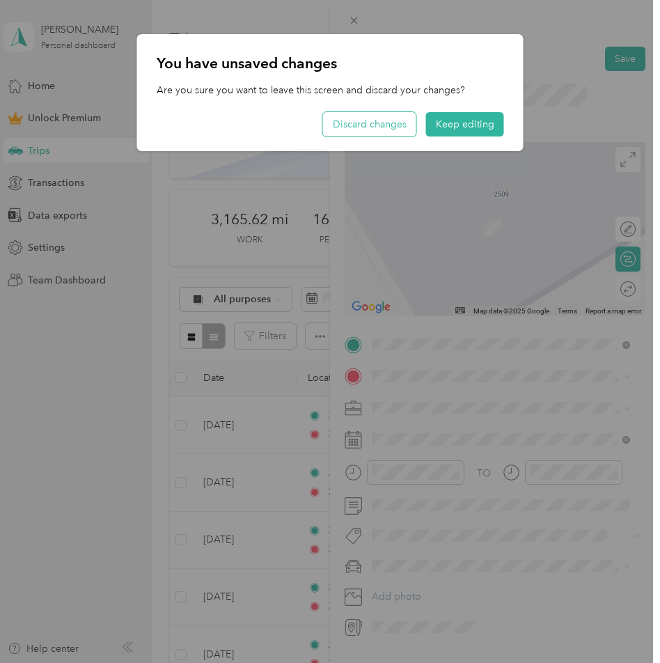
click at [384, 129] on button "Discard changes" at bounding box center [369, 124] width 93 height 24
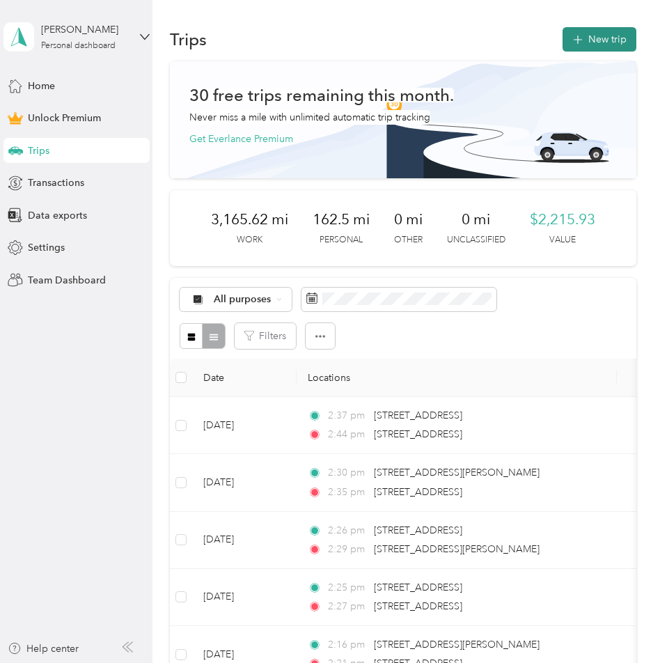
click at [593, 42] on button "New trip" at bounding box center [600, 39] width 74 height 24
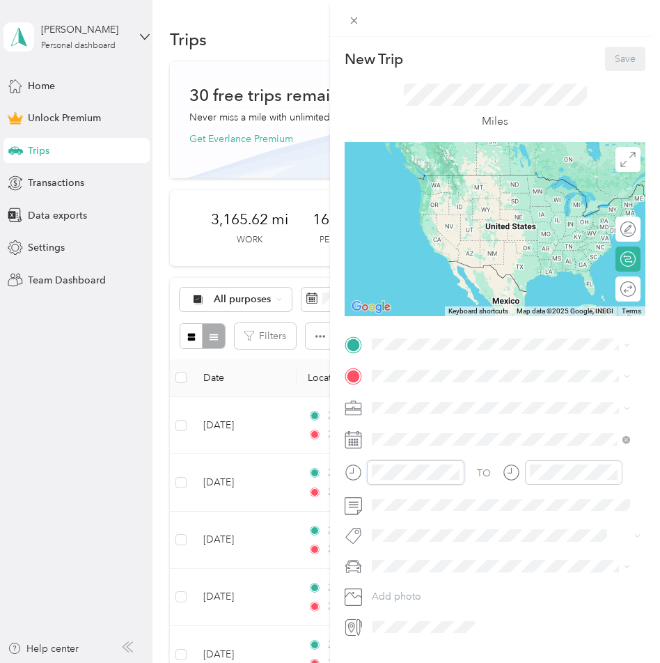
click at [360, 471] on div at bounding box center [405, 472] width 120 height 24
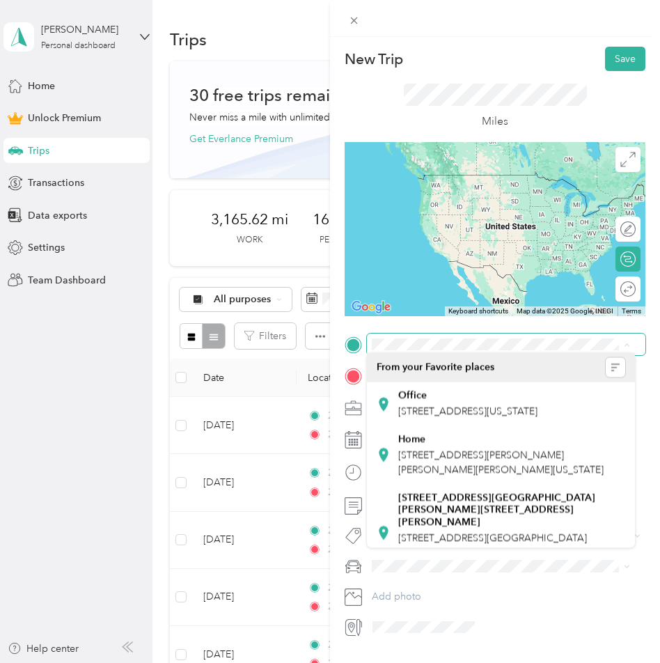
click at [415, 350] on span at bounding box center [506, 345] width 279 height 22
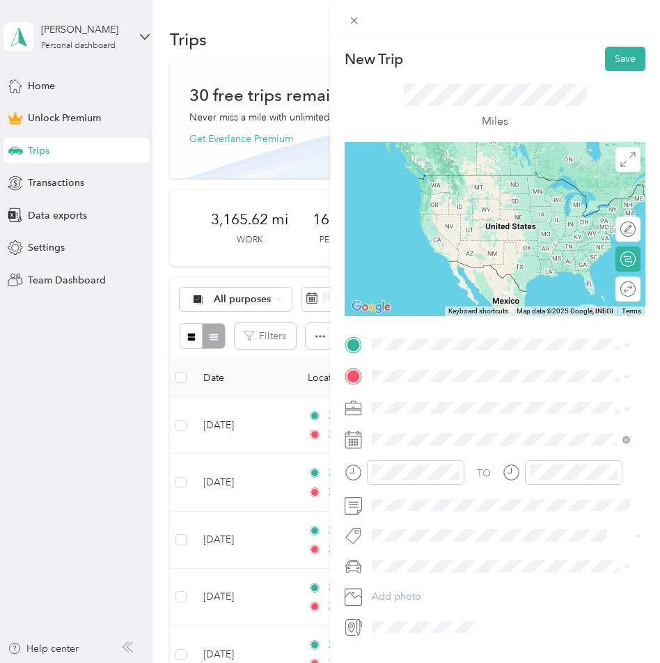
click at [430, 400] on span "[STREET_ADDRESS][US_STATE]" at bounding box center [467, 394] width 139 height 13
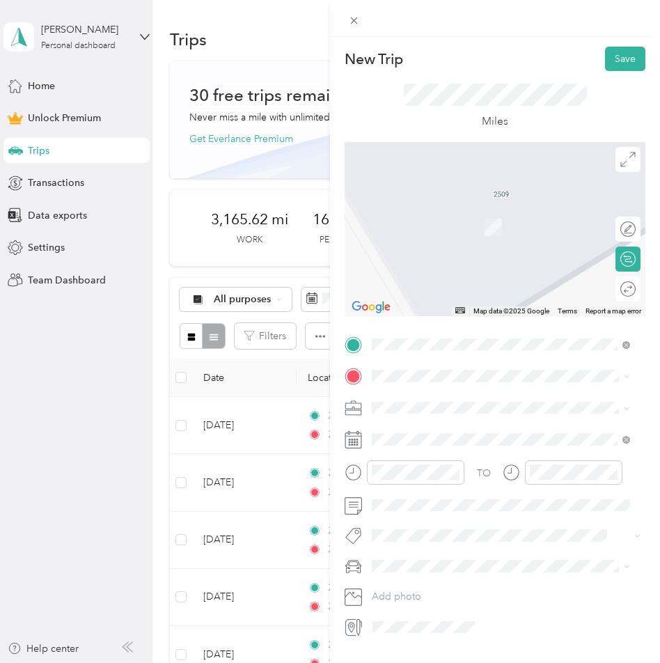
click at [428, 423] on span "[STREET_ADDRESS][US_STATE]" at bounding box center [467, 425] width 139 height 13
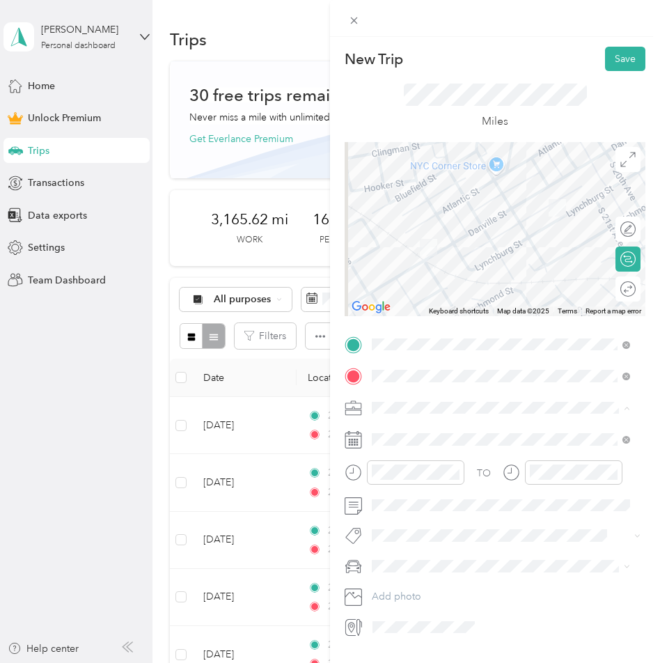
click at [389, 424] on li "Work" at bounding box center [501, 432] width 268 height 24
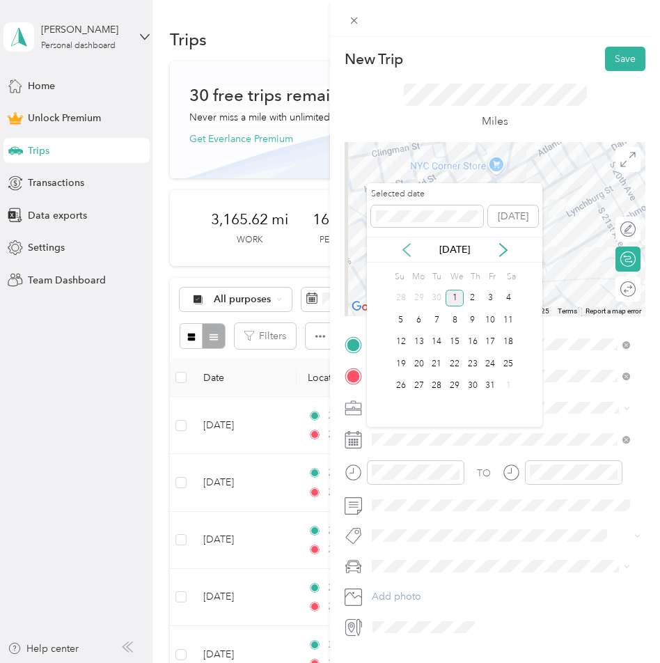
click at [405, 250] on icon at bounding box center [407, 250] width 14 height 14
click at [489, 340] on div "19" at bounding box center [491, 342] width 18 height 17
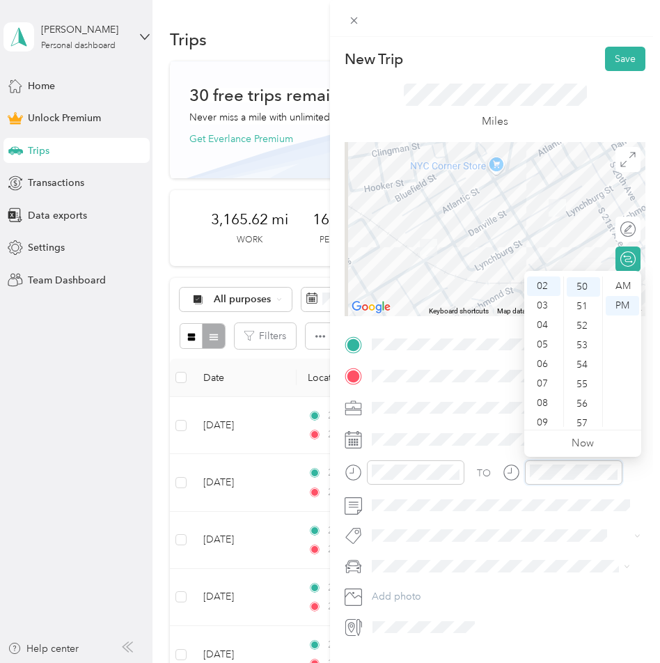
scroll to position [975, 0]
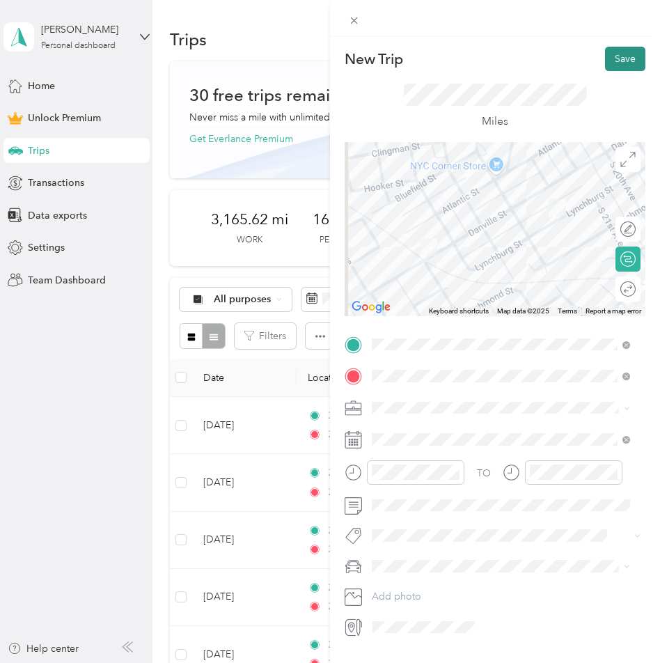
click at [615, 60] on button "Save" at bounding box center [625, 59] width 40 height 24
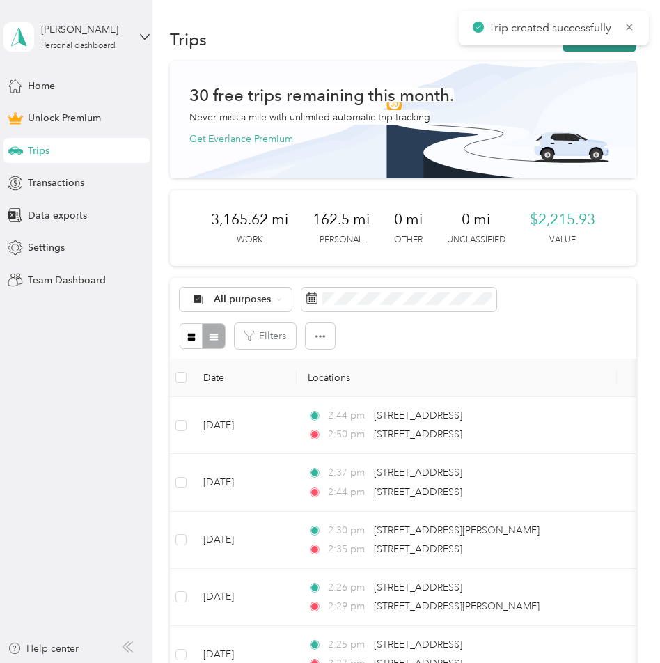
click at [605, 48] on button "New trip" at bounding box center [600, 39] width 74 height 24
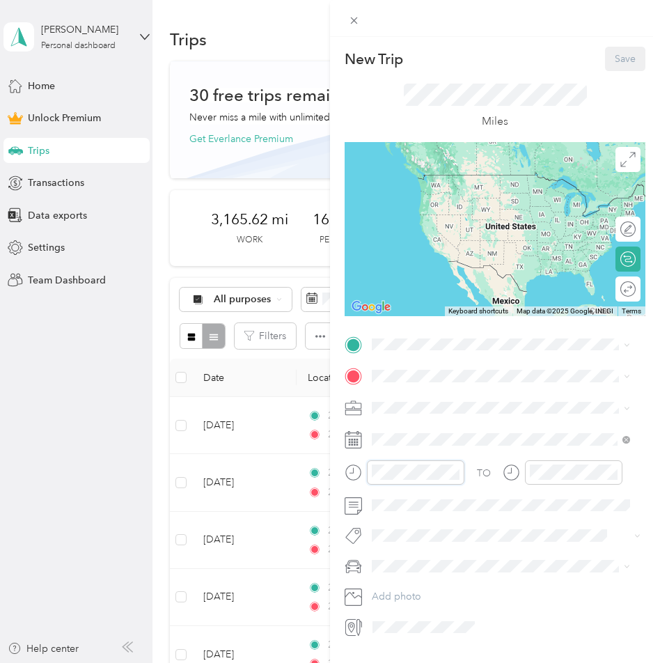
click at [366, 473] on div at bounding box center [405, 472] width 120 height 24
click at [531, 392] on span "[STREET_ADDRESS][US_STATE]" at bounding box center [467, 395] width 139 height 13
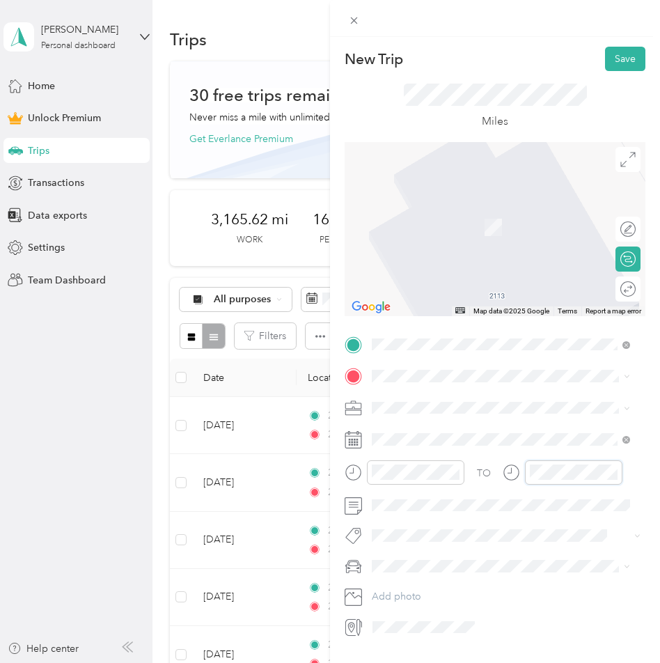
click at [509, 473] on div at bounding box center [563, 472] width 120 height 24
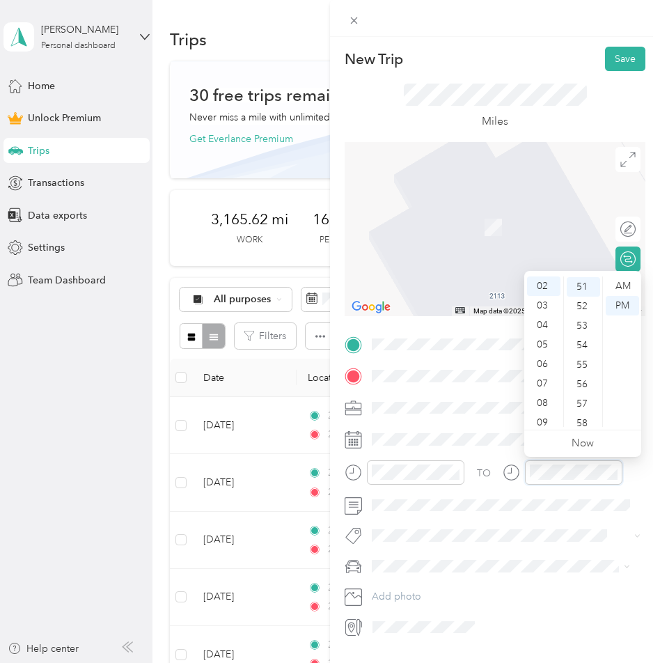
scroll to position [994, 0]
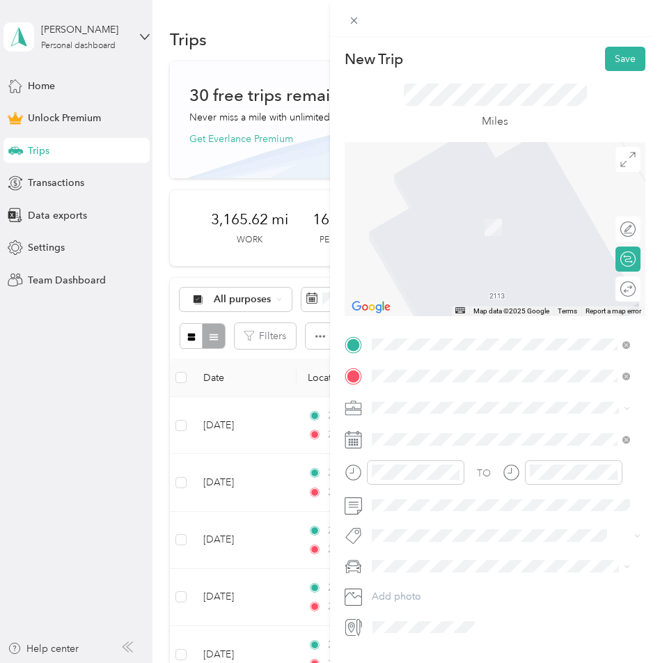
click at [423, 432] on span "[STREET_ADDRESS][US_STATE]" at bounding box center [467, 426] width 139 height 13
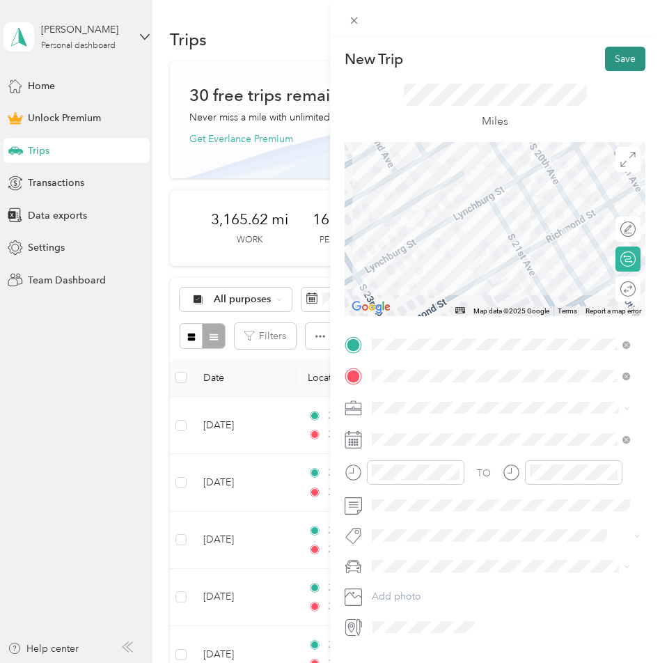
click at [605, 63] on button "Save" at bounding box center [625, 59] width 40 height 24
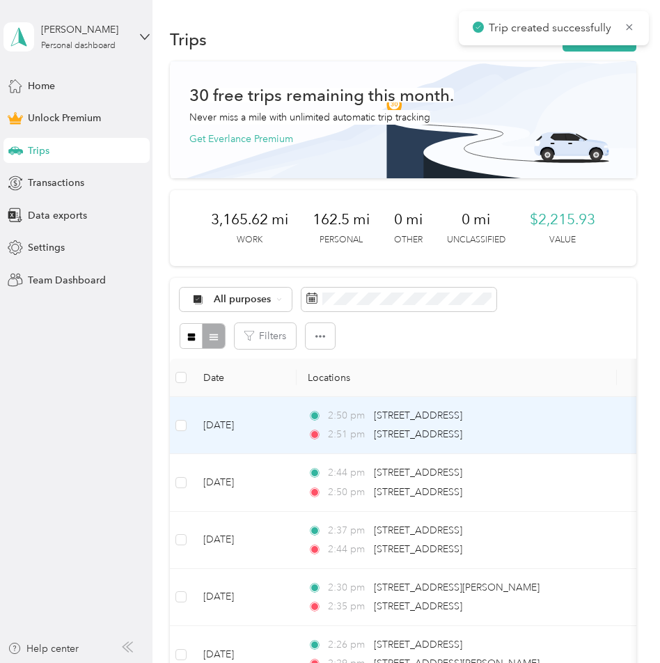
click at [214, 435] on td "[DATE]" at bounding box center [244, 425] width 104 height 57
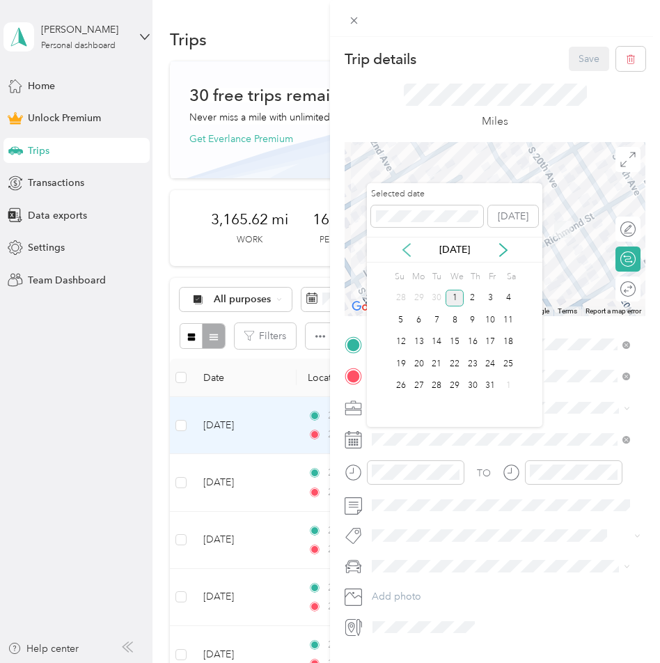
click at [408, 255] on icon at bounding box center [406, 250] width 7 height 13
click at [492, 340] on div "19" at bounding box center [491, 342] width 18 height 17
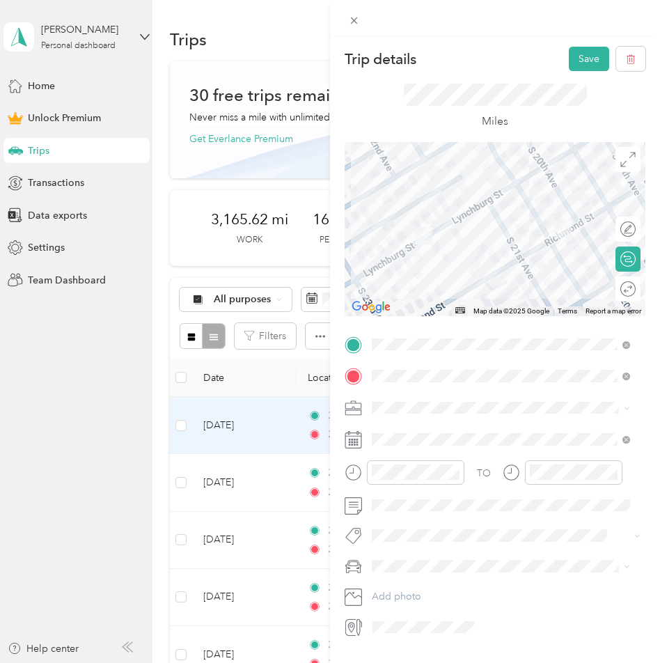
click at [387, 428] on span "Work" at bounding box center [389, 429] width 24 height 12
click at [574, 60] on button "Save" at bounding box center [589, 59] width 40 height 24
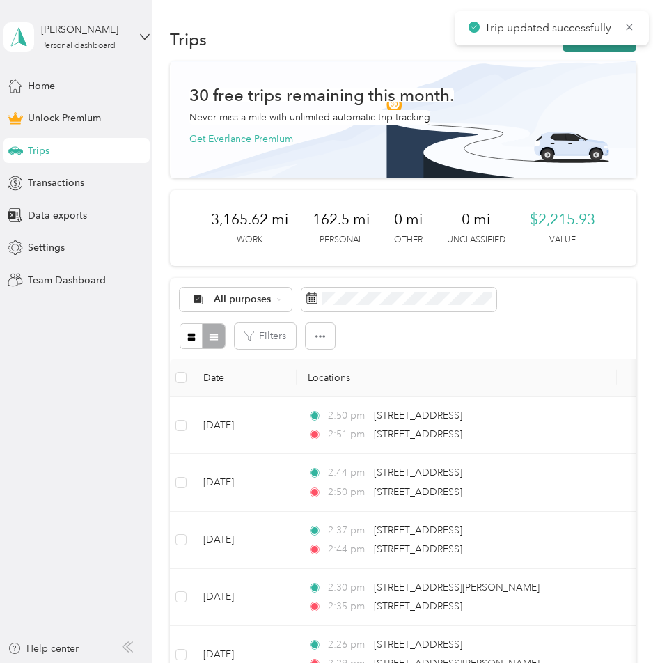
click at [574, 49] on button "New trip" at bounding box center [600, 39] width 74 height 24
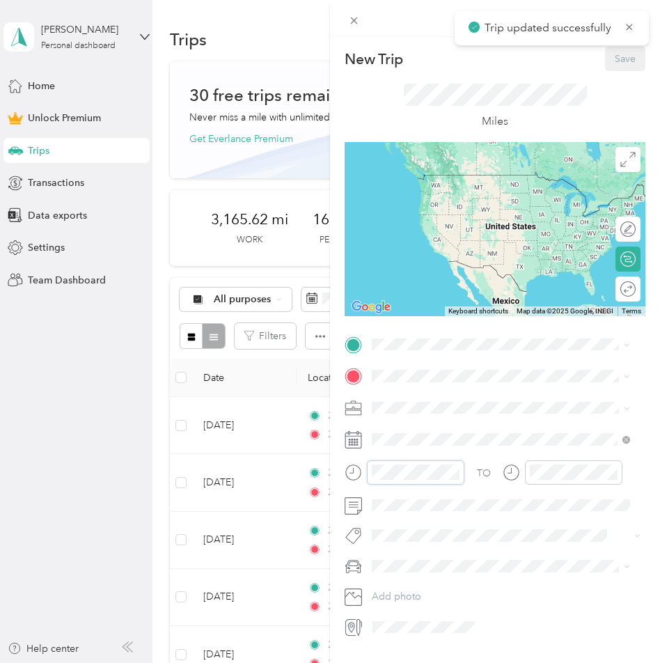
click at [339, 475] on form "New Trip Save This trip cannot be edited because it is either under review, app…" at bounding box center [495, 342] width 330 height 591
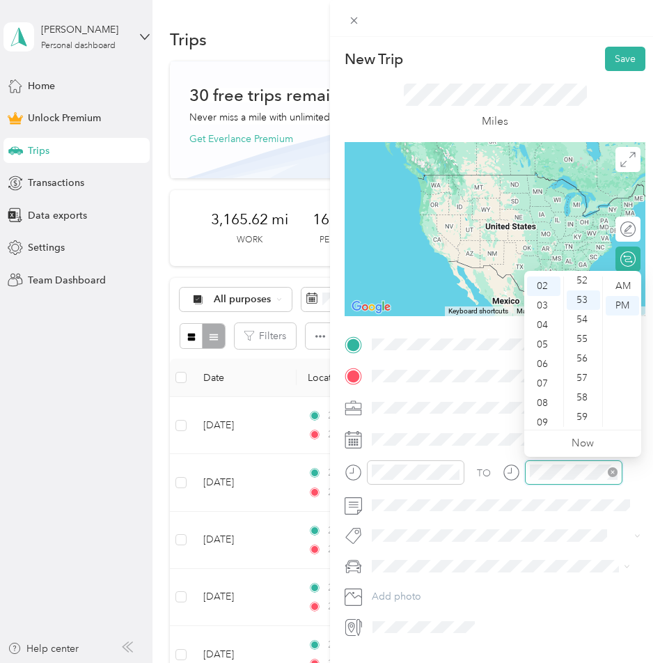
scroll to position [39, 0]
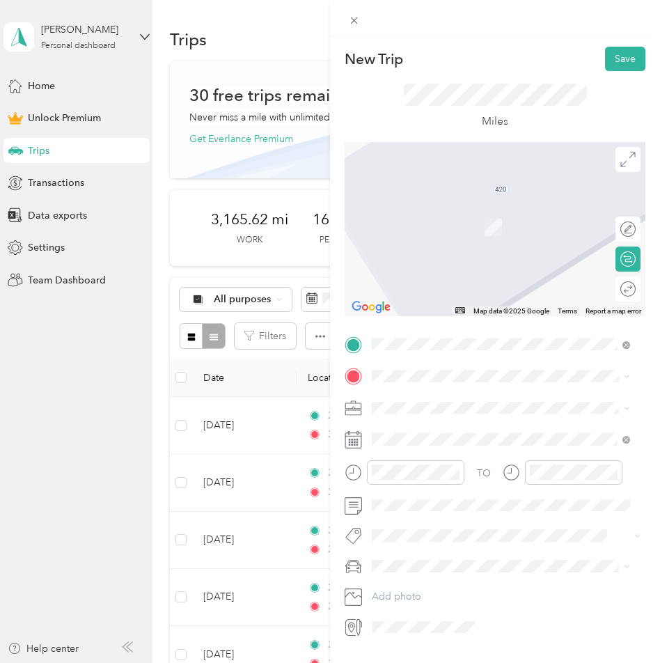
click at [442, 428] on span "[STREET_ADDRESS][US_STATE]" at bounding box center [467, 422] width 139 height 13
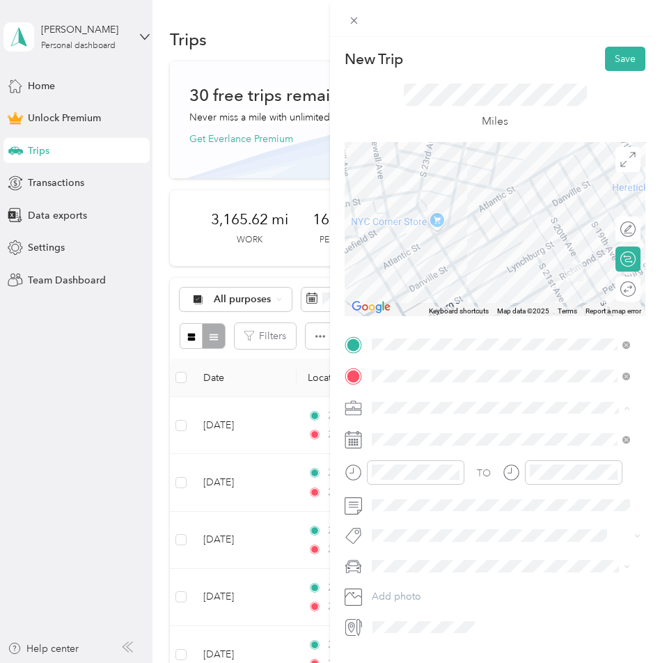
click at [393, 438] on ol "Work Personal Real Estate Other Charity Medical Moving Commute" at bounding box center [501, 517] width 268 height 195
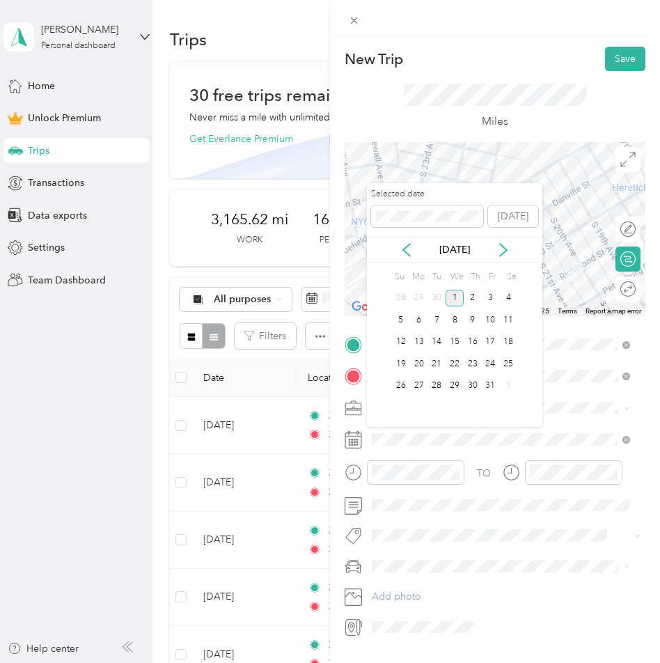
click at [414, 263] on div "Selected date [DATE] [DATE] Su Mo Tu We Th Fr Sa 28 29 30 1 2 3 4 5 6 7 8 9 10 …" at bounding box center [454, 305] width 175 height 244
click at [412, 254] on icon at bounding box center [407, 250] width 14 height 14
click at [493, 340] on div "19" at bounding box center [491, 342] width 18 height 17
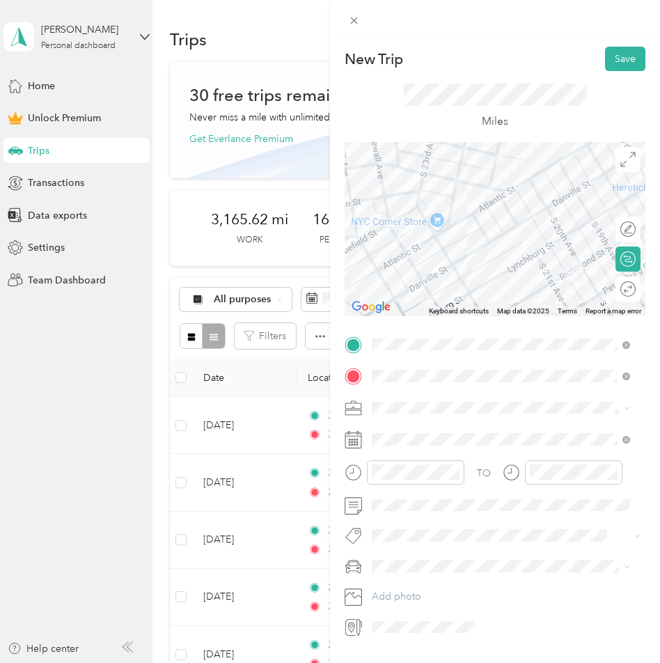
click at [379, 434] on li "Work" at bounding box center [501, 424] width 268 height 24
click at [621, 58] on button "Save" at bounding box center [625, 59] width 40 height 24
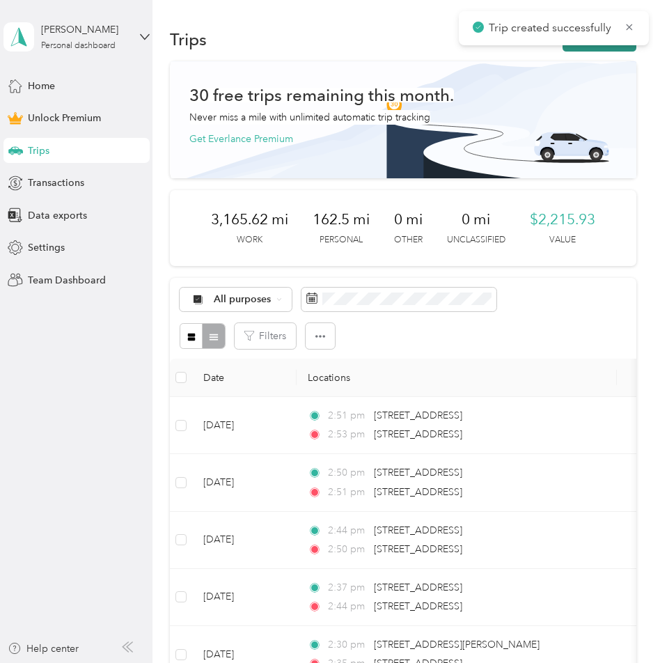
click at [582, 47] on button "New trip" at bounding box center [600, 39] width 74 height 24
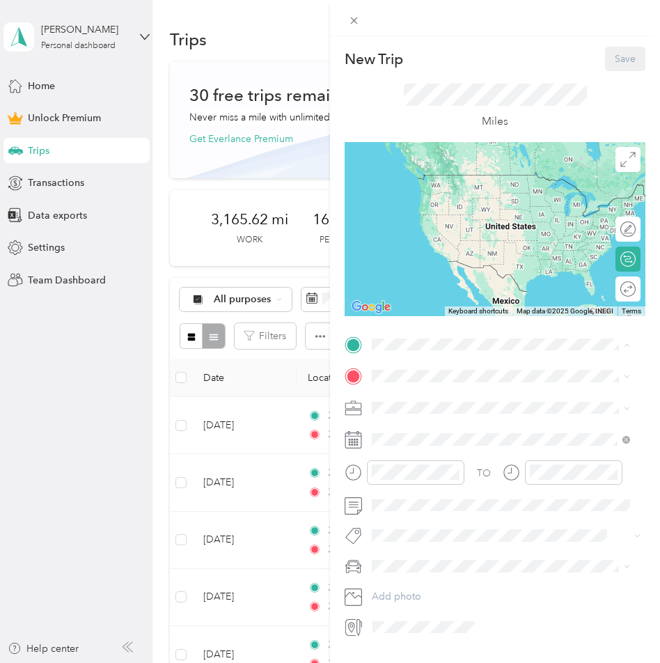
click at [347, 472] on icon at bounding box center [353, 472] width 17 height 17
click at [347, 477] on div at bounding box center [405, 472] width 120 height 24
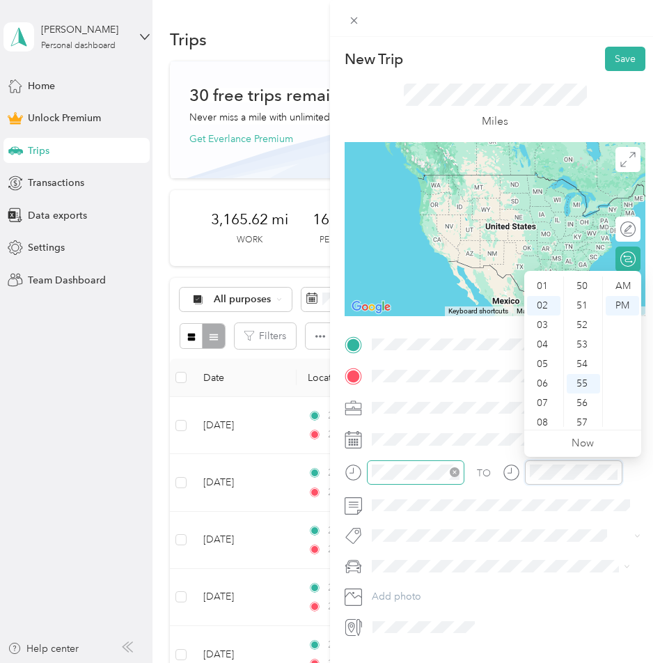
scroll to position [1019, 0]
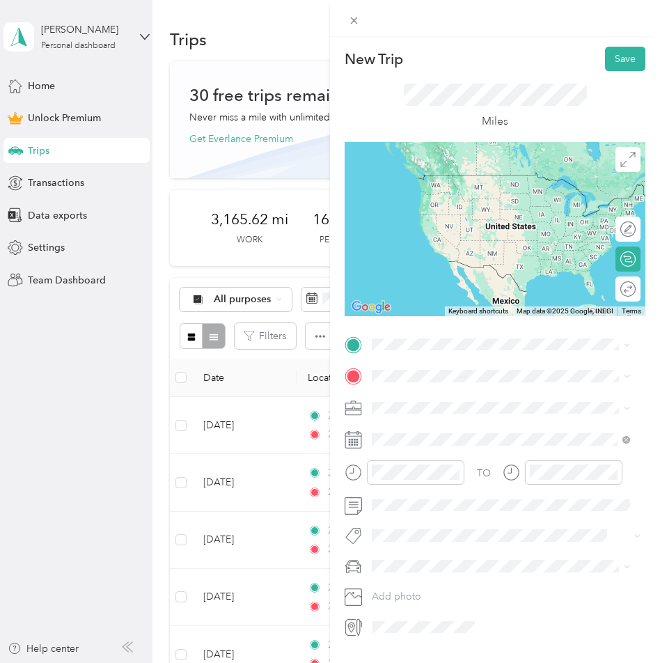
click at [410, 400] on span "[STREET_ADDRESS][US_STATE]" at bounding box center [467, 394] width 139 height 13
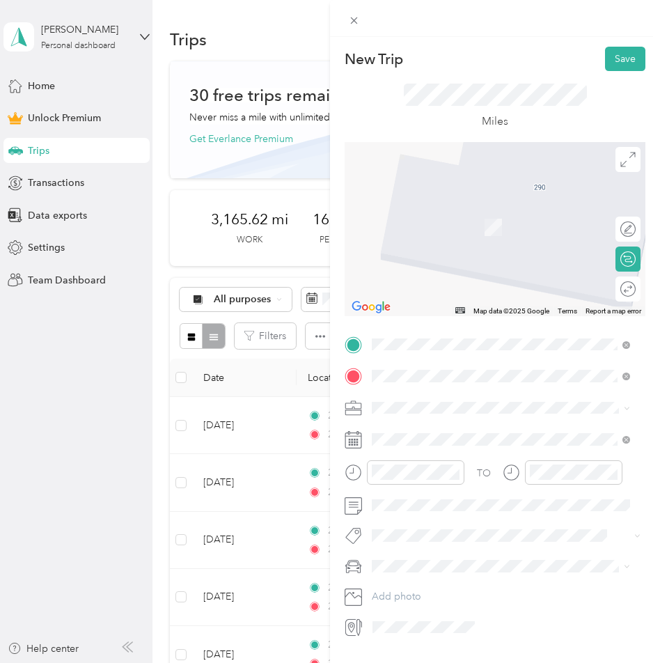
click at [397, 428] on div "[STREET_ADDRESS][PERSON_NAME][US_STATE]" at bounding box center [501, 427] width 249 height 19
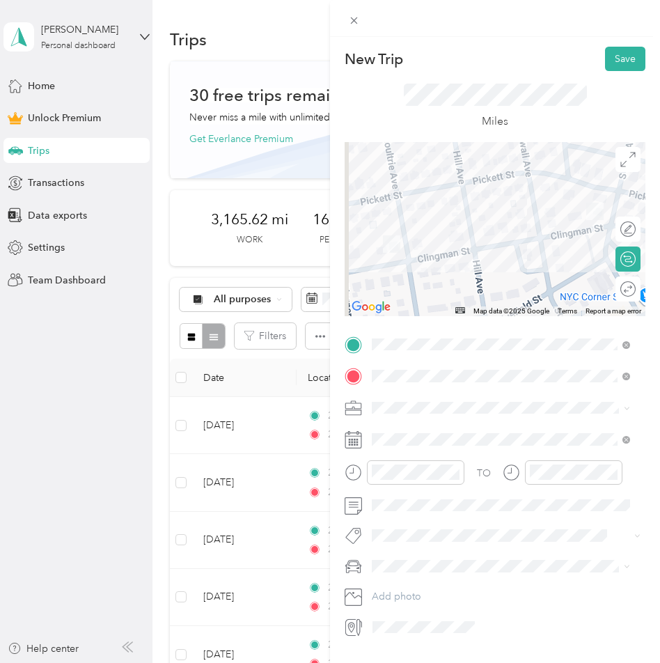
click at [391, 433] on li "Work" at bounding box center [501, 426] width 268 height 24
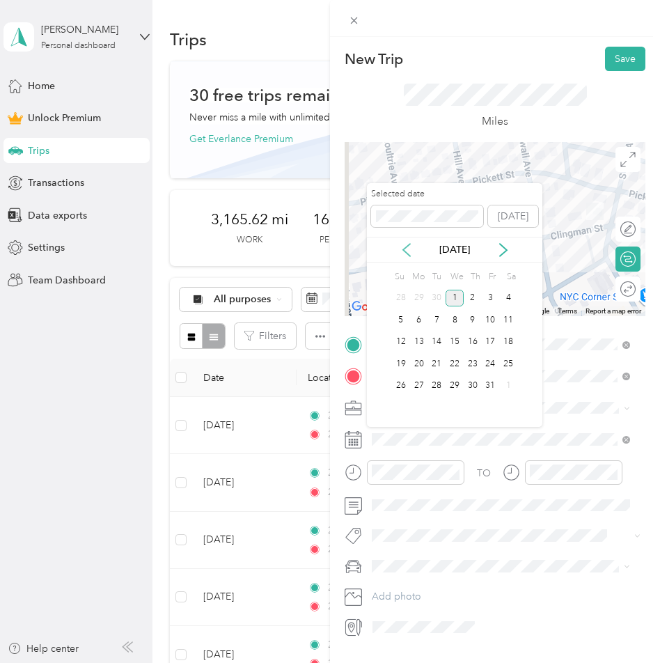
click at [408, 254] on icon at bounding box center [406, 250] width 7 height 13
click at [489, 340] on div "19" at bounding box center [491, 342] width 18 height 17
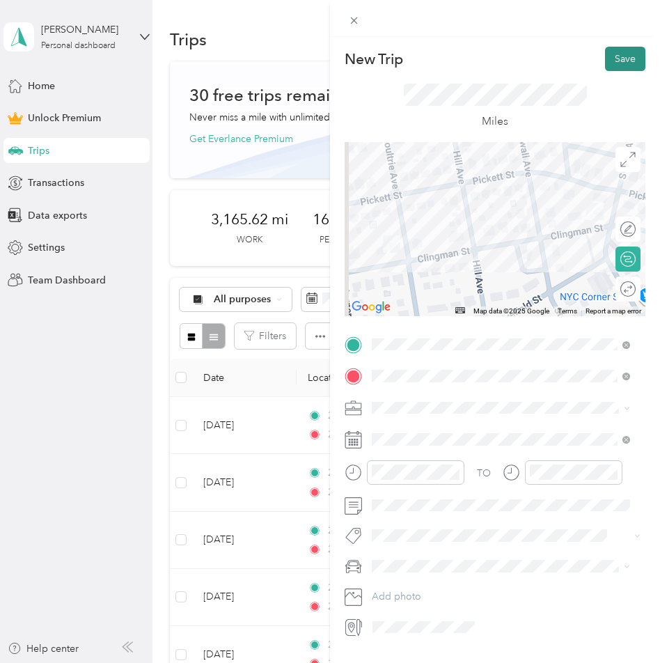
click at [618, 61] on button "Save" at bounding box center [625, 59] width 40 height 24
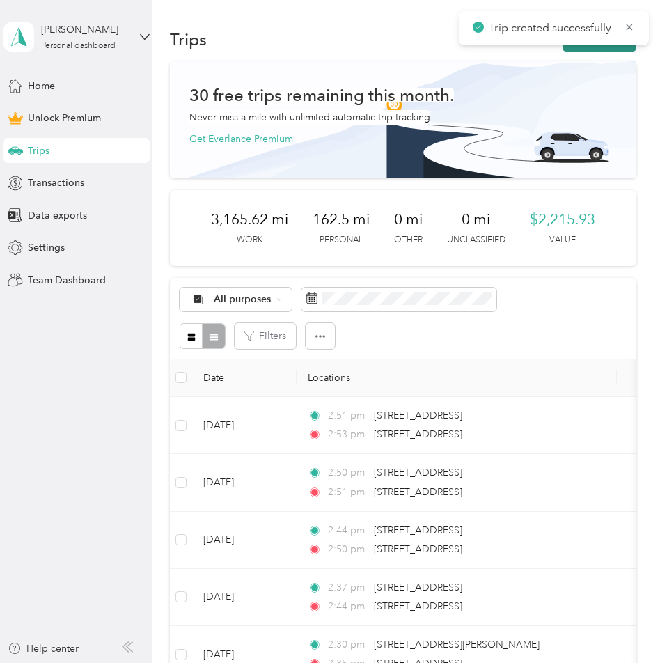
click at [605, 47] on button "New trip" at bounding box center [600, 39] width 74 height 24
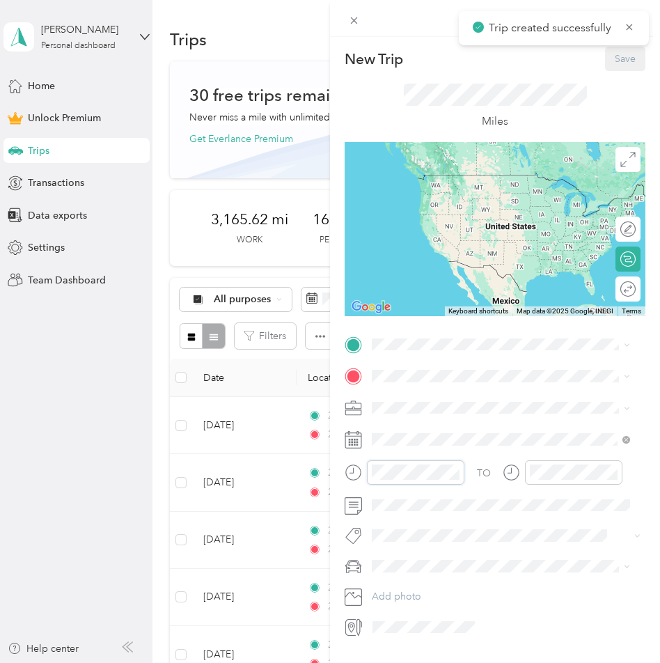
click at [347, 478] on div at bounding box center [405, 472] width 120 height 24
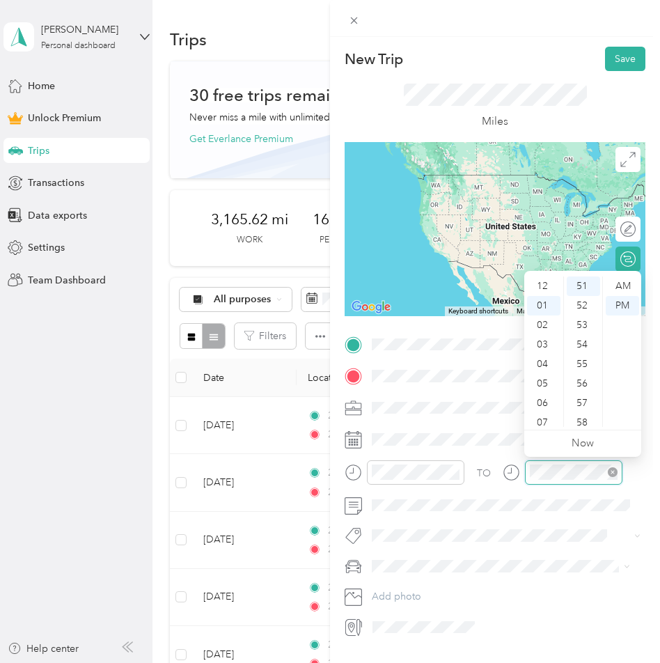
scroll to position [19, 0]
click at [515, 471] on div at bounding box center [563, 472] width 120 height 24
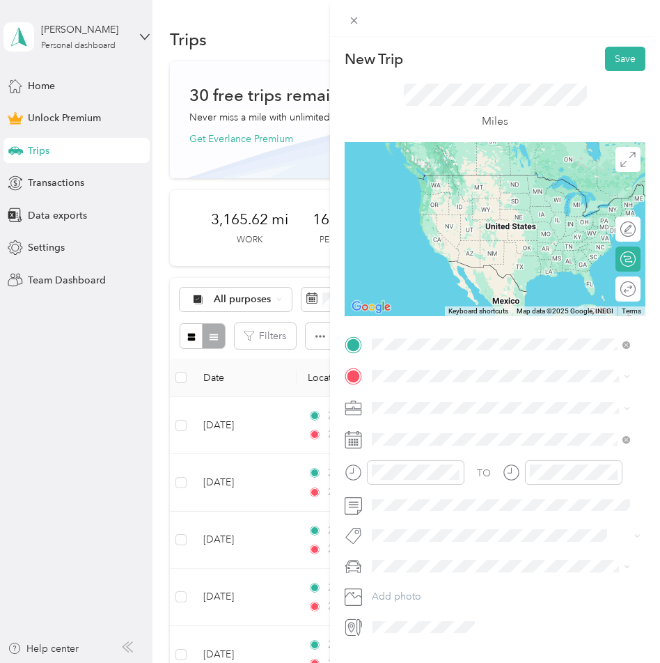
click at [473, 393] on span "[STREET_ADDRESS][PERSON_NAME][US_STATE]" at bounding box center [506, 395] width 217 height 13
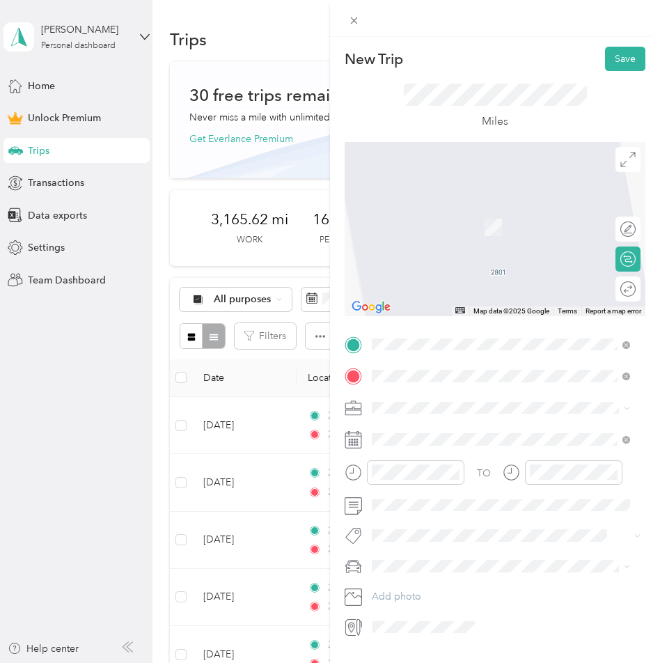
click at [450, 425] on span "[STREET_ADDRESS][PERSON_NAME][US_STATE]" at bounding box center [506, 426] width 217 height 13
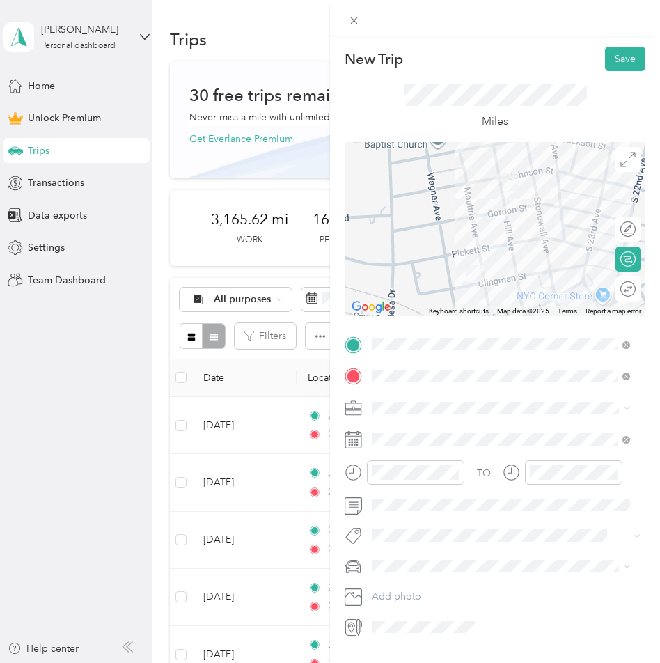
click at [388, 434] on li "Work" at bounding box center [501, 427] width 268 height 24
click at [411, 432] on span at bounding box center [506, 439] width 279 height 22
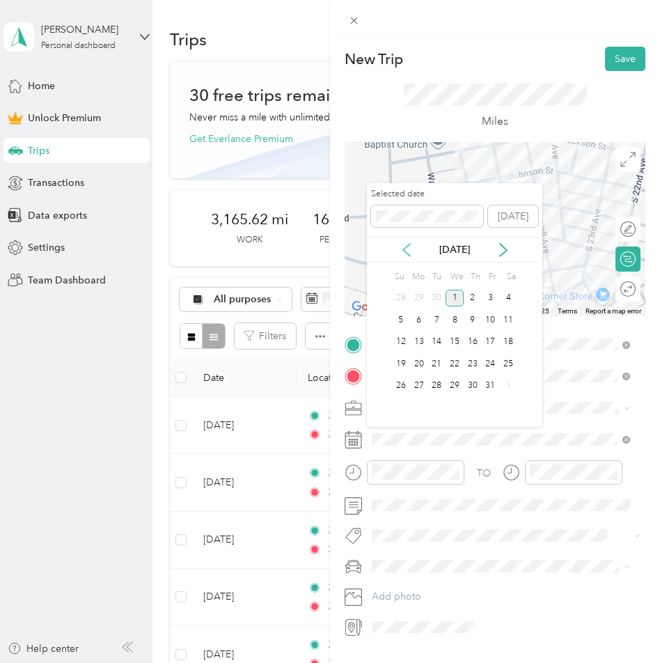
click at [407, 251] on icon at bounding box center [407, 250] width 14 height 14
click at [487, 339] on div "19" at bounding box center [491, 342] width 18 height 17
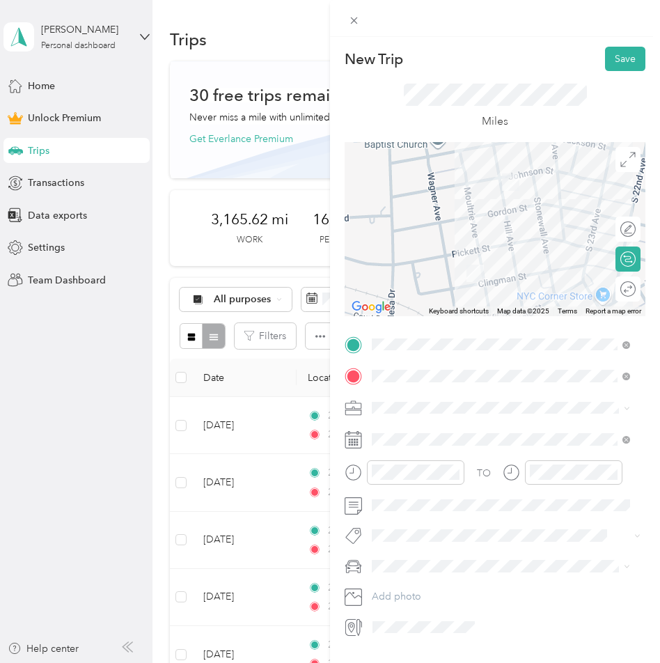
click at [547, 75] on div "Miles" at bounding box center [495, 106] width 301 height 71
click at [608, 61] on button "Save" at bounding box center [625, 59] width 40 height 24
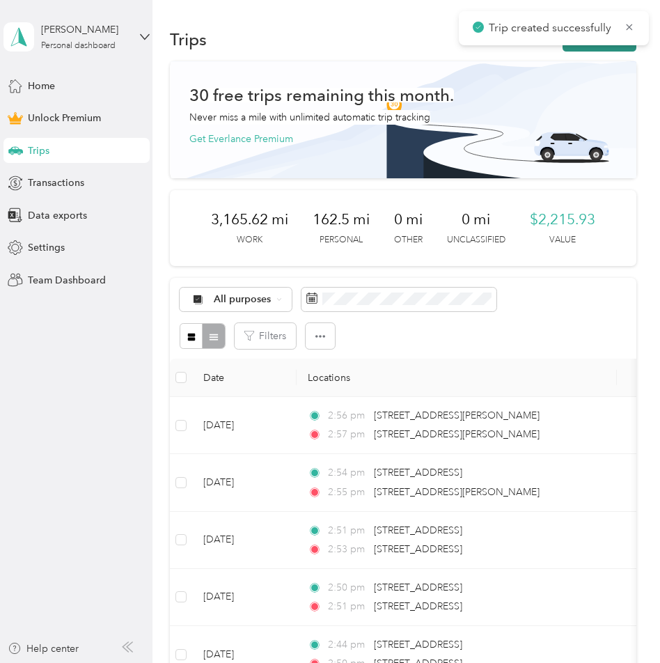
click at [608, 49] on button "New trip" at bounding box center [600, 39] width 74 height 24
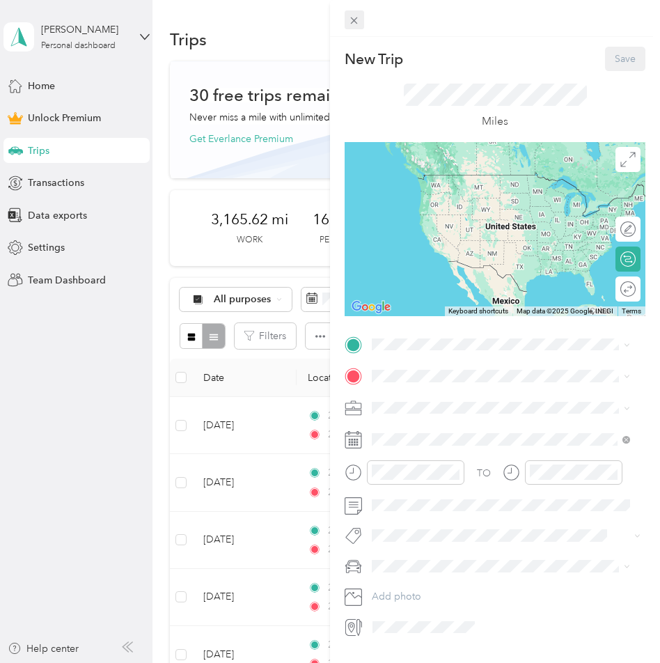
click at [352, 20] on icon at bounding box center [354, 21] width 12 height 12
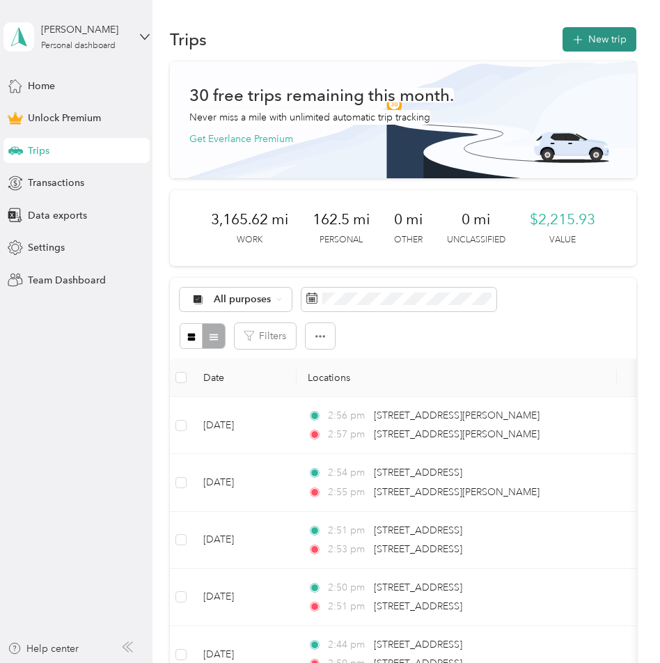
click at [583, 36] on button "New trip" at bounding box center [600, 39] width 74 height 24
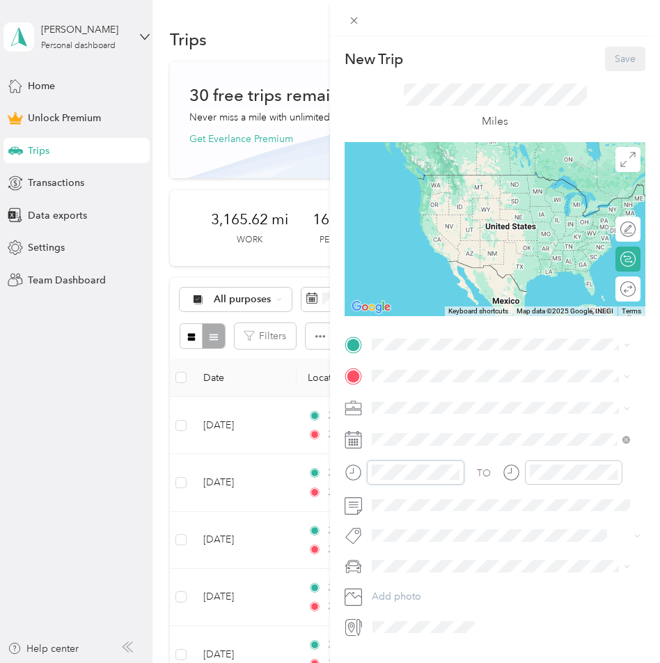
click at [348, 477] on div at bounding box center [405, 472] width 120 height 24
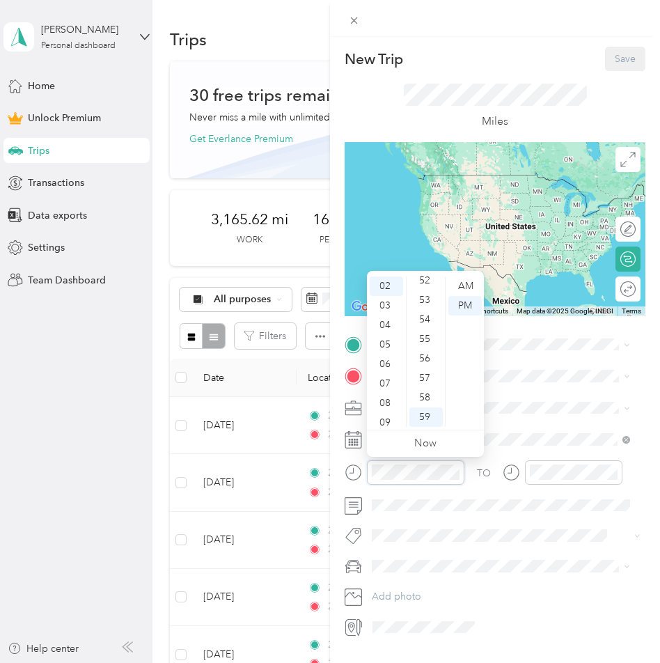
scroll to position [39, 0]
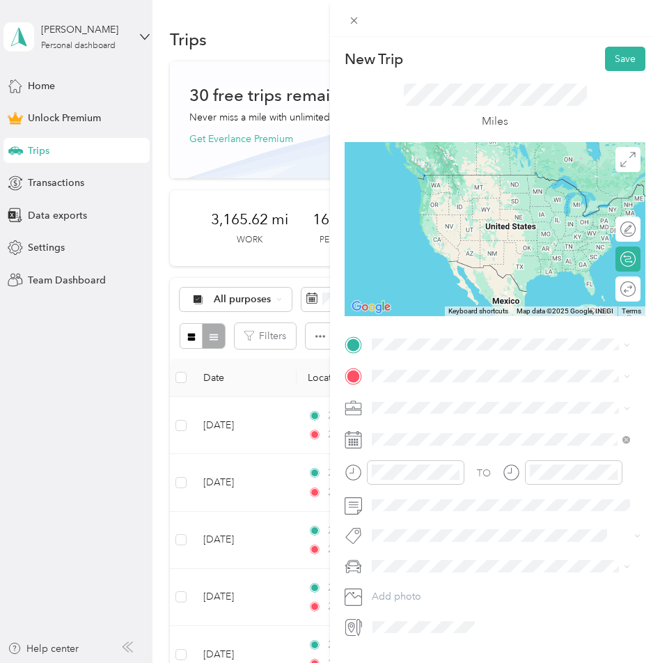
click at [418, 384] on li "[STREET_ADDRESS][PERSON_NAME][US_STATE]" at bounding box center [501, 393] width 268 height 29
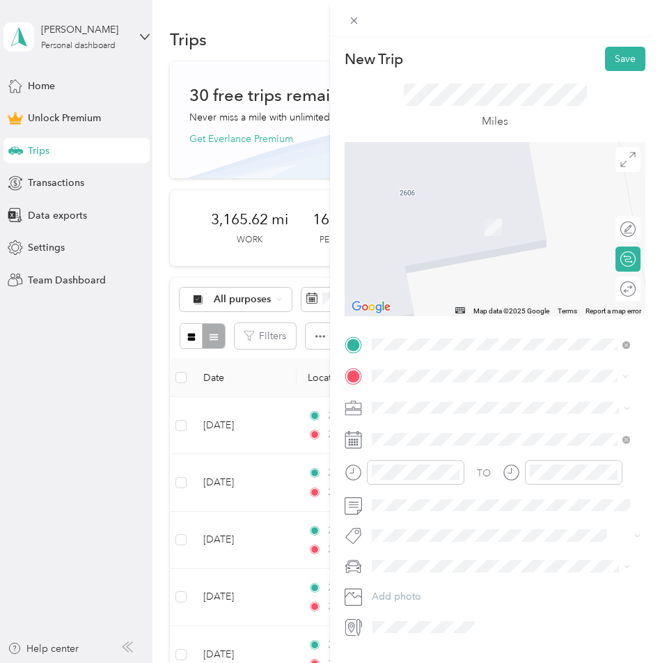
click at [456, 432] on span "[STREET_ADDRESS][US_STATE]" at bounding box center [467, 426] width 139 height 13
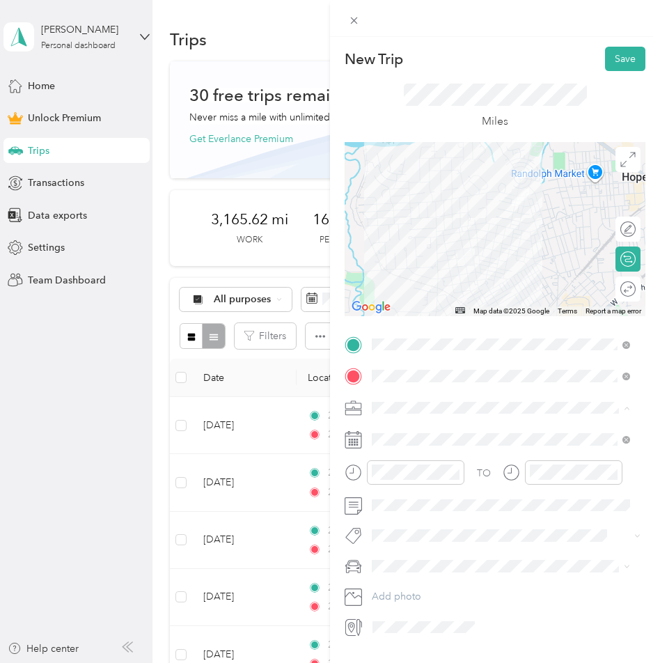
click at [391, 434] on li "Work" at bounding box center [501, 432] width 268 height 24
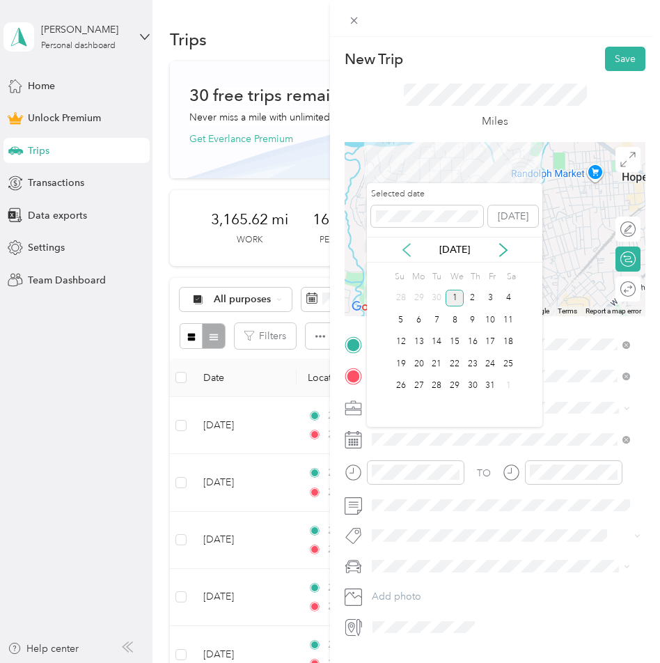
click at [406, 249] on icon at bounding box center [407, 250] width 14 height 14
click at [492, 339] on div "19" at bounding box center [491, 342] width 18 height 17
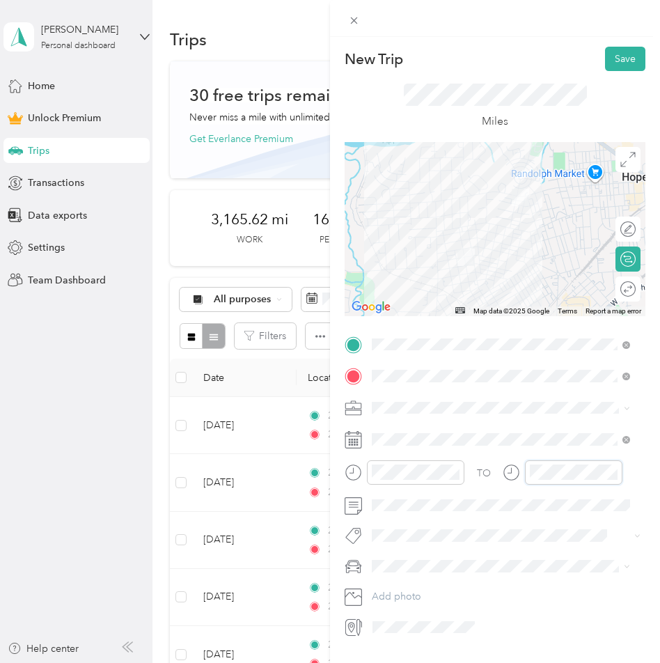
click at [513, 473] on div at bounding box center [563, 472] width 120 height 24
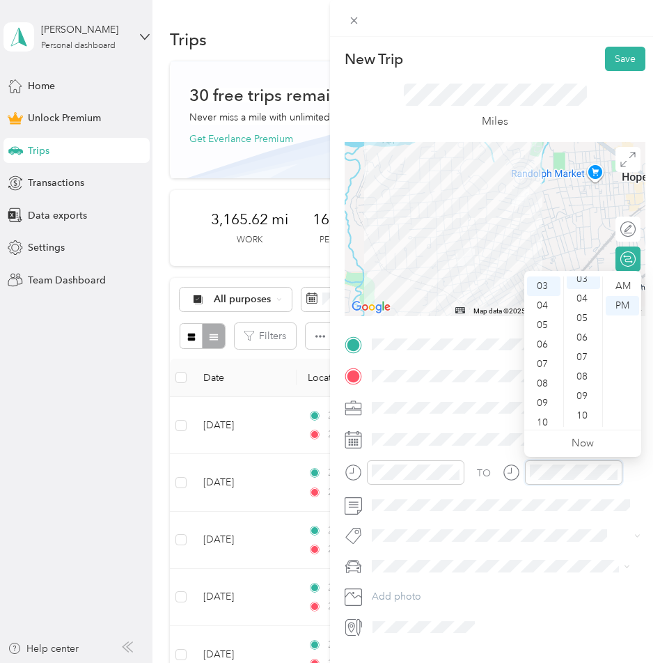
scroll to position [58, 0]
click at [531, 68] on div "New Trip Save" at bounding box center [495, 59] width 301 height 24
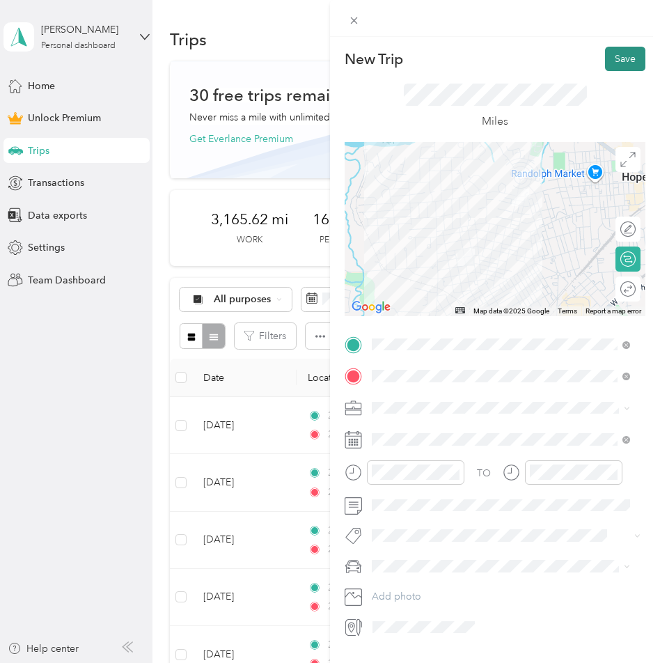
click at [605, 62] on button "Save" at bounding box center [625, 59] width 40 height 24
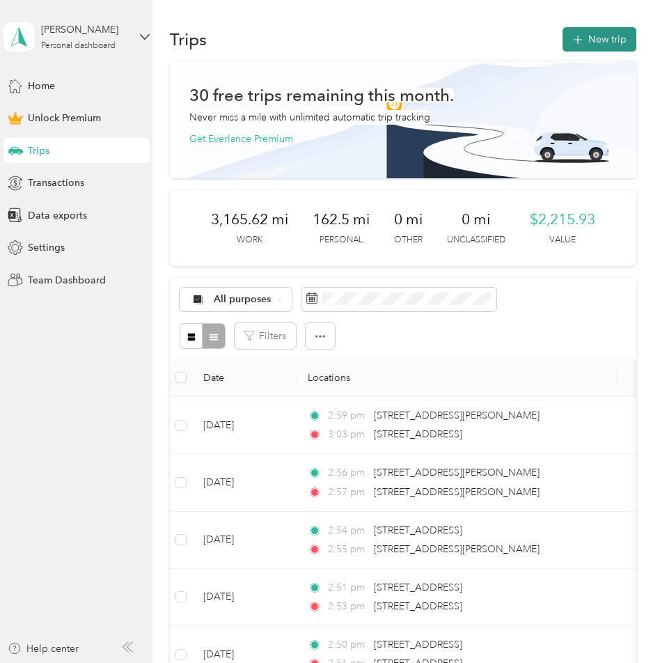
click at [586, 34] on button "New trip" at bounding box center [600, 39] width 74 height 24
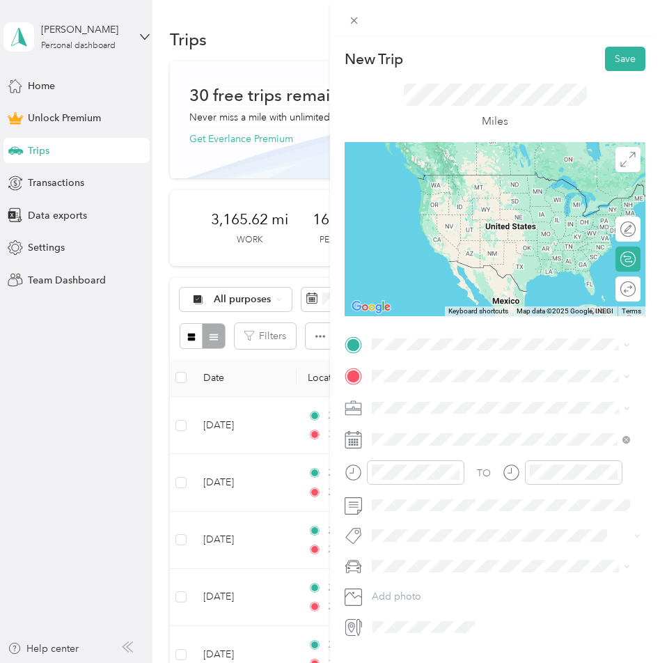
click at [421, 395] on span "[STREET_ADDRESS][US_STATE]" at bounding box center [467, 388] width 139 height 13
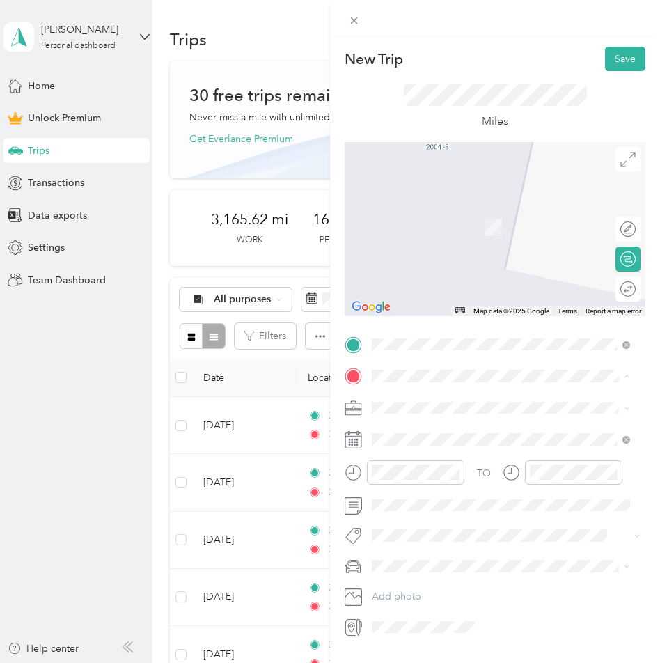
click at [421, 453] on div "Office [STREET_ADDRESS][US_STATE]" at bounding box center [467, 439] width 139 height 29
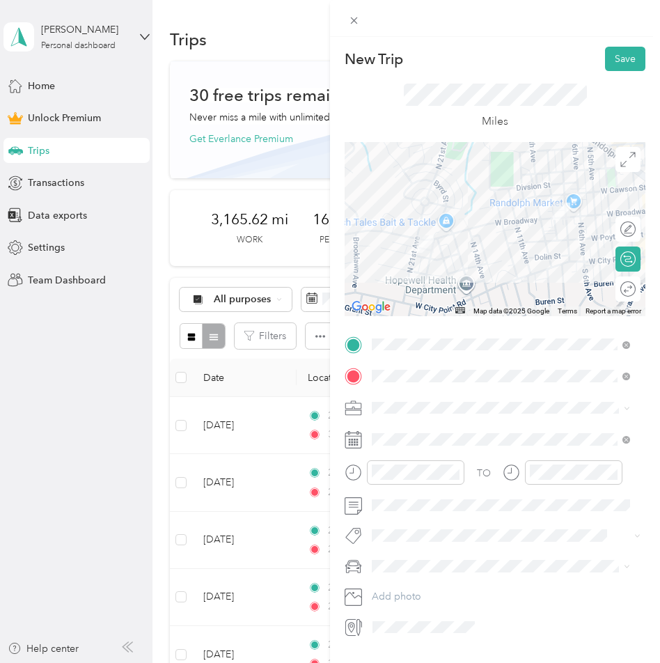
click at [393, 430] on span "Work" at bounding box center [389, 424] width 24 height 12
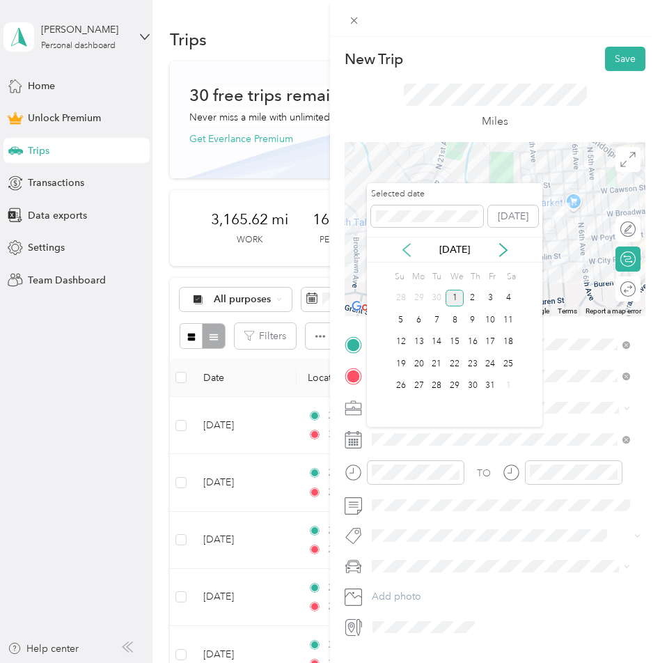
click at [407, 256] on div "[DATE]" at bounding box center [454, 250] width 175 height 26
click at [407, 256] on icon at bounding box center [407, 250] width 14 height 14
click at [489, 341] on div "19" at bounding box center [491, 342] width 18 height 17
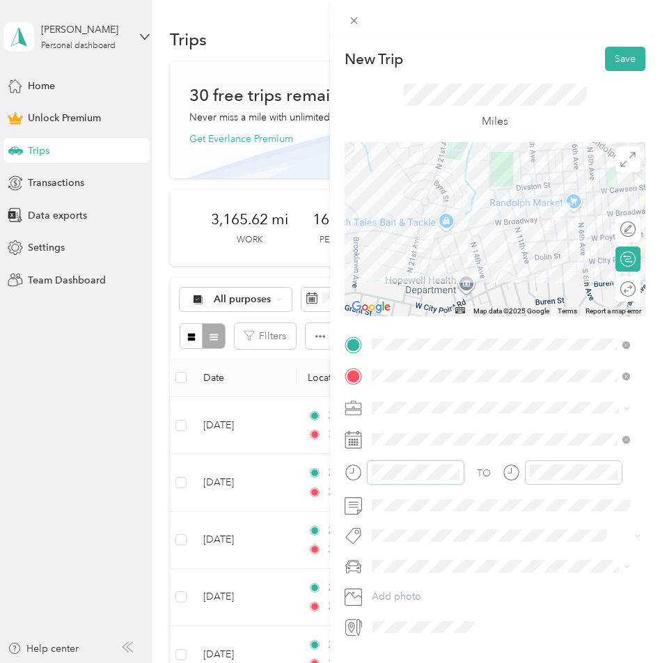
click at [352, 471] on div at bounding box center [405, 472] width 120 height 24
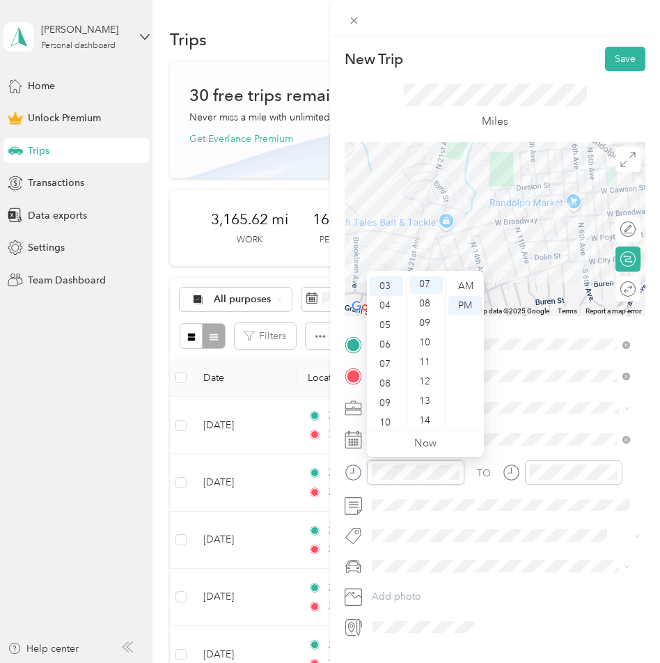
scroll to position [136, 0]
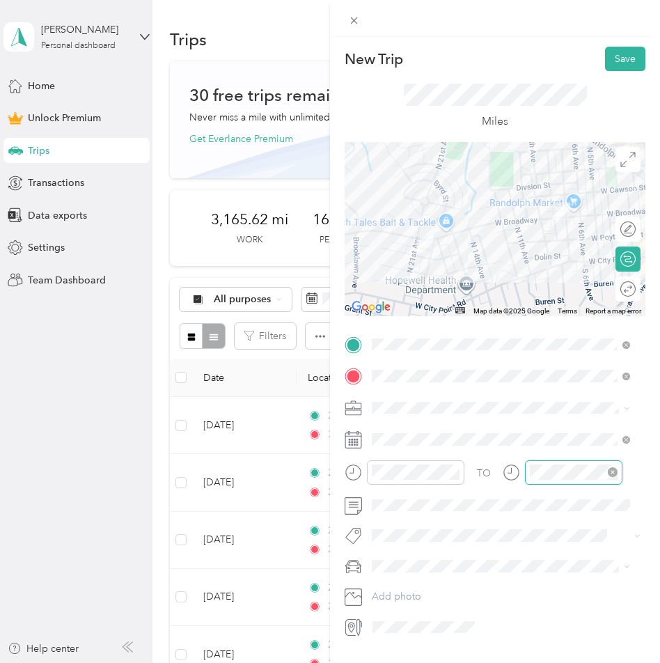
click at [525, 469] on div at bounding box center [573, 472] width 97 height 24
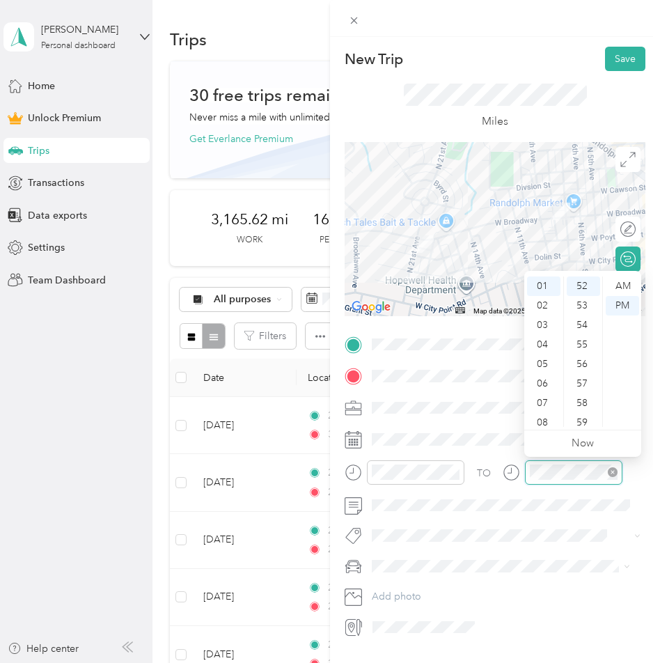
scroll to position [702, 0]
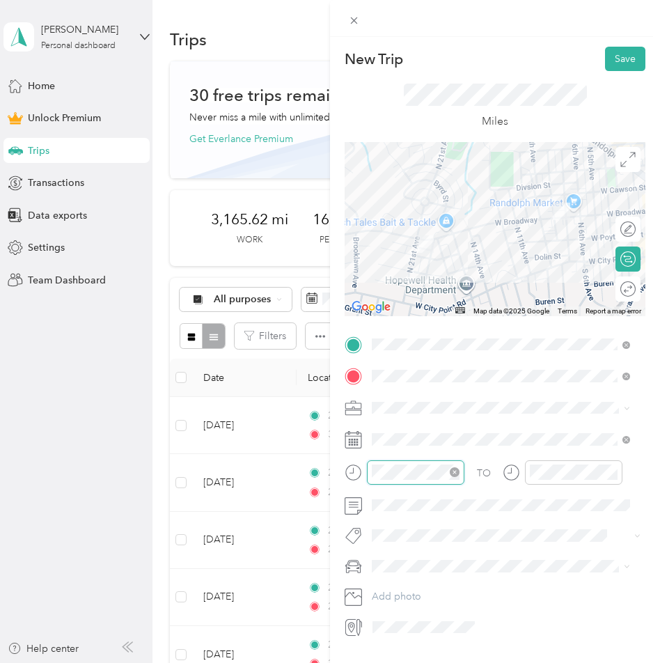
click at [368, 471] on div at bounding box center [415, 472] width 97 height 24
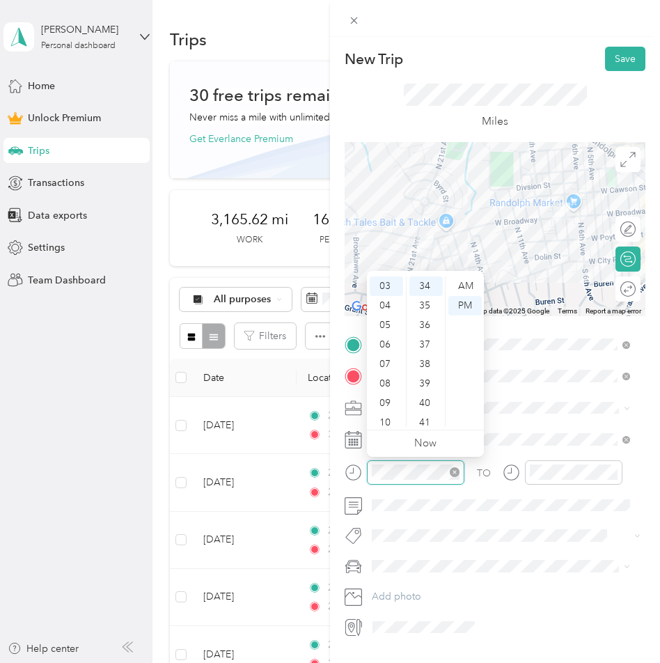
scroll to position [663, 0]
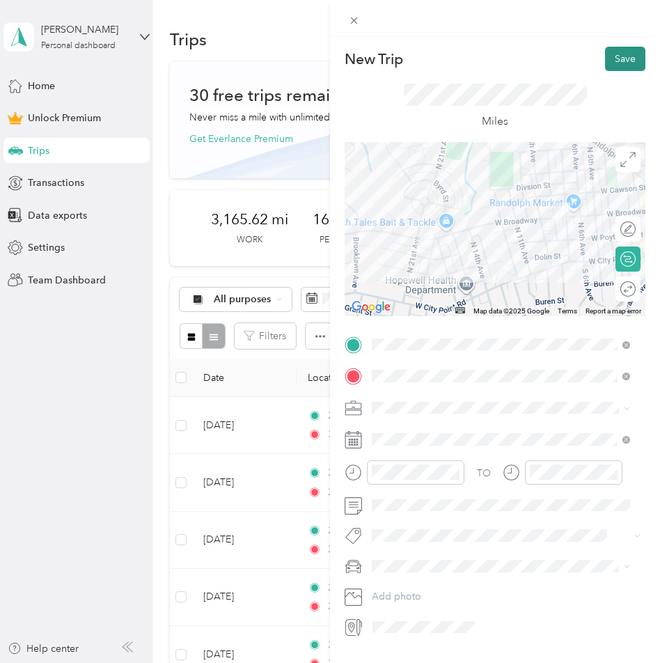
click at [605, 53] on button "Save" at bounding box center [625, 59] width 40 height 24
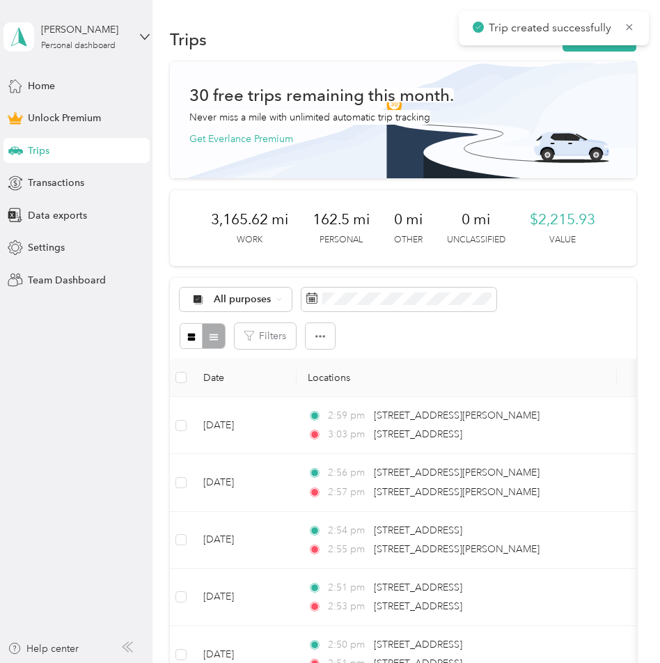
click at [604, 662] on div "New Trip Save This trip cannot be edited because it is either under review, app…" at bounding box center [326, 663] width 653 height 0
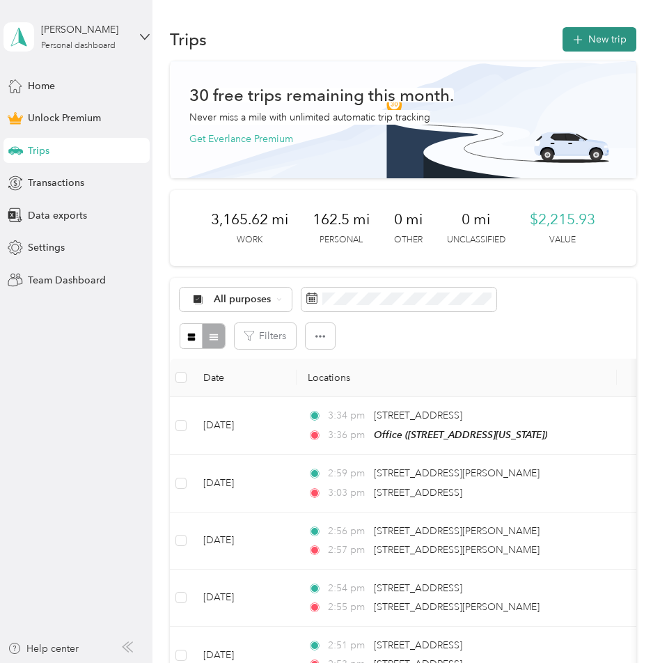
click at [599, 44] on button "New trip" at bounding box center [600, 39] width 74 height 24
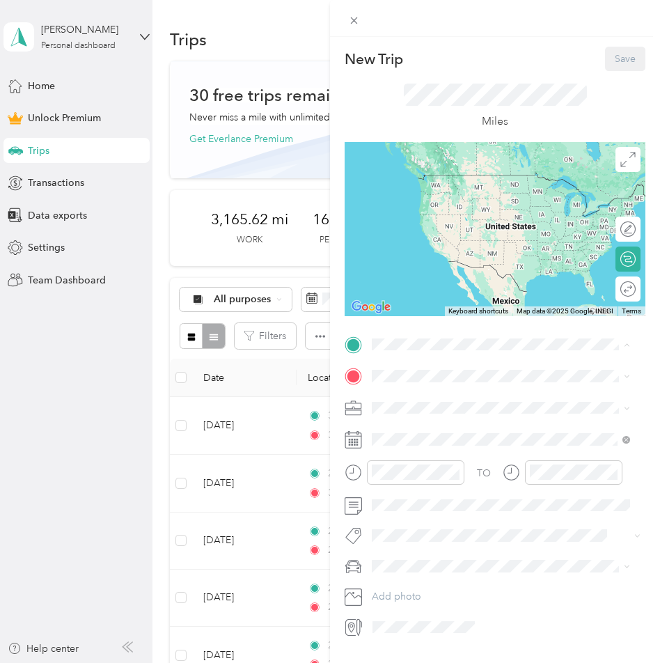
click at [430, 409] on span "[STREET_ADDRESS][US_STATE]" at bounding box center [467, 415] width 139 height 12
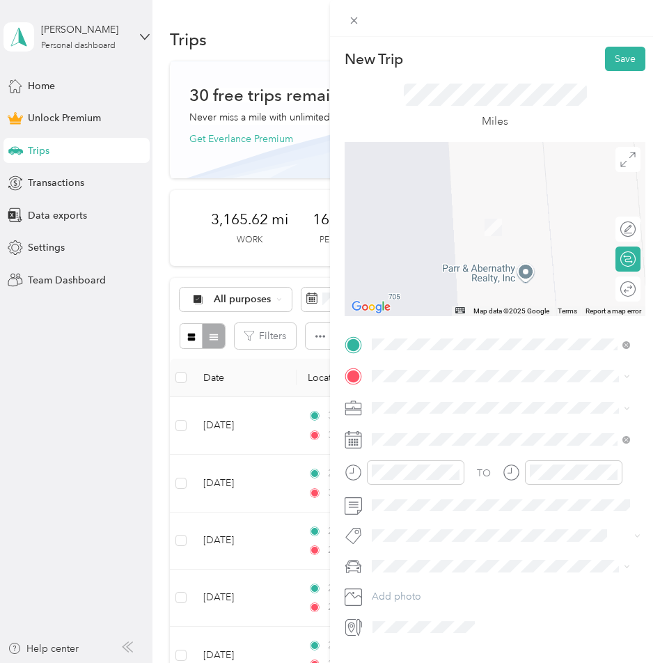
click at [418, 419] on div "[STREET_ADDRESS][PERSON_NAME][US_STATE]" at bounding box center [501, 421] width 249 height 19
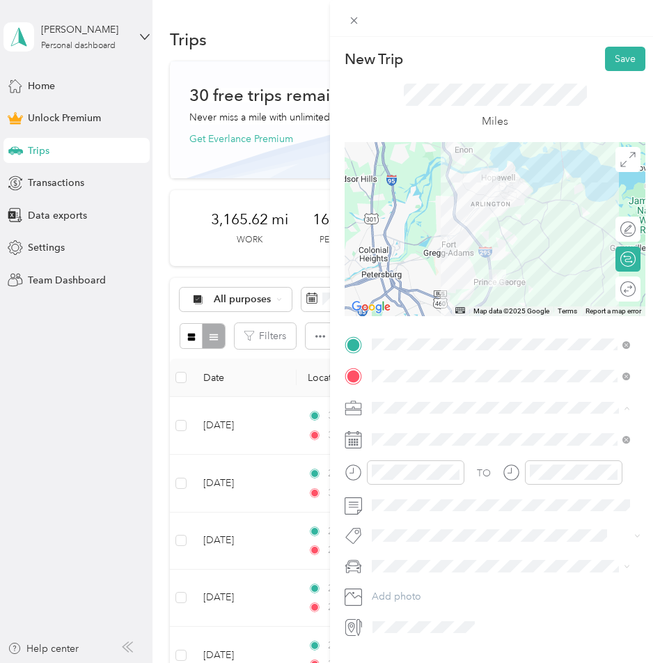
click at [402, 432] on div "Work" at bounding box center [501, 432] width 249 height 15
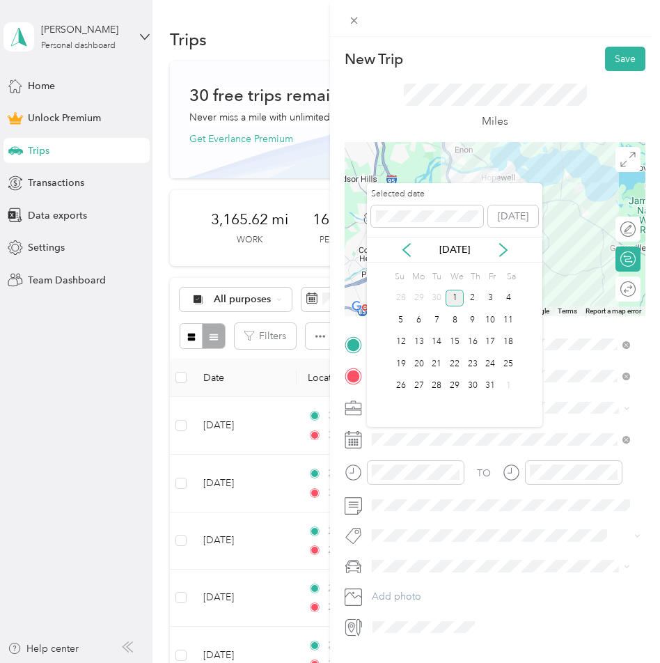
drag, startPoint x: 412, startPoint y: 254, endPoint x: 412, endPoint y: 268, distance: 13.9
click at [412, 253] on icon at bounding box center [407, 250] width 14 height 14
click at [434, 361] on div "23" at bounding box center [437, 363] width 18 height 17
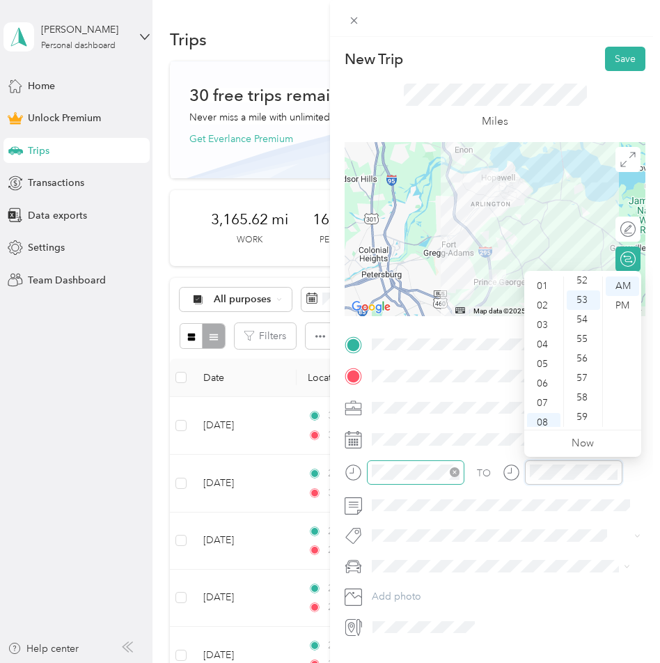
scroll to position [84, 0]
click at [524, 471] on div at bounding box center [563, 472] width 120 height 24
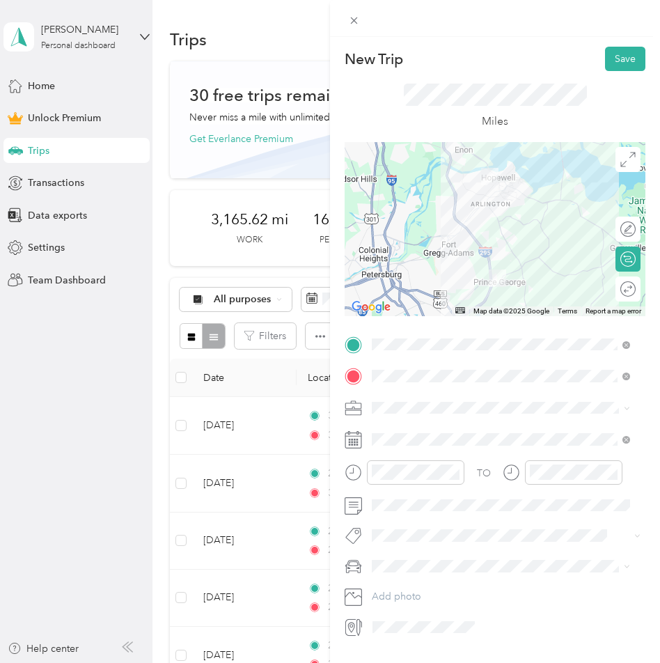
click at [575, 107] on div "Miles" at bounding box center [495, 107] width 183 height 47
click at [616, 292] on div "Round trip" at bounding box center [628, 288] width 25 height 25
click at [613, 292] on div at bounding box center [620, 289] width 29 height 15
click at [610, 54] on button "Save" at bounding box center [625, 59] width 40 height 24
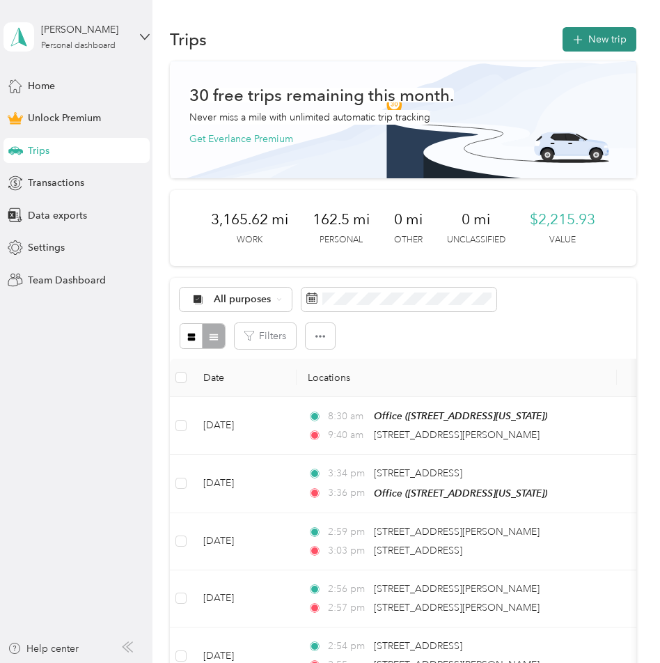
click at [616, 45] on button "New trip" at bounding box center [600, 39] width 74 height 24
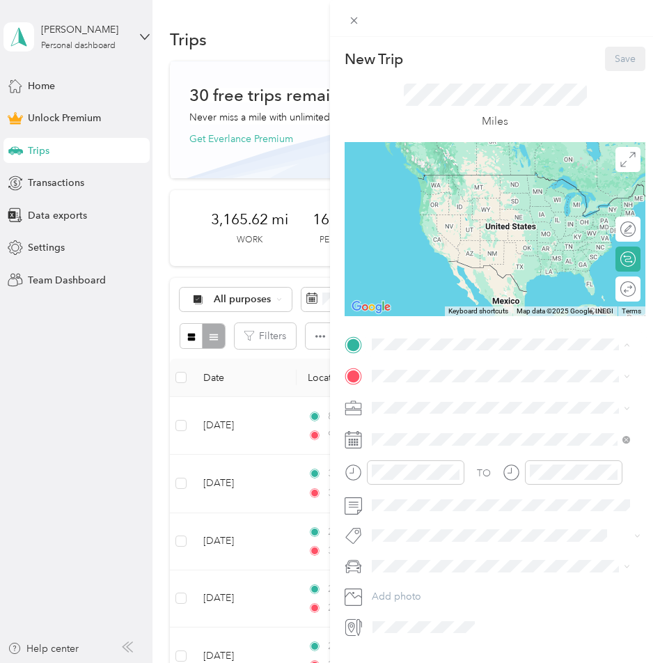
click at [409, 401] on div "Office [STREET_ADDRESS][US_STATE]" at bounding box center [467, 407] width 139 height 29
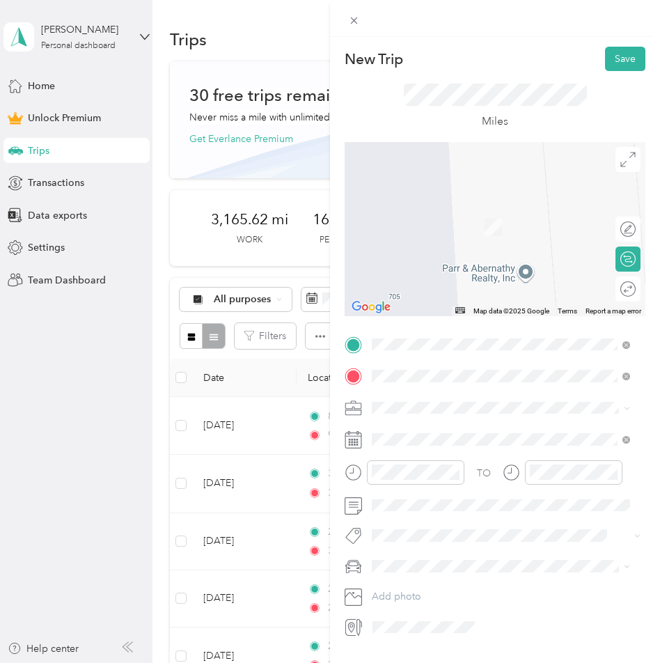
click at [442, 432] on span "[STREET_ADDRESS][PERSON_NAME][US_STATE]" at bounding box center [506, 426] width 217 height 13
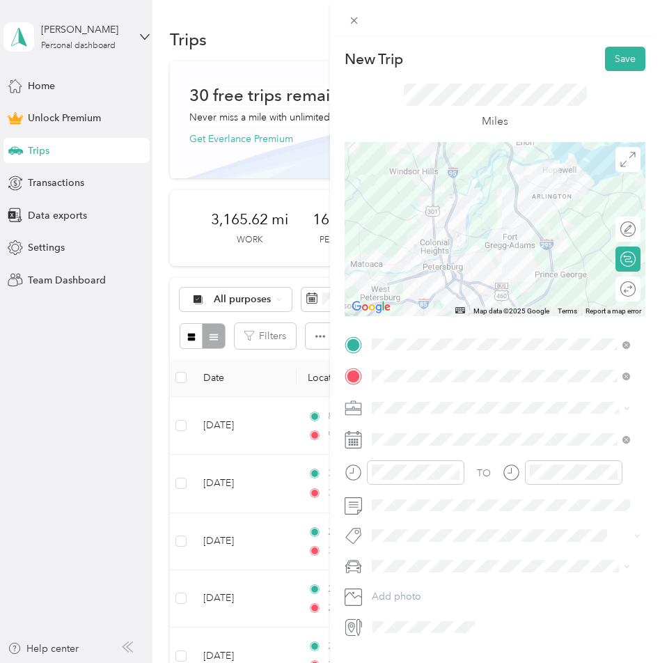
click at [393, 434] on li "Work" at bounding box center [501, 426] width 268 height 24
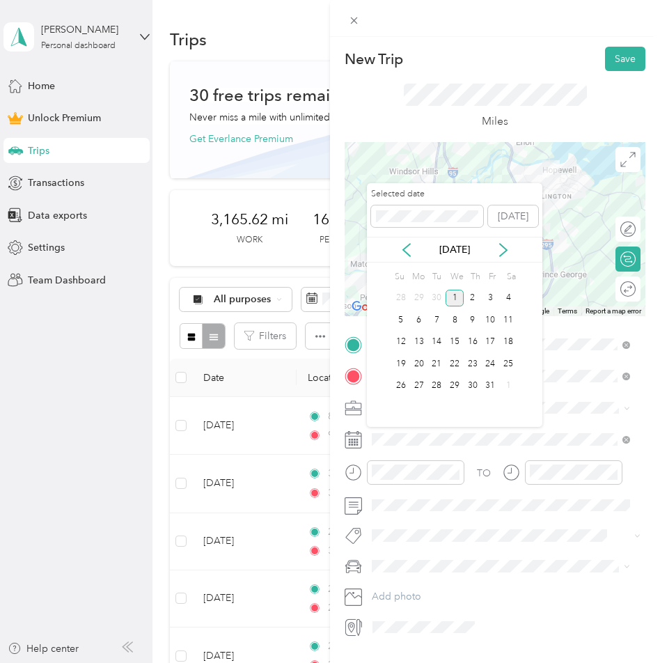
click at [414, 251] on div "[DATE]" at bounding box center [454, 249] width 175 height 15
click at [411, 251] on icon at bounding box center [407, 250] width 14 height 14
click at [434, 361] on div "23" at bounding box center [437, 363] width 18 height 17
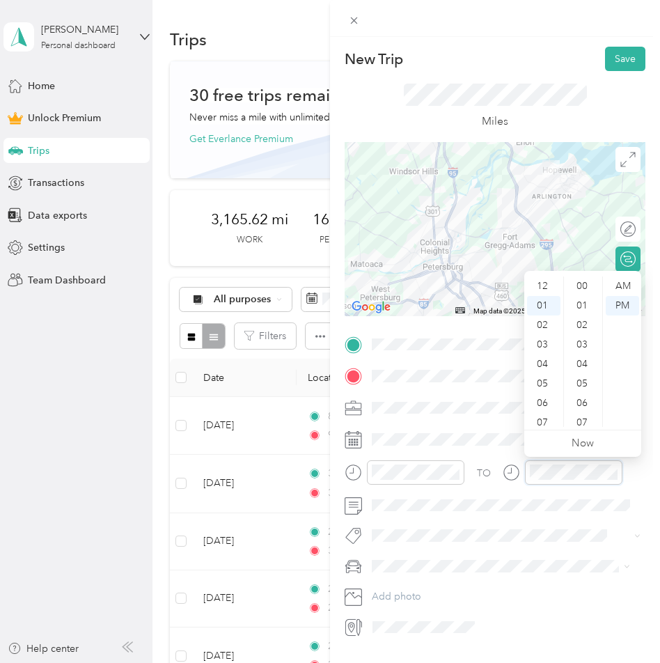
scroll to position [1019, 0]
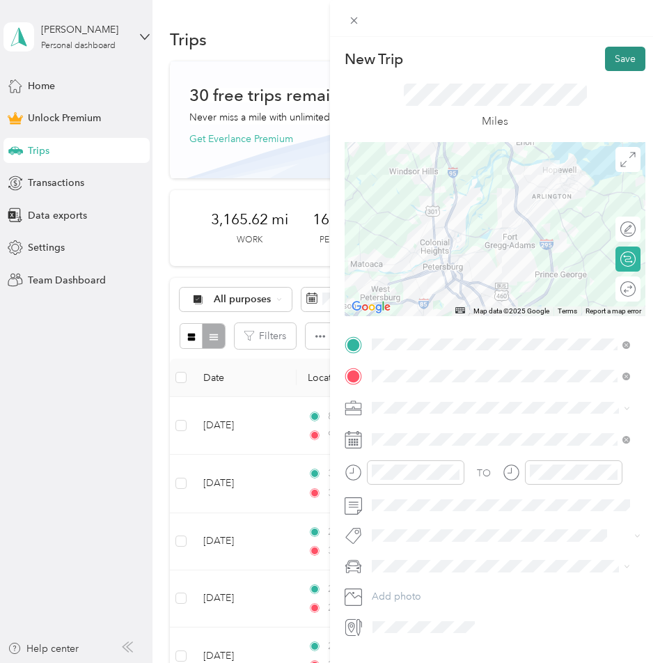
click at [618, 64] on button "Save" at bounding box center [625, 59] width 40 height 24
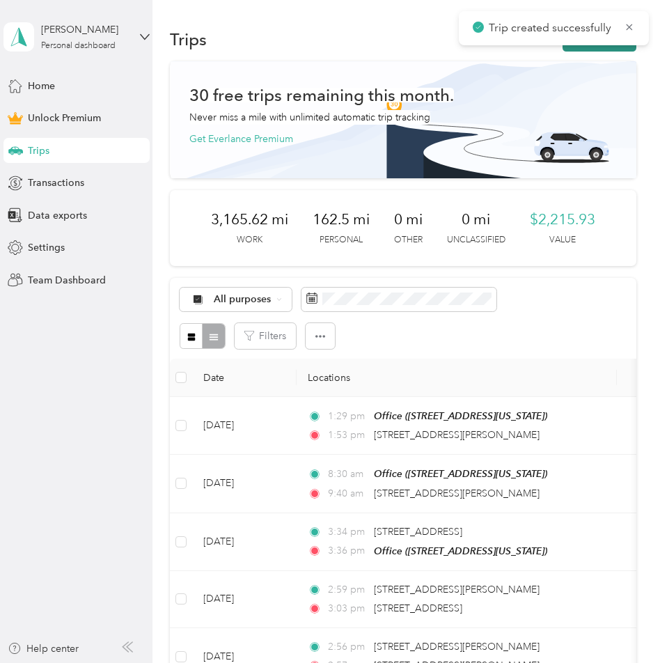
click at [612, 47] on button "New trip" at bounding box center [600, 39] width 74 height 24
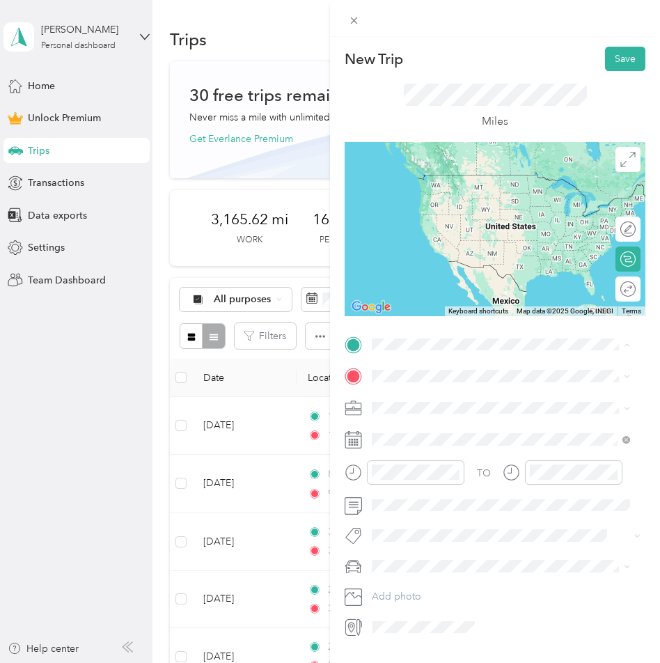
click at [409, 396] on span "[STREET_ADDRESS][PERSON_NAME][US_STATE]" at bounding box center [506, 395] width 217 height 13
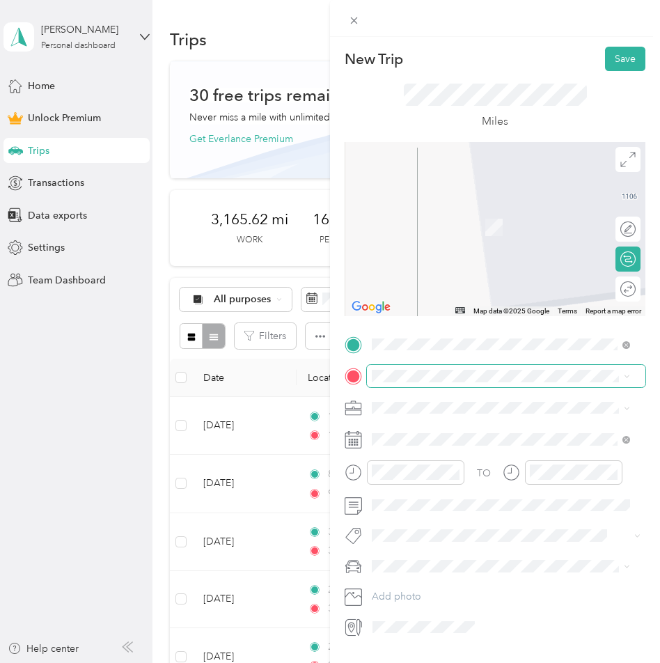
click at [399, 382] on span at bounding box center [506, 376] width 279 height 22
click at [412, 425] on span "[STREET_ADDRESS][PERSON_NAME][US_STATE]" at bounding box center [506, 422] width 217 height 13
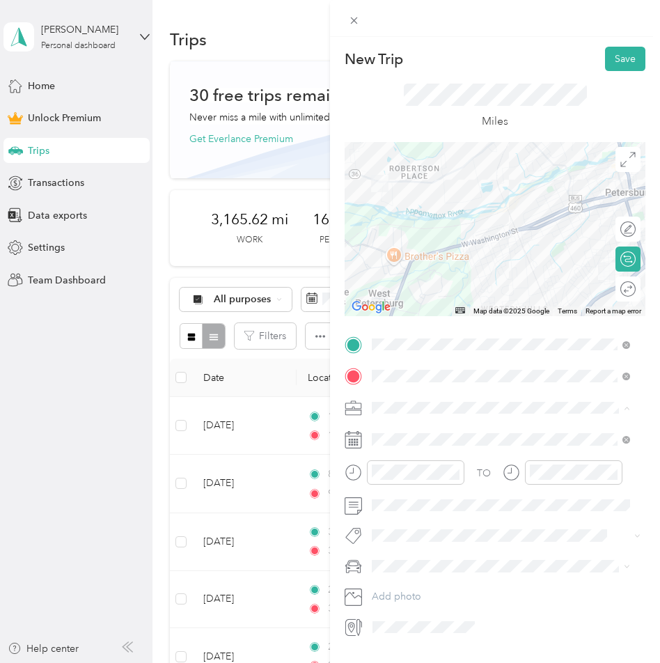
click at [385, 431] on span "Work" at bounding box center [389, 432] width 24 height 12
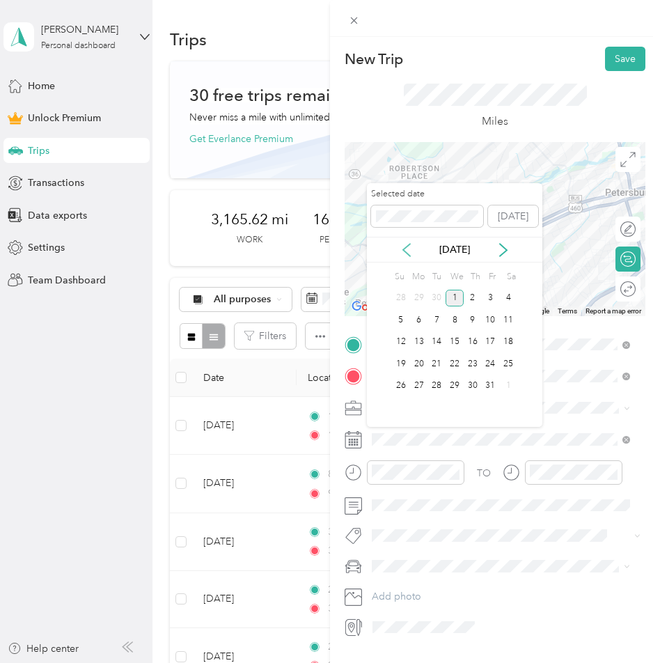
click at [408, 254] on icon at bounding box center [406, 250] width 7 height 13
click at [438, 369] on div "23" at bounding box center [437, 363] width 18 height 17
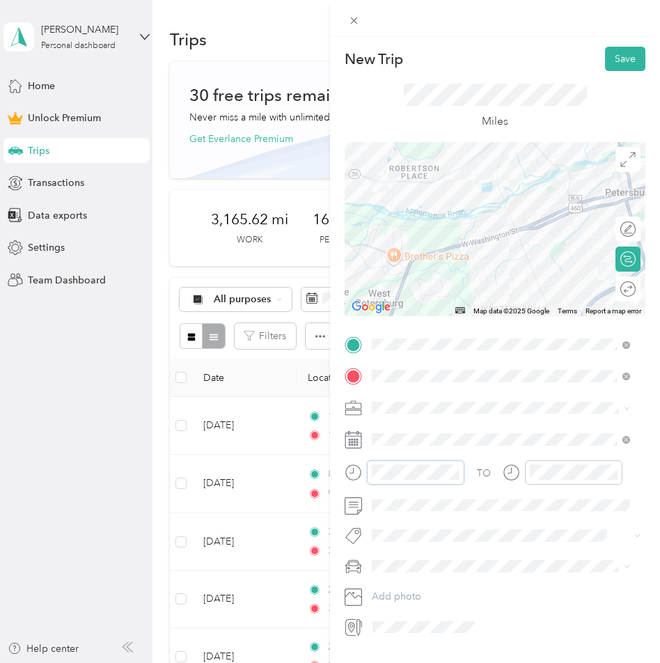
click at [356, 475] on div at bounding box center [405, 472] width 120 height 24
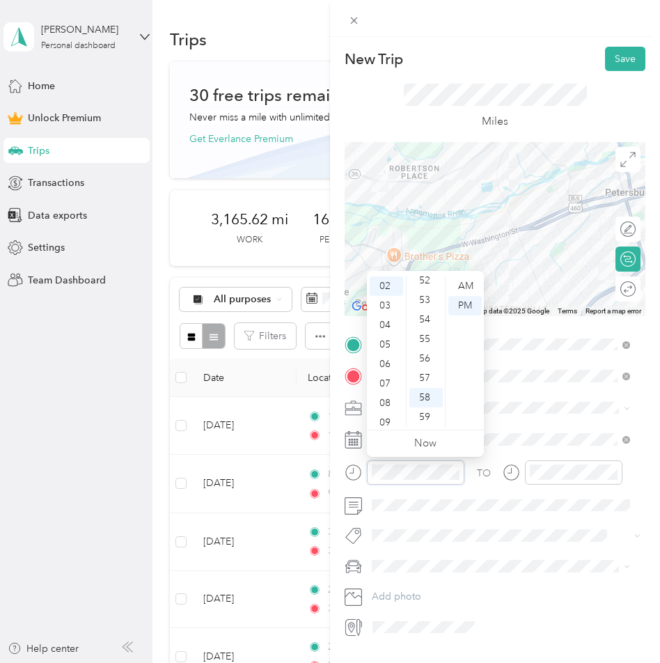
scroll to position [39, 0]
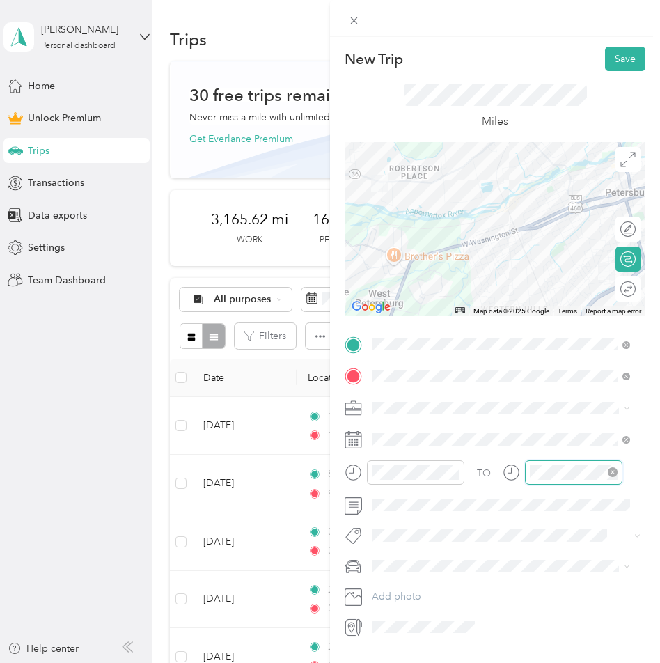
click at [538, 463] on div at bounding box center [573, 472] width 97 height 24
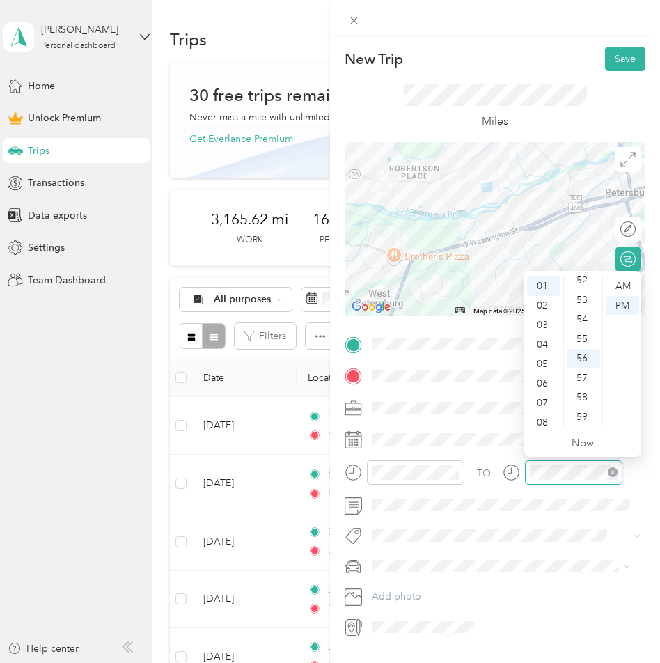
scroll to position [19, 0]
click at [506, 476] on div at bounding box center [563, 472] width 120 height 24
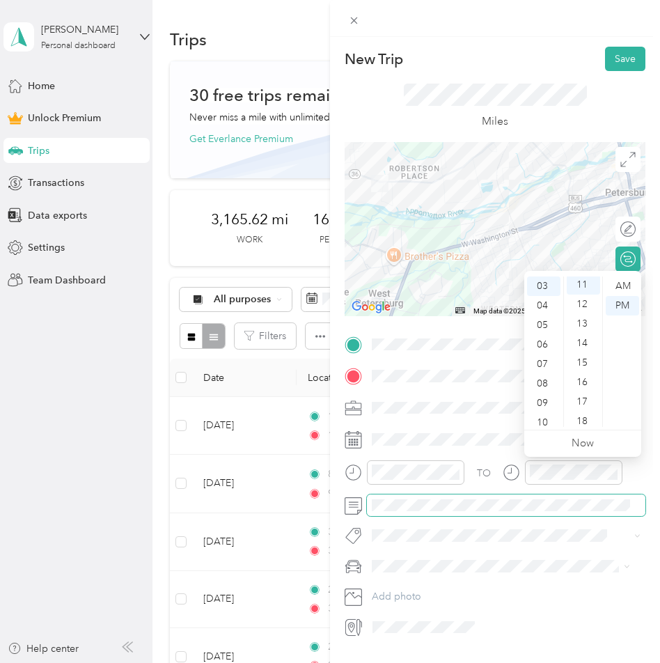
scroll to position [214, 0]
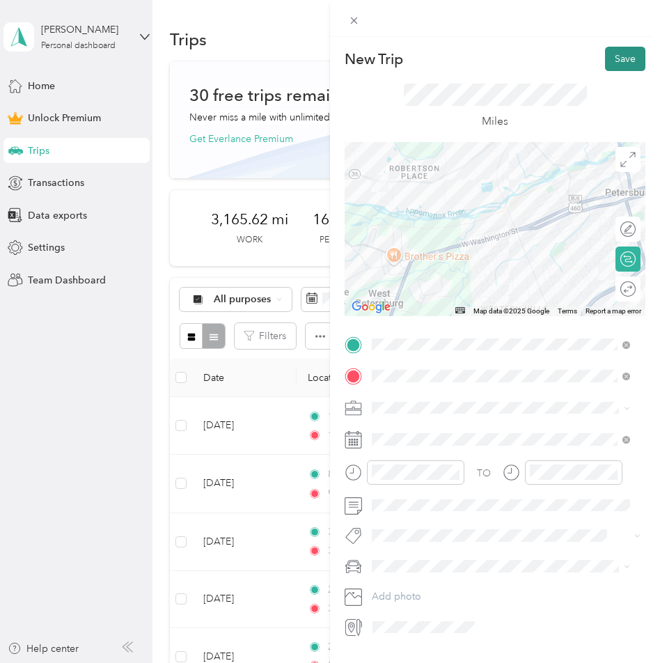
click at [620, 60] on button "Save" at bounding box center [625, 59] width 40 height 24
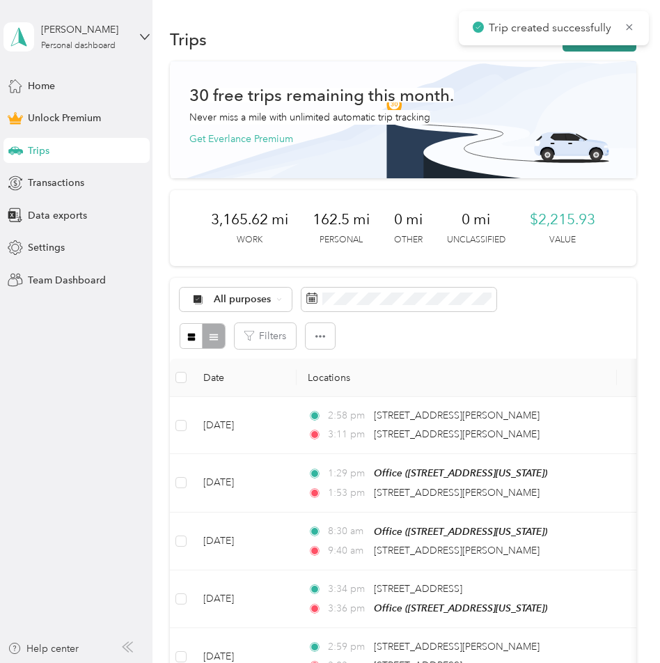
click at [613, 51] on button "New trip" at bounding box center [600, 39] width 74 height 24
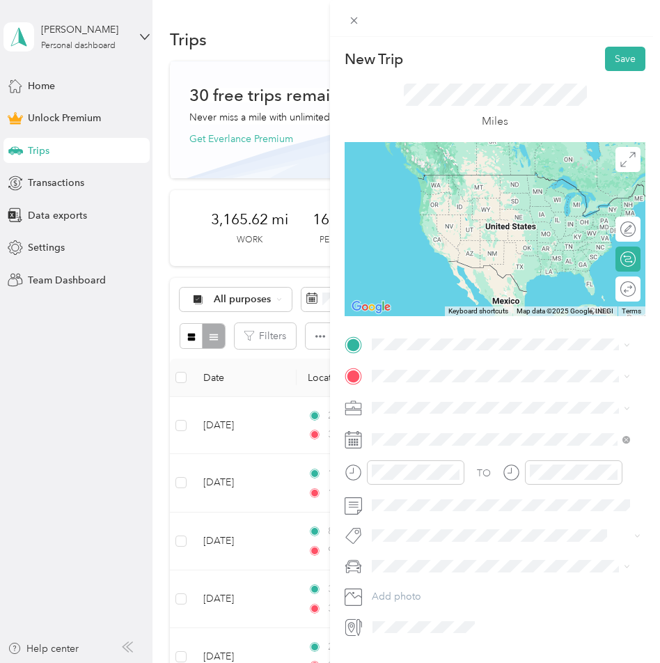
click at [427, 397] on span "[STREET_ADDRESS][PERSON_NAME][US_STATE]" at bounding box center [506, 390] width 217 height 13
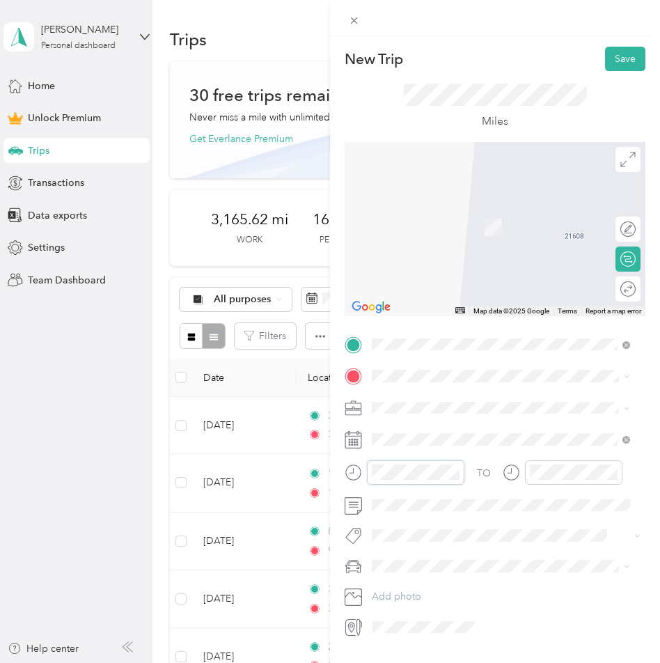
click at [357, 473] on div at bounding box center [405, 472] width 120 height 24
click at [369, 469] on div at bounding box center [415, 472] width 97 height 24
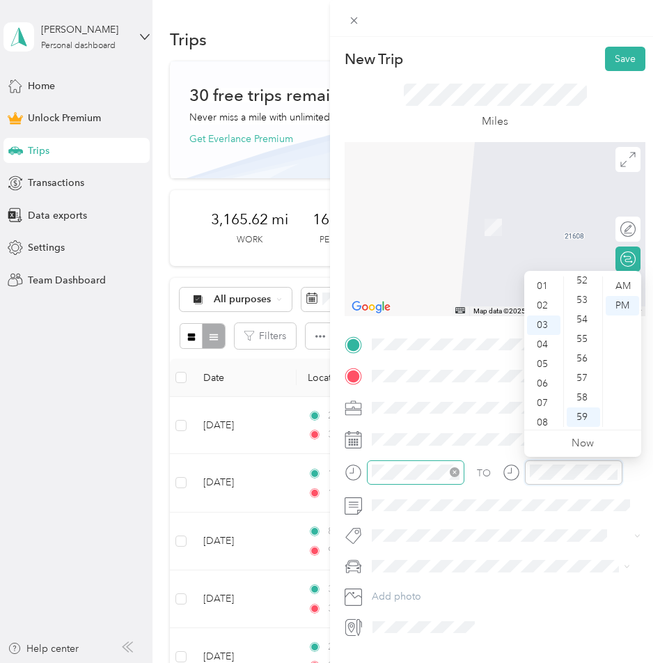
scroll to position [58, 0]
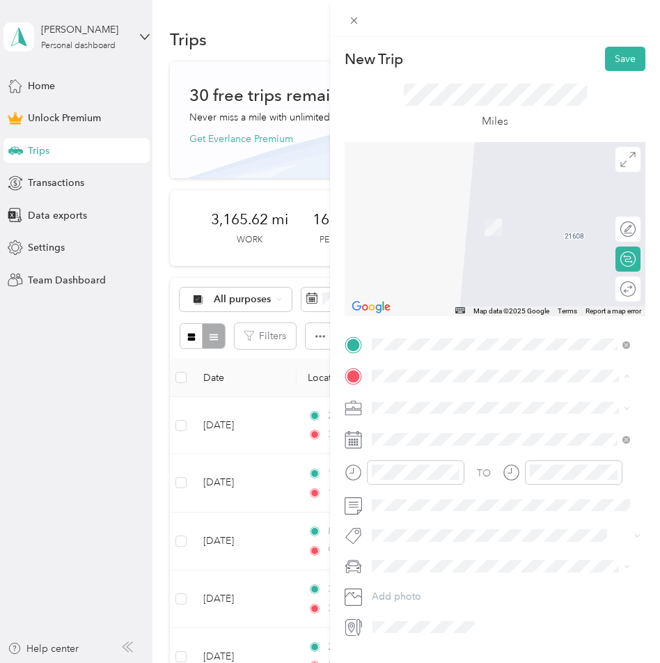
click at [422, 435] on div "Office [STREET_ADDRESS][US_STATE]" at bounding box center [467, 439] width 139 height 29
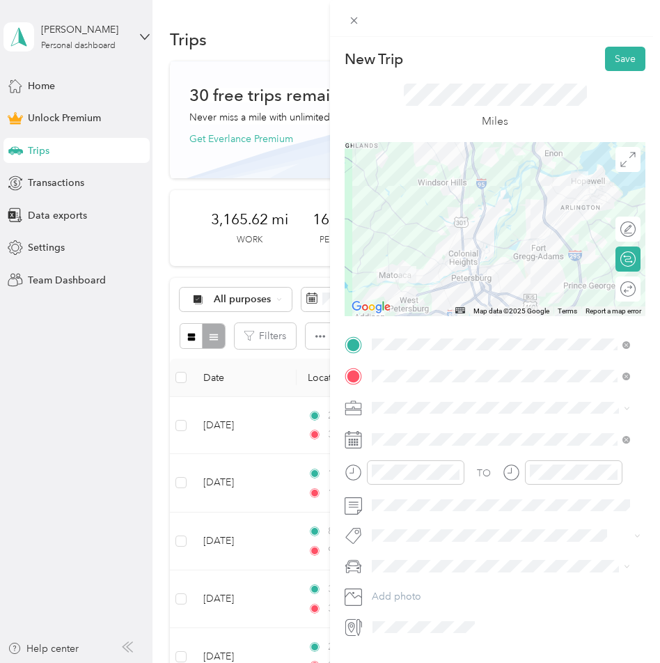
click at [390, 432] on li "Work" at bounding box center [501, 425] width 268 height 24
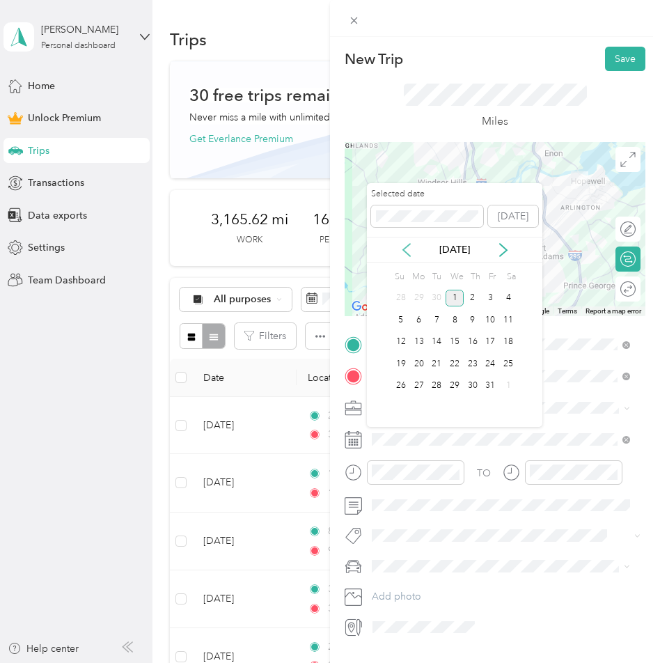
click at [408, 246] on icon at bounding box center [407, 250] width 14 height 14
click at [434, 366] on div "23" at bounding box center [437, 363] width 18 height 17
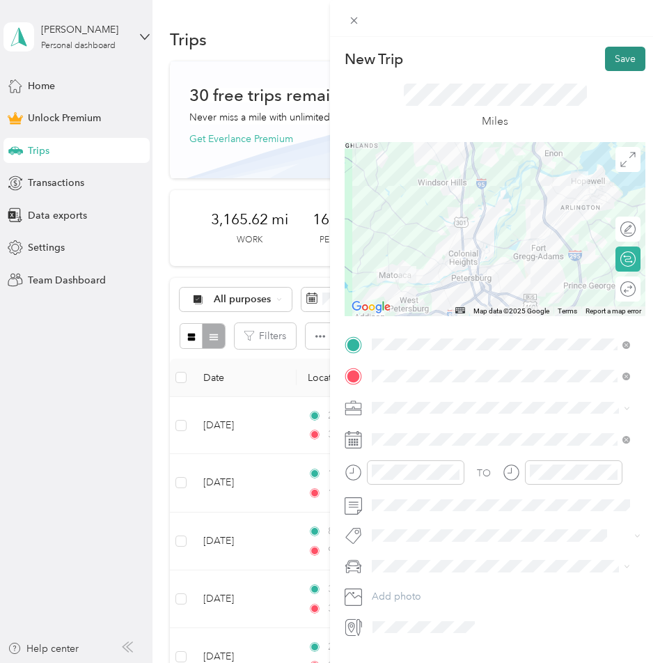
click at [605, 65] on button "Save" at bounding box center [625, 59] width 40 height 24
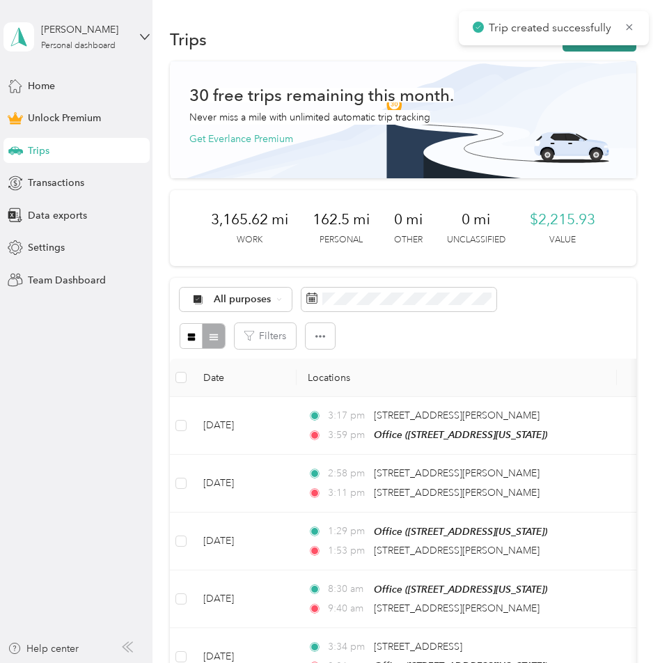
click at [599, 49] on button "New trip" at bounding box center [600, 39] width 74 height 24
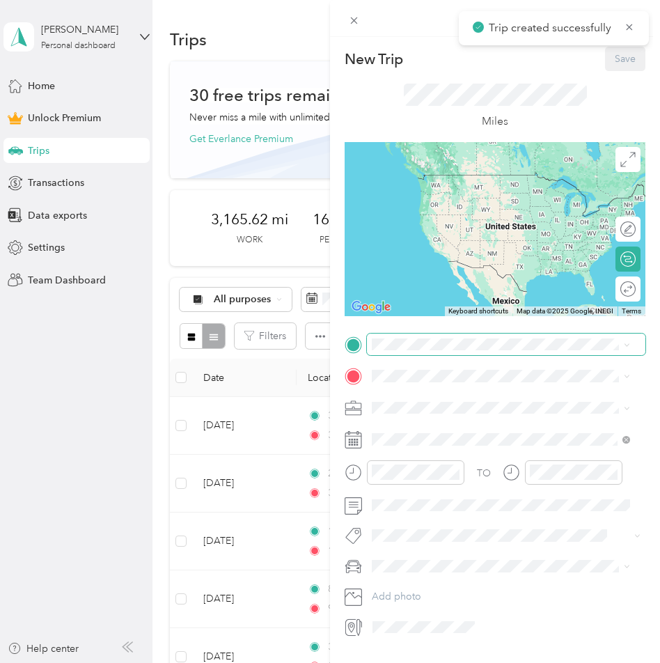
click at [400, 336] on span at bounding box center [506, 345] width 279 height 22
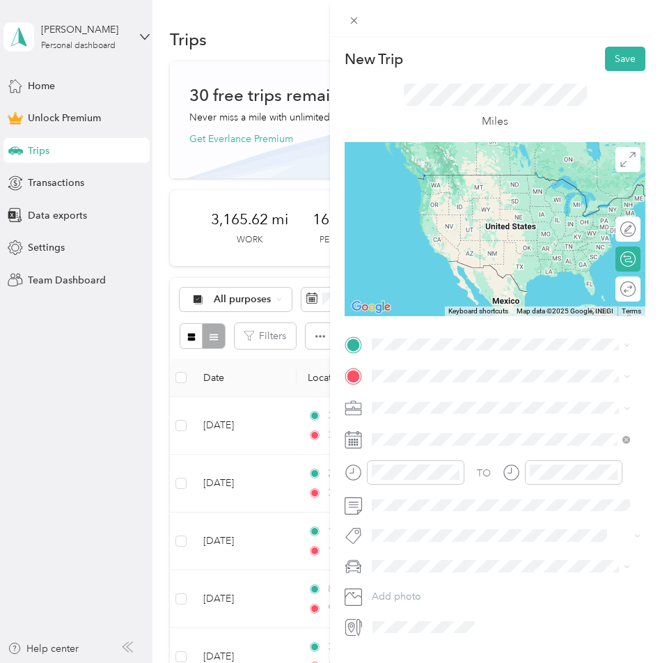
click at [412, 414] on span "[STREET_ADDRESS][US_STATE]" at bounding box center [467, 415] width 139 height 12
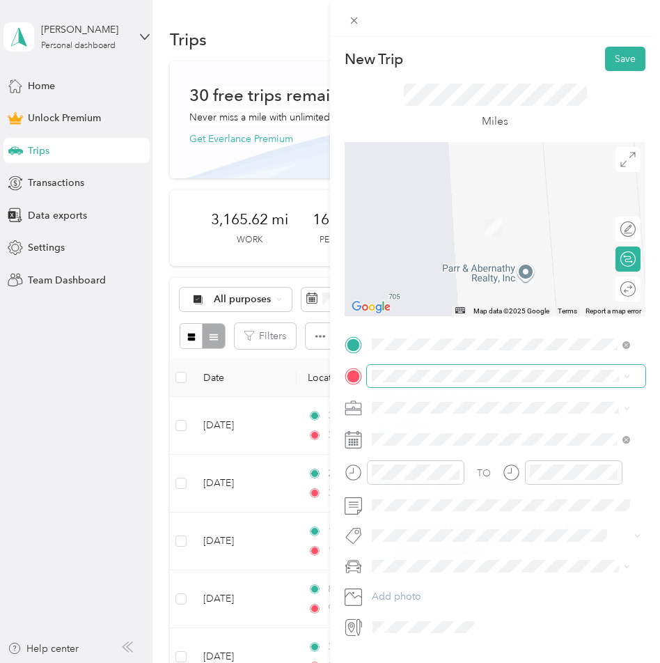
click at [373, 384] on li "From your Favorite places" at bounding box center [501, 396] width 268 height 29
click at [435, 431] on span "[STREET_ADDRESS][PERSON_NAME][US_STATE]" at bounding box center [506, 424] width 217 height 13
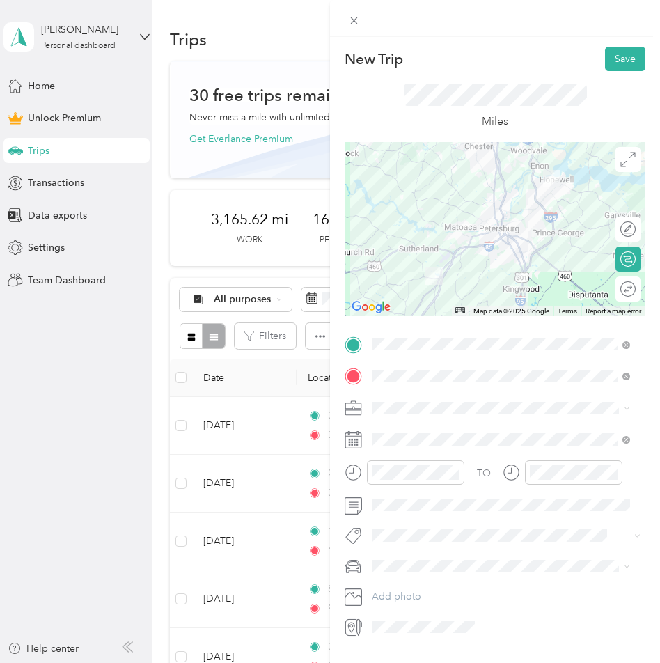
click at [395, 431] on span "Work" at bounding box center [389, 431] width 24 height 12
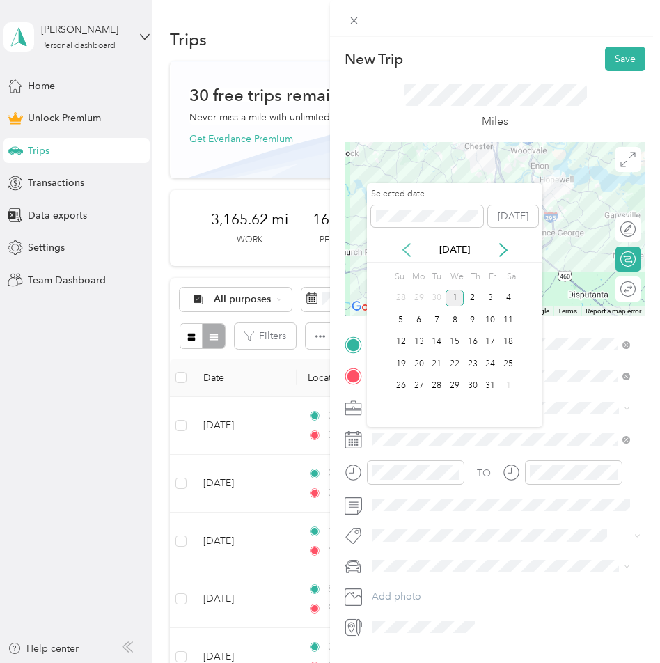
click at [409, 248] on icon at bounding box center [407, 250] width 14 height 14
click at [457, 366] on div "24" at bounding box center [455, 363] width 18 height 17
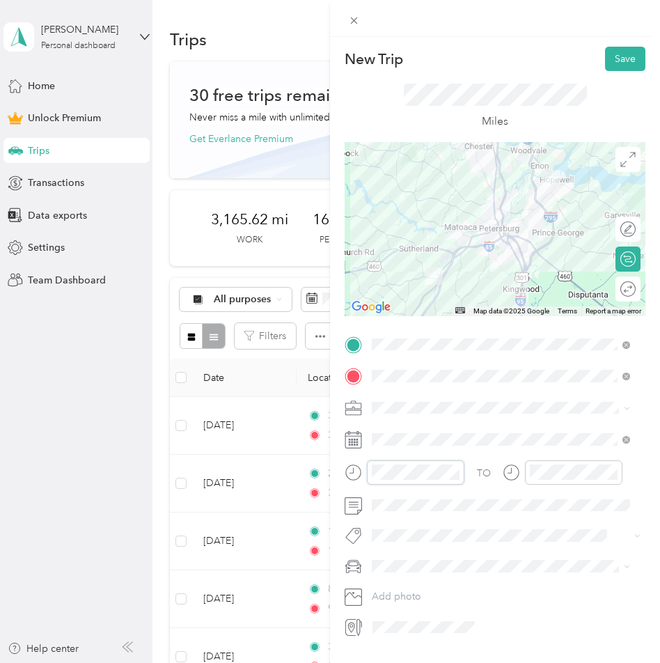
click at [331, 476] on form "New Trip Save This trip cannot be edited because it is either under review, app…" at bounding box center [495, 342] width 330 height 591
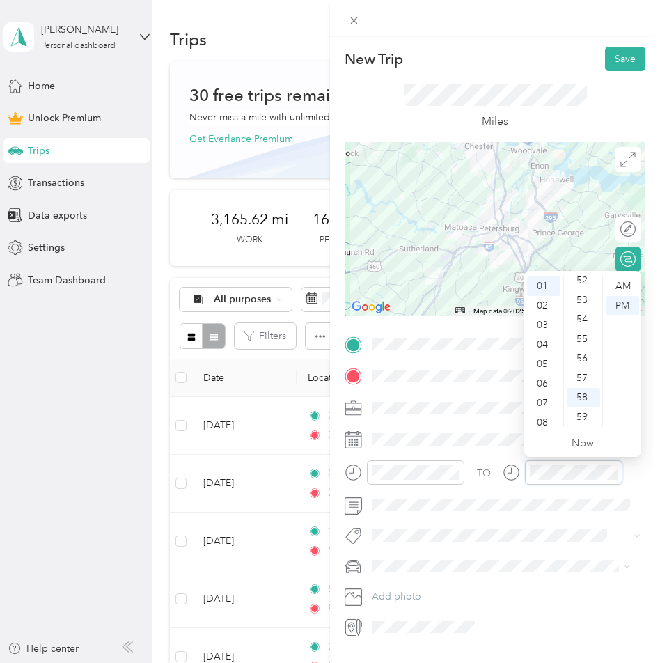
click at [492, 471] on div "TO" at bounding box center [495, 477] width 301 height 34
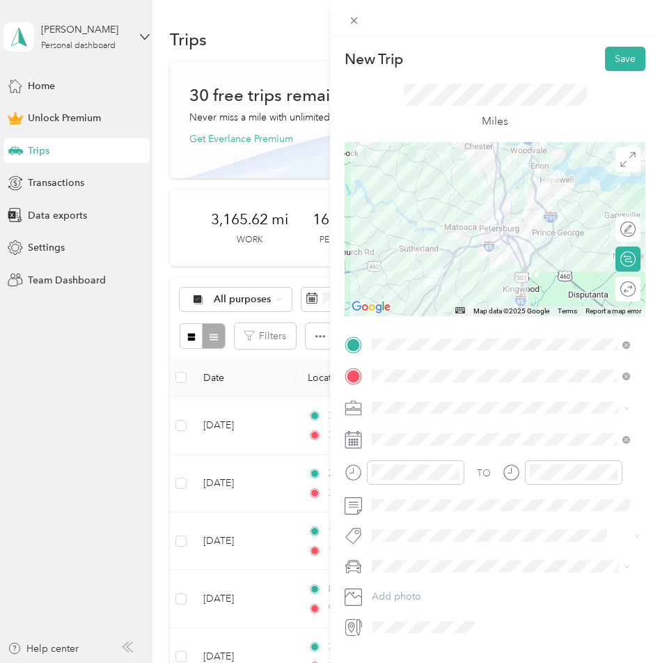
click at [616, 290] on div "Round trip" at bounding box center [628, 288] width 25 height 25
click at [615, 290] on div at bounding box center [620, 289] width 29 height 15
click at [620, 58] on button "Save" at bounding box center [625, 59] width 40 height 24
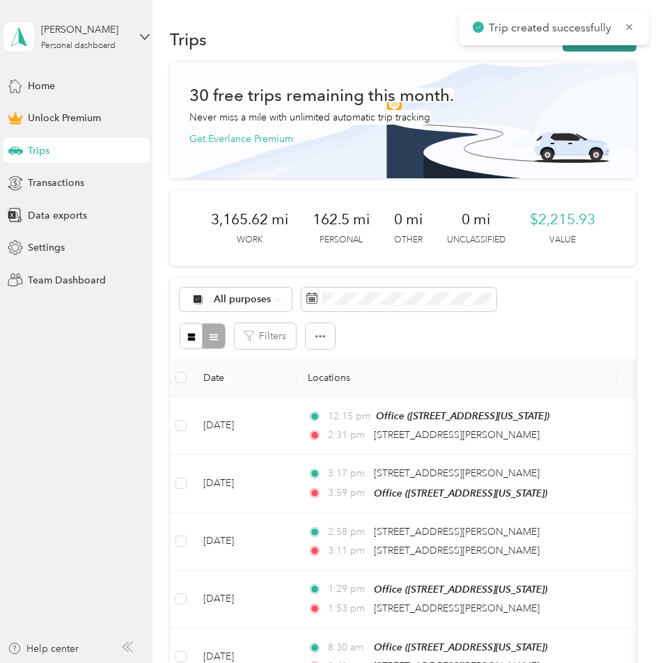
click at [603, 48] on button "New trip" at bounding box center [600, 39] width 74 height 24
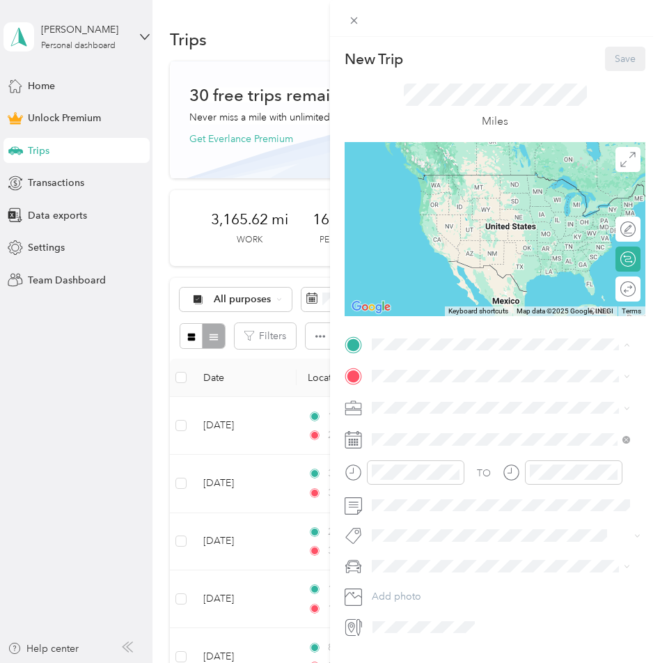
click at [408, 403] on div "Office [STREET_ADDRESS][US_STATE]" at bounding box center [467, 407] width 139 height 29
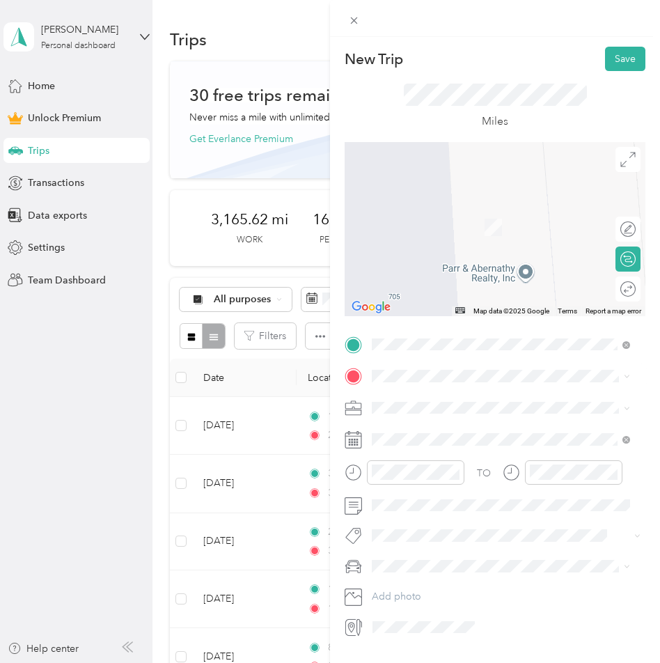
click at [414, 431] on span "[STREET_ADDRESS][PERSON_NAME][US_STATE]" at bounding box center [506, 424] width 217 height 13
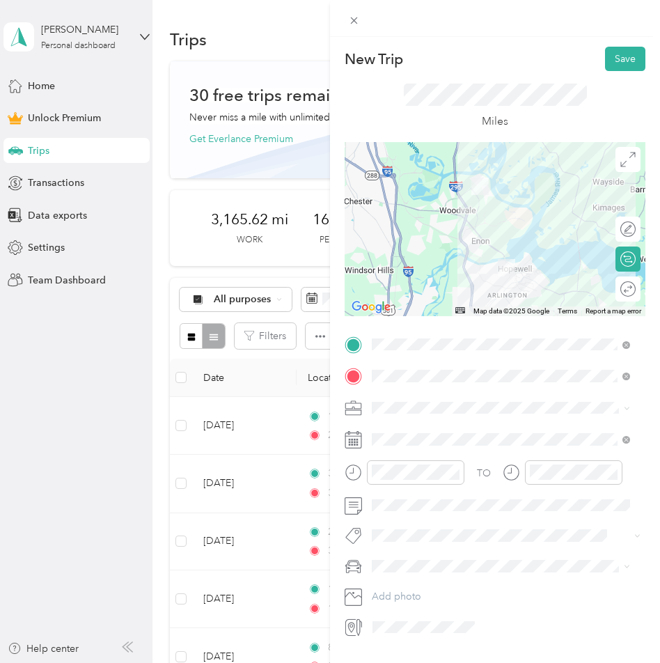
click at [395, 428] on span "Work" at bounding box center [389, 425] width 24 height 12
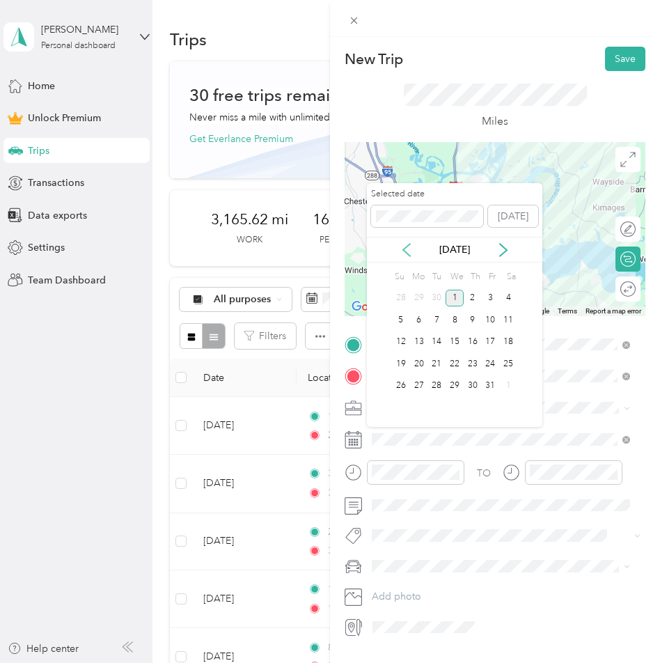
click at [412, 251] on icon at bounding box center [407, 250] width 14 height 14
click at [455, 359] on div "24" at bounding box center [455, 363] width 18 height 17
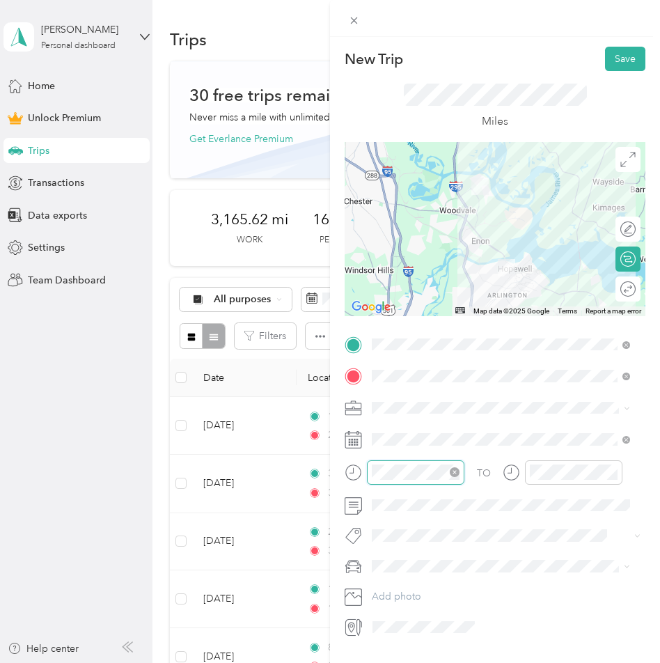
click at [367, 471] on div at bounding box center [415, 472] width 97 height 24
click at [618, 290] on div "Round trip" at bounding box center [628, 288] width 25 height 25
click at [613, 288] on div at bounding box center [620, 289] width 29 height 15
click at [606, 64] on button "Save" at bounding box center [625, 59] width 40 height 24
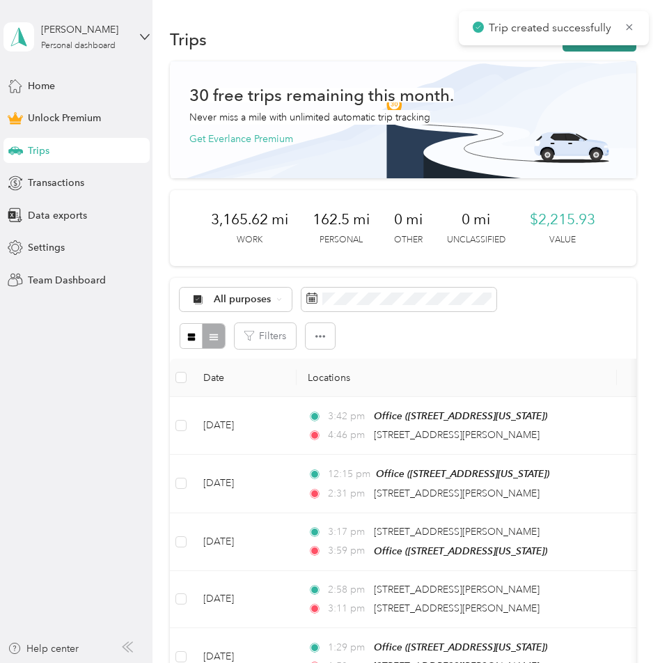
click at [604, 48] on button "New trip" at bounding box center [600, 39] width 74 height 24
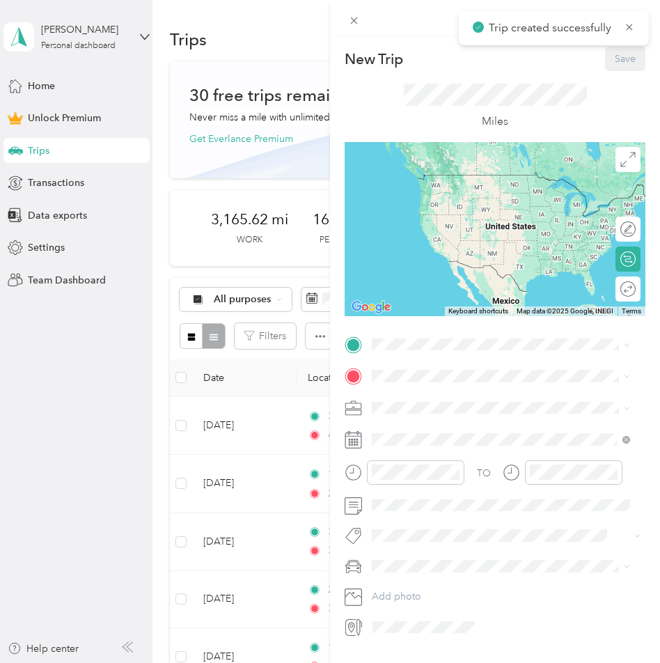
click at [399, 355] on div "TO Add photo" at bounding box center [495, 486] width 301 height 305
click at [417, 416] on span "[STREET_ADDRESS][US_STATE]" at bounding box center [467, 410] width 139 height 12
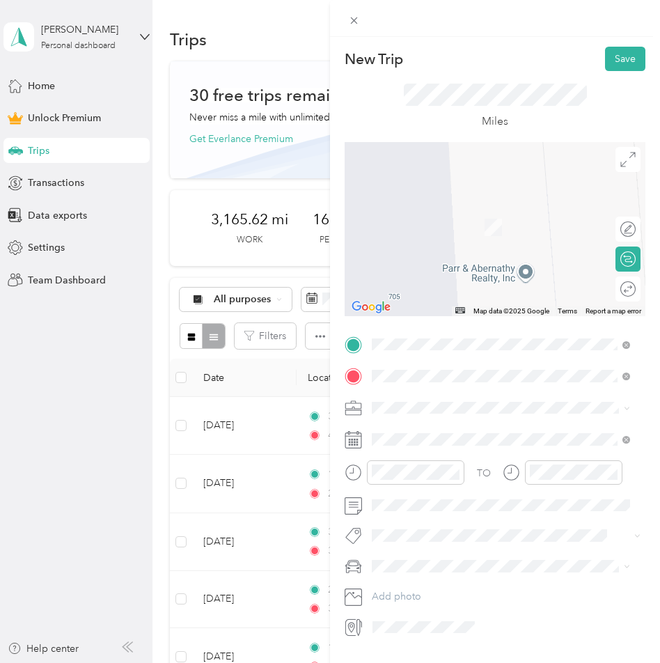
click at [432, 423] on span "[STREET_ADDRESS][US_STATE]" at bounding box center [467, 426] width 139 height 13
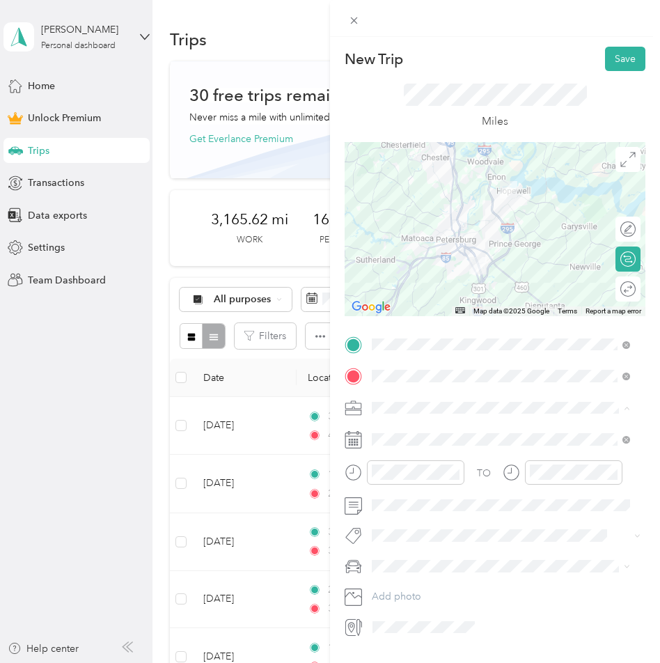
click at [402, 428] on div "Work" at bounding box center [501, 432] width 249 height 15
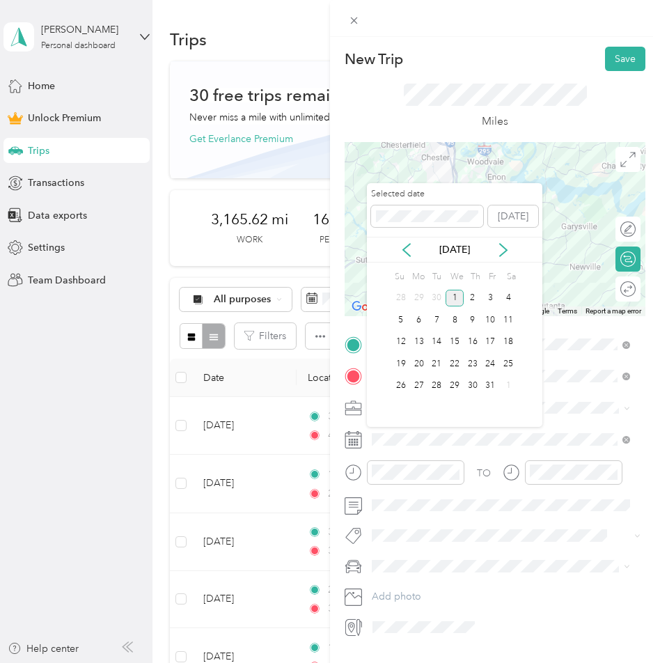
click at [412, 259] on div "[DATE]" at bounding box center [454, 250] width 175 height 26
click at [412, 254] on icon at bounding box center [407, 250] width 14 height 14
click at [477, 362] on div "25" at bounding box center [473, 363] width 18 height 17
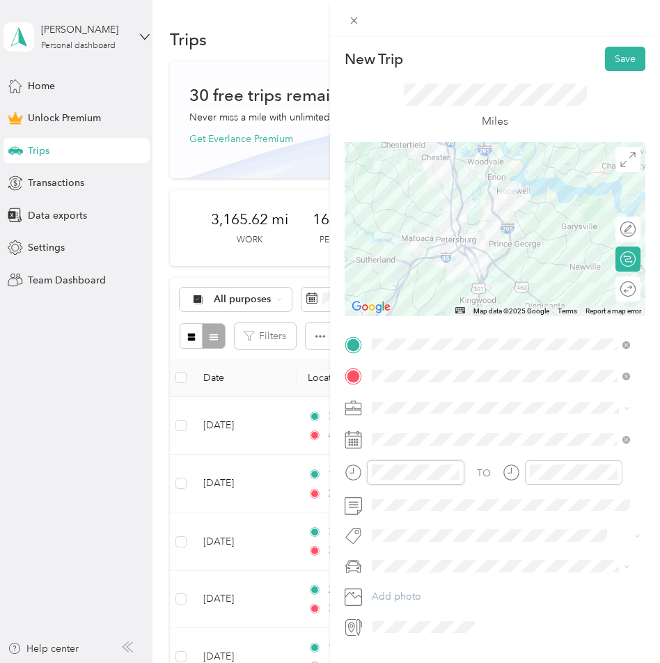
click at [331, 479] on form "New Trip Save This trip cannot be edited because it is either under review, app…" at bounding box center [495, 342] width 330 height 591
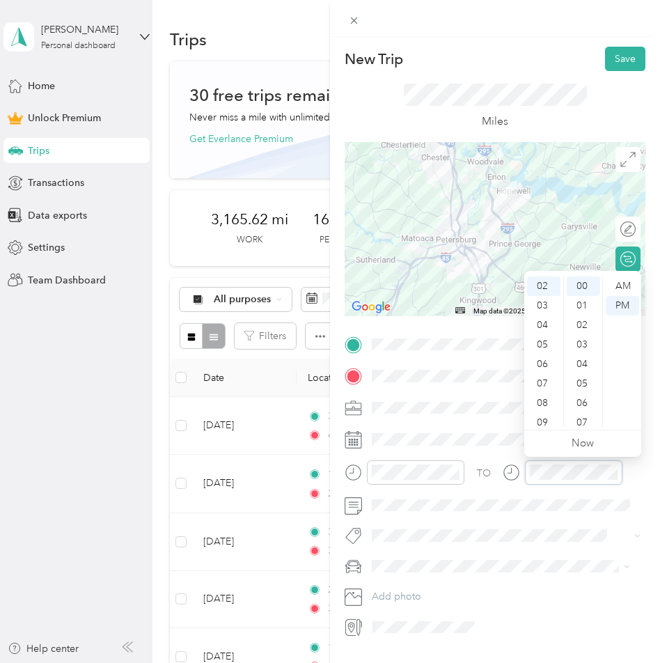
scroll to position [1019, 0]
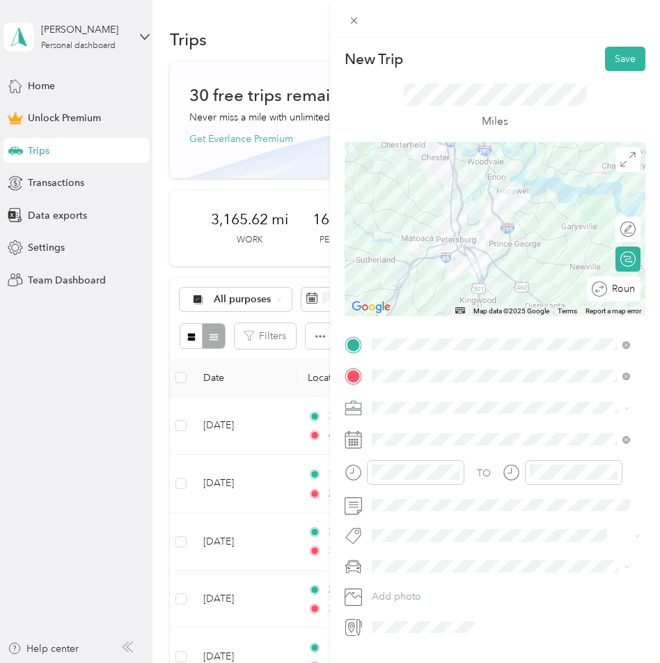
click at [622, 285] on div "Round trip" at bounding box center [614, 288] width 54 height 25
click at [615, 285] on div at bounding box center [620, 289] width 29 height 15
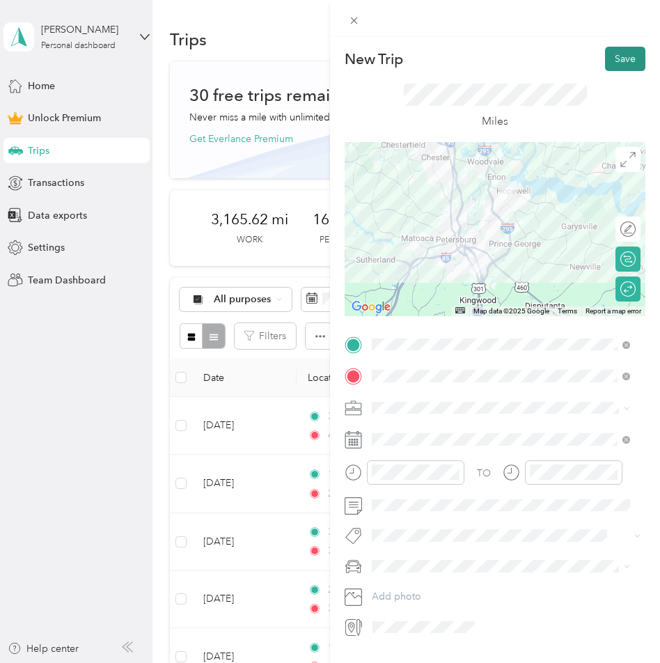
click at [605, 61] on button "Save" at bounding box center [625, 59] width 40 height 24
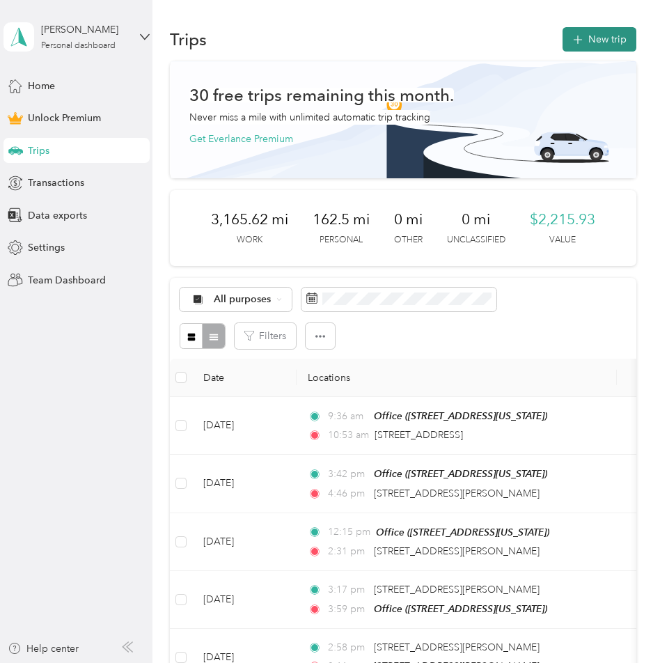
click at [611, 37] on button "New trip" at bounding box center [600, 39] width 74 height 24
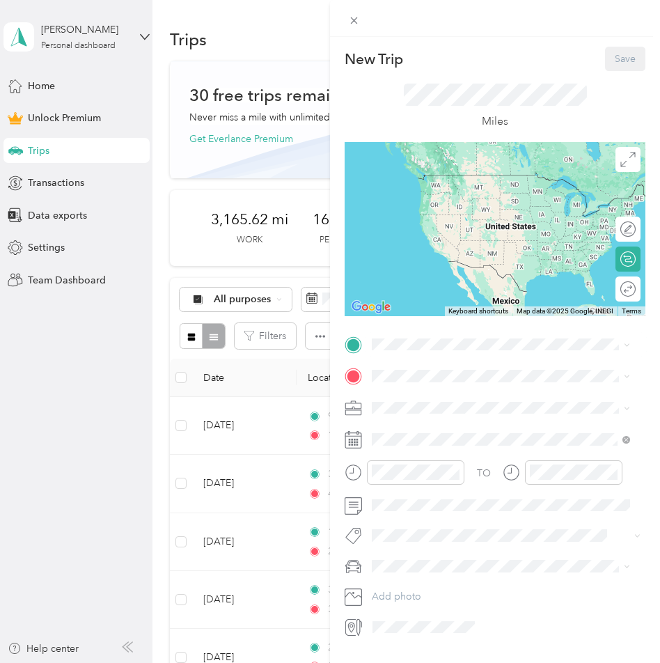
click at [414, 402] on div "Office [STREET_ADDRESS][US_STATE]" at bounding box center [467, 405] width 139 height 29
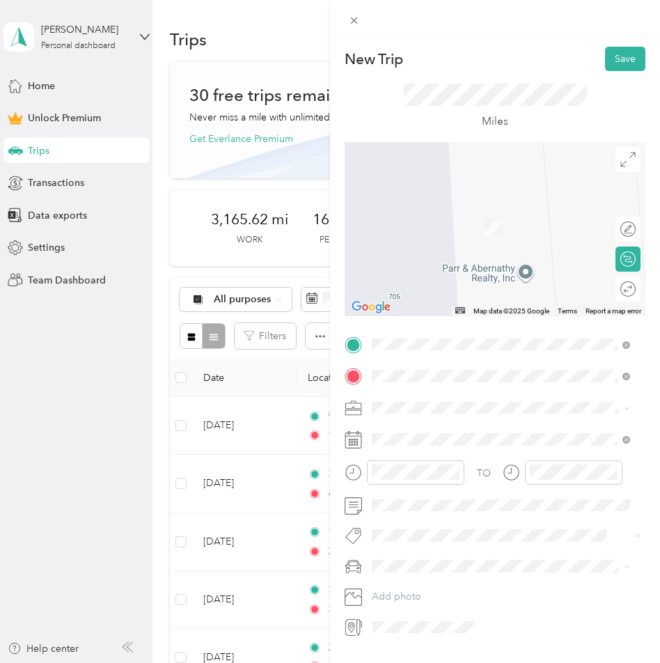
click at [427, 437] on div "[STREET_ADDRESS][US_STATE]" at bounding box center [501, 427] width 249 height 19
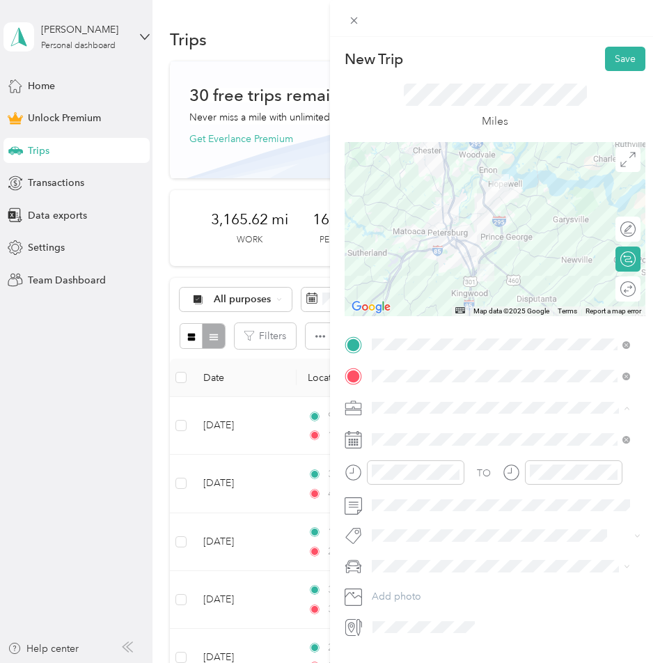
click at [391, 430] on span "Work" at bounding box center [389, 432] width 24 height 12
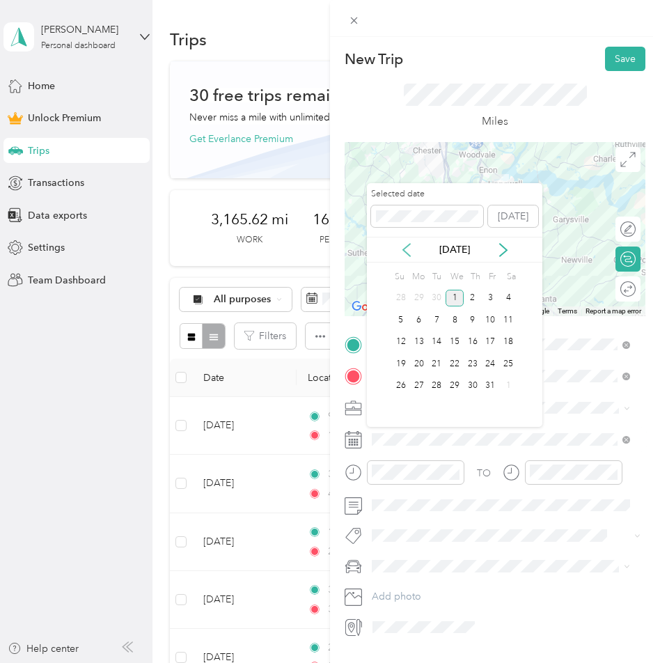
click at [408, 244] on icon at bounding box center [406, 250] width 7 height 13
click at [485, 363] on div "26" at bounding box center [491, 363] width 18 height 17
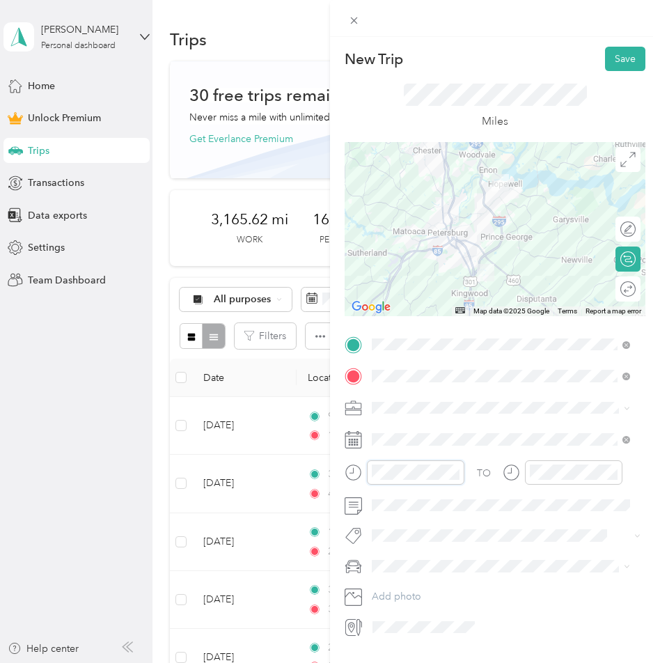
click at [362, 473] on div at bounding box center [405, 472] width 120 height 24
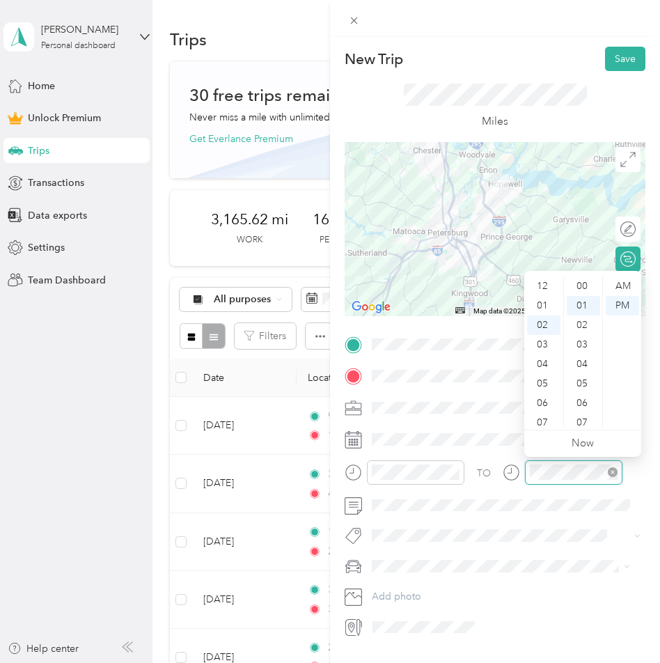
scroll to position [19, 0]
click at [508, 471] on div at bounding box center [563, 472] width 120 height 24
drag, startPoint x: 573, startPoint y: 109, endPoint x: 585, endPoint y: 136, distance: 30.3
click at [573, 108] on div "Miles" at bounding box center [495, 107] width 183 height 47
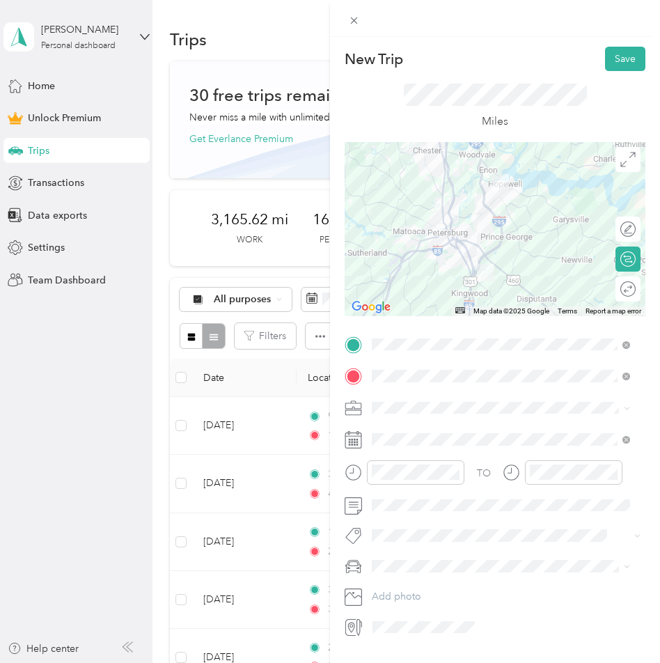
click at [616, 292] on div "Round trip" at bounding box center [628, 288] width 25 height 25
click at [613, 290] on div at bounding box center [620, 289] width 29 height 15
click at [609, 65] on button "Save" at bounding box center [625, 59] width 40 height 24
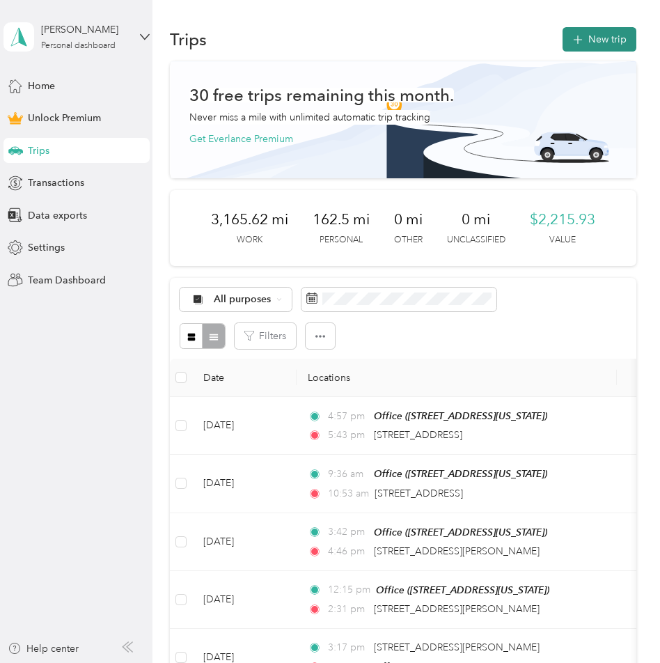
click at [574, 38] on icon "button" at bounding box center [577, 40] width 9 height 9
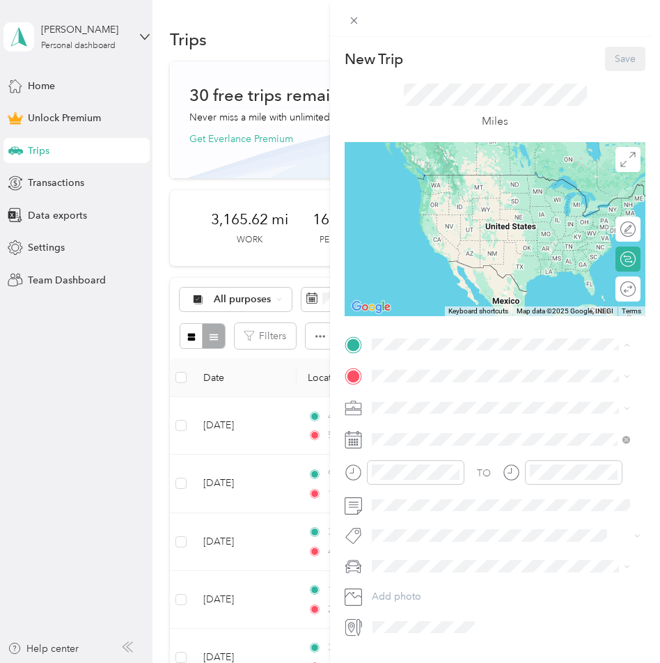
click at [420, 414] on span "[STREET_ADDRESS][US_STATE]" at bounding box center [467, 415] width 139 height 12
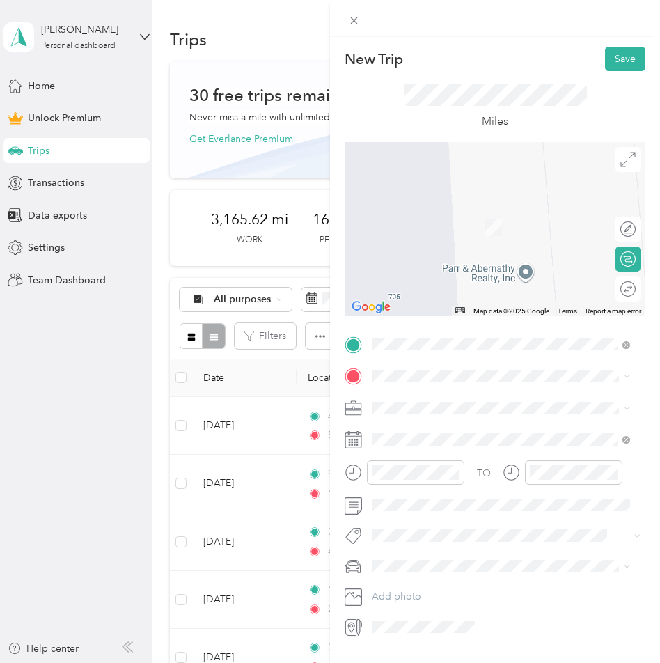
click at [441, 421] on span "[STREET_ADDRESS][US_STATE]" at bounding box center [467, 420] width 139 height 13
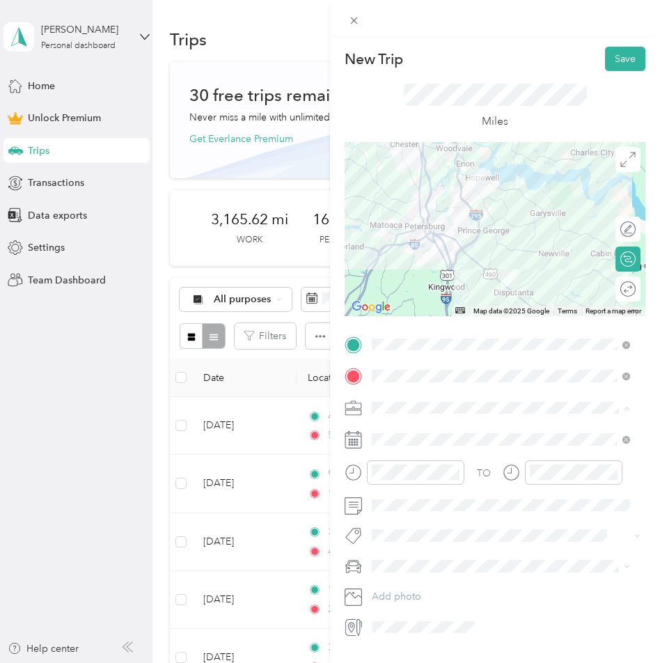
click at [405, 429] on div "Work" at bounding box center [501, 432] width 249 height 15
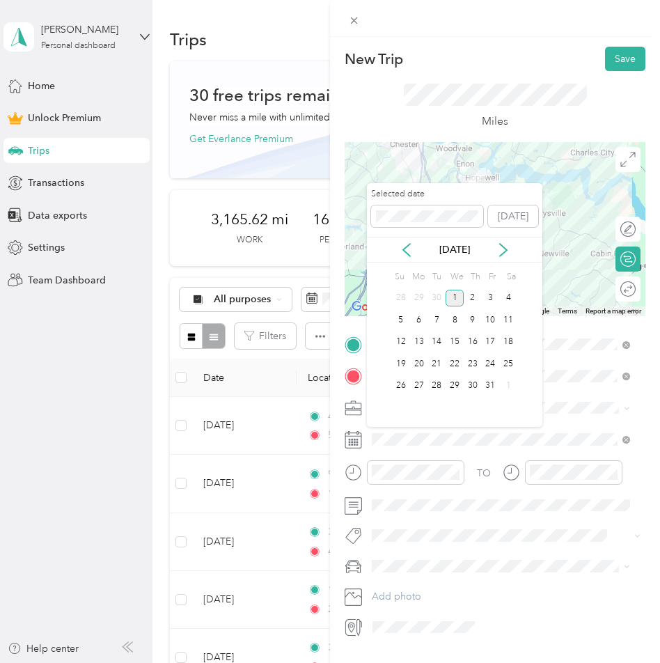
click at [415, 251] on div "[DATE]" at bounding box center [454, 249] width 175 height 15
click at [421, 297] on div "29" at bounding box center [419, 298] width 18 height 17
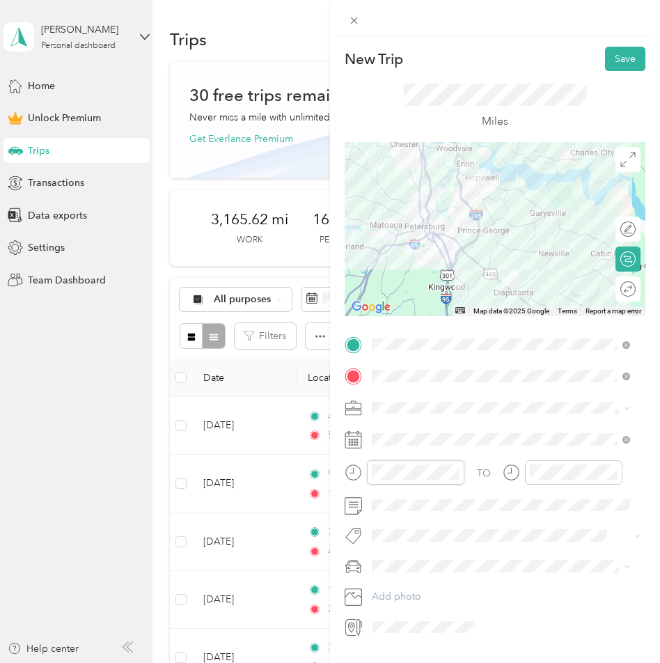
click at [361, 474] on div at bounding box center [405, 472] width 120 height 24
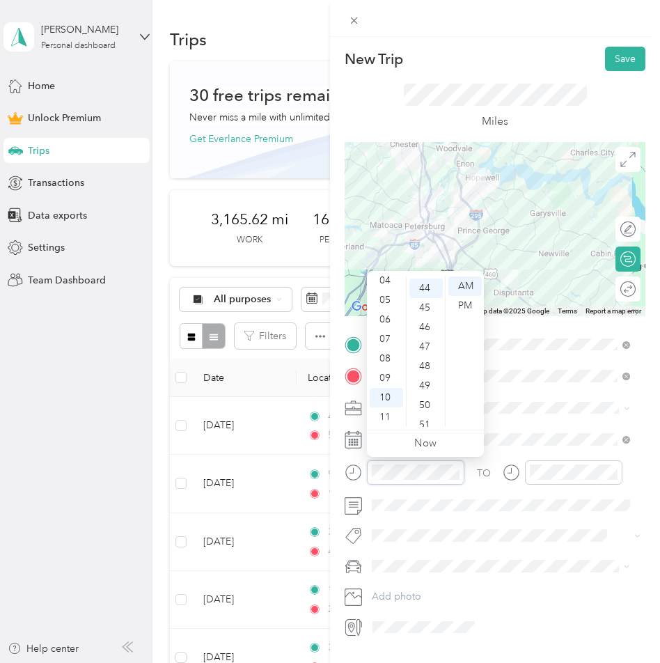
scroll to position [858, 0]
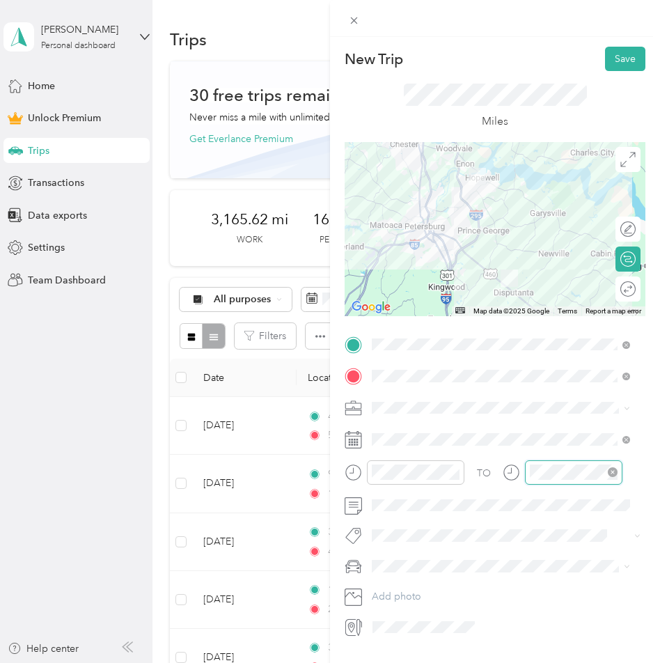
click at [543, 463] on div at bounding box center [573, 472] width 97 height 24
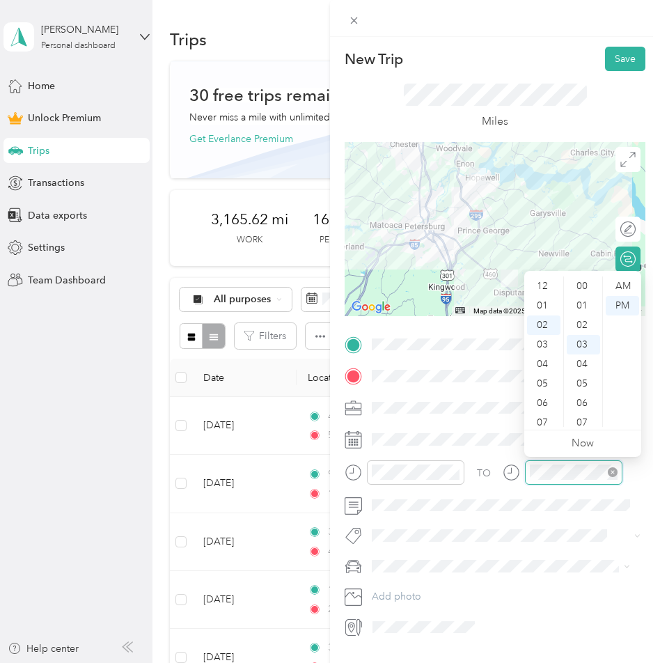
scroll to position [58, 0]
click at [503, 474] on div at bounding box center [563, 472] width 120 height 24
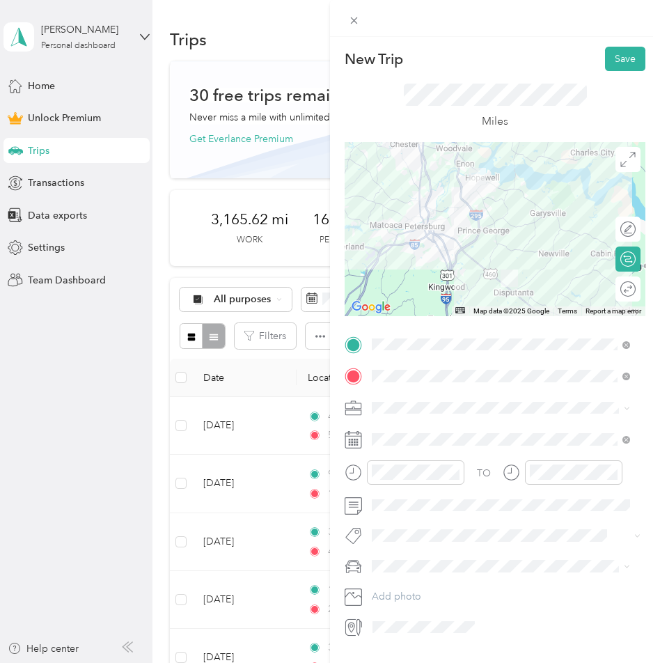
click at [582, 102] on div "Miles" at bounding box center [495, 106] width 301 height 71
click at [624, 293] on div "Round trip" at bounding box center [628, 288] width 25 height 25
click at [616, 289] on div at bounding box center [620, 289] width 29 height 15
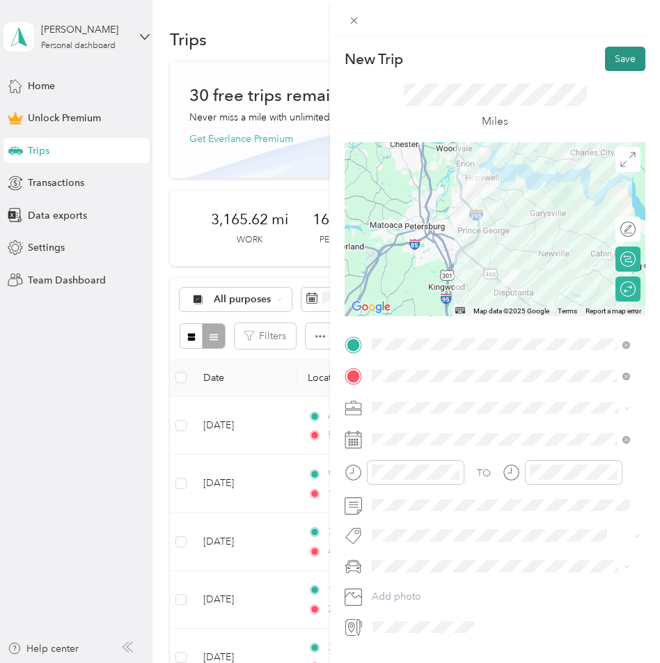
click at [616, 61] on button "Save" at bounding box center [625, 59] width 40 height 24
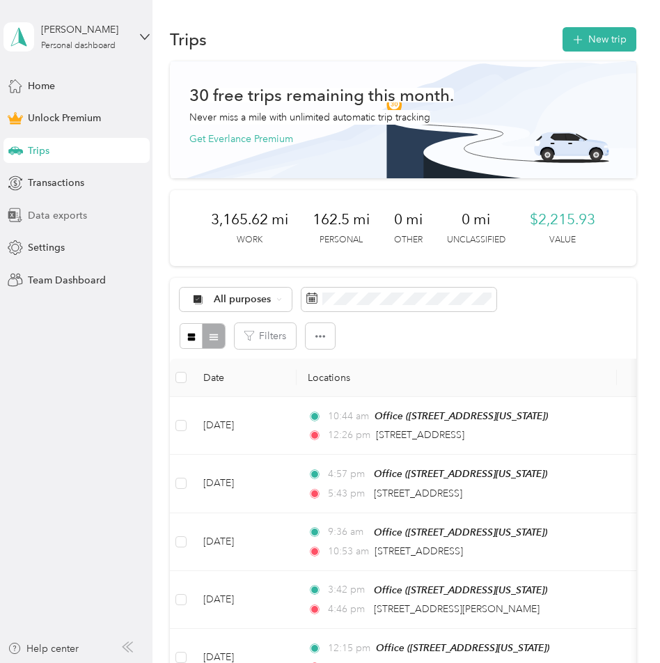
drag, startPoint x: 49, startPoint y: 218, endPoint x: 41, endPoint y: 212, distance: 9.5
click at [49, 217] on span "Data exports" at bounding box center [57, 215] width 59 height 15
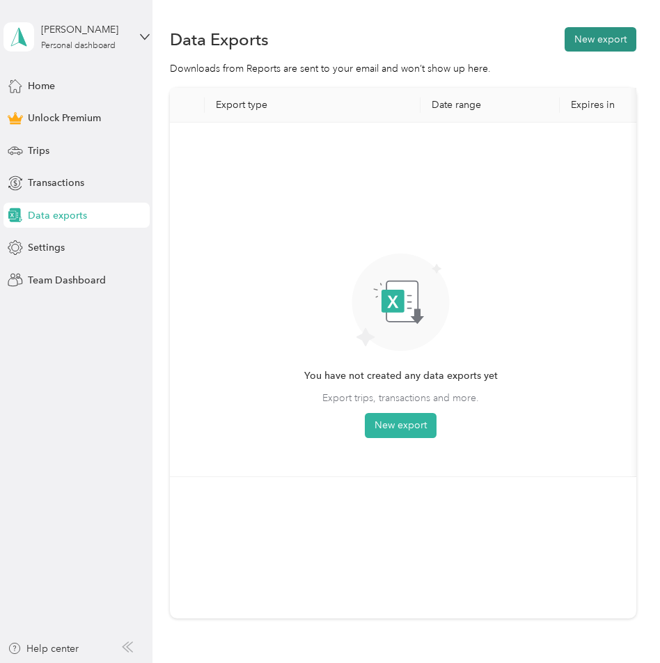
click at [582, 36] on button "New export" at bounding box center [601, 39] width 72 height 24
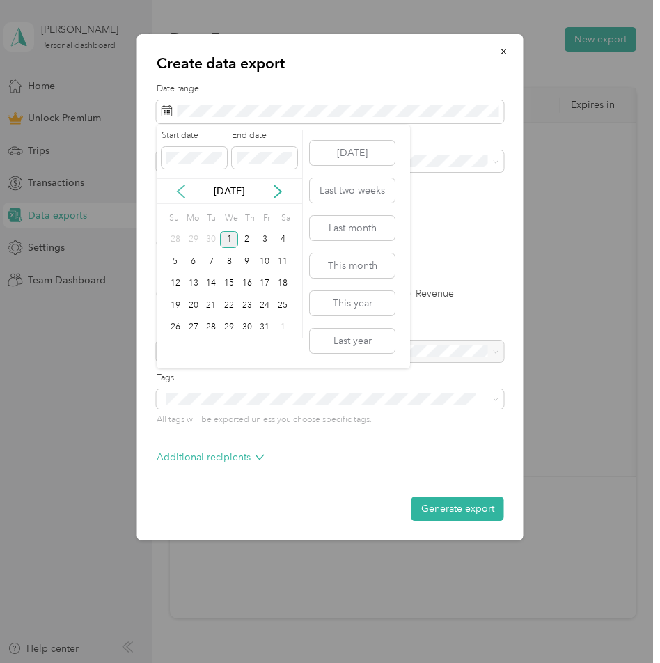
click at [181, 192] on icon at bounding box center [181, 192] width 14 height 14
click at [194, 236] on div "1" at bounding box center [194, 239] width 18 height 17
click at [208, 327] on div "30" at bounding box center [211, 327] width 18 height 17
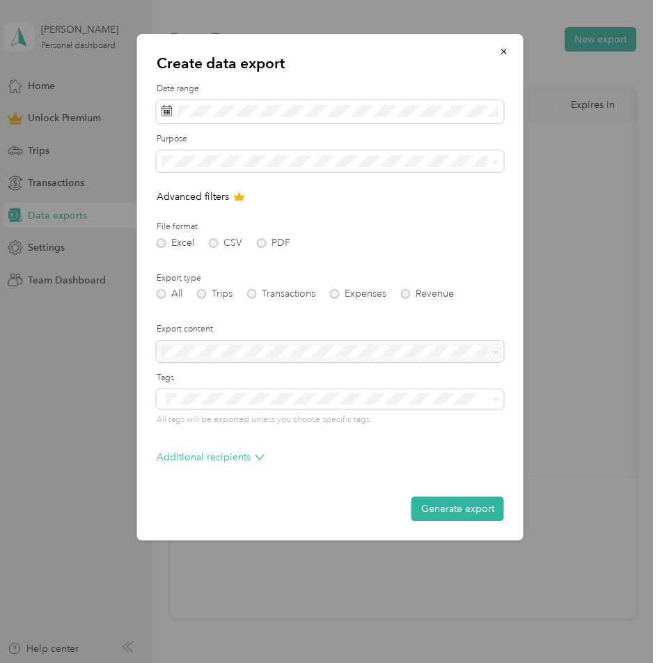
click at [203, 293] on div "All Trips Transactions Expenses Revenue" at bounding box center [330, 294] width 347 height 10
click at [462, 502] on button "Generate export" at bounding box center [458, 508] width 93 height 24
